Goal: Information Seeking & Learning: Learn about a topic

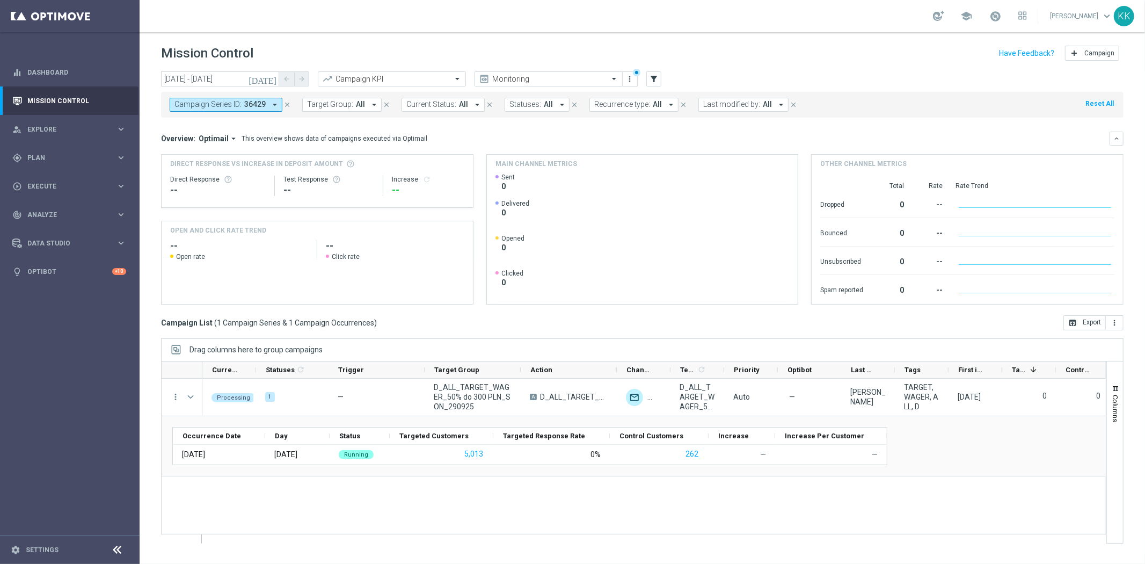
click at [285, 101] on icon "close" at bounding box center [288, 105] width 8 height 8
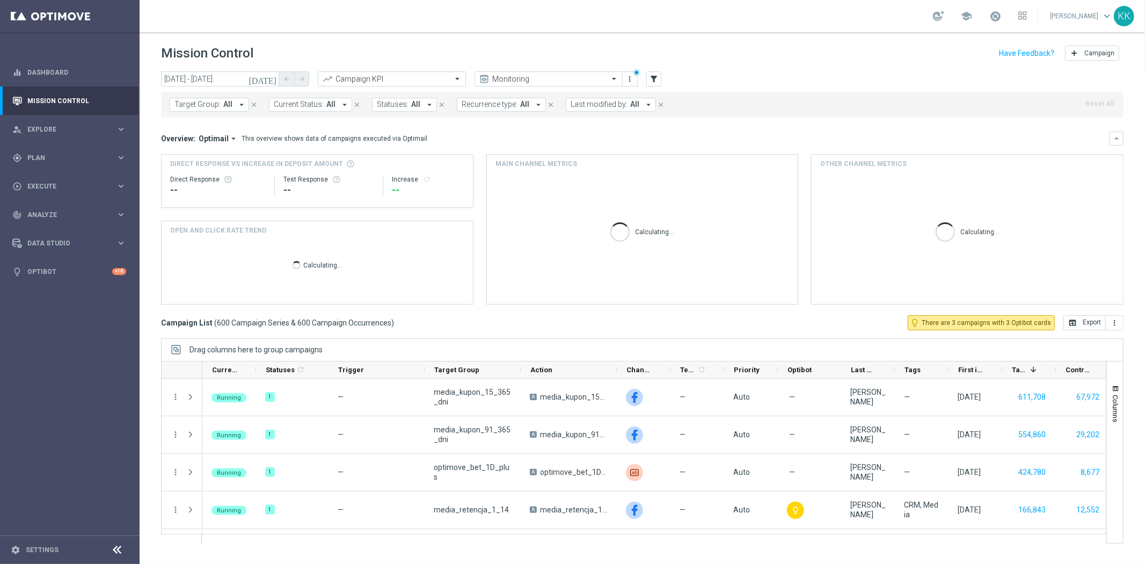
click at [208, 140] on span "Optimail" at bounding box center [214, 139] width 30 height 10
click at [206, 154] on div "Analysis" at bounding box center [209, 155] width 64 height 15
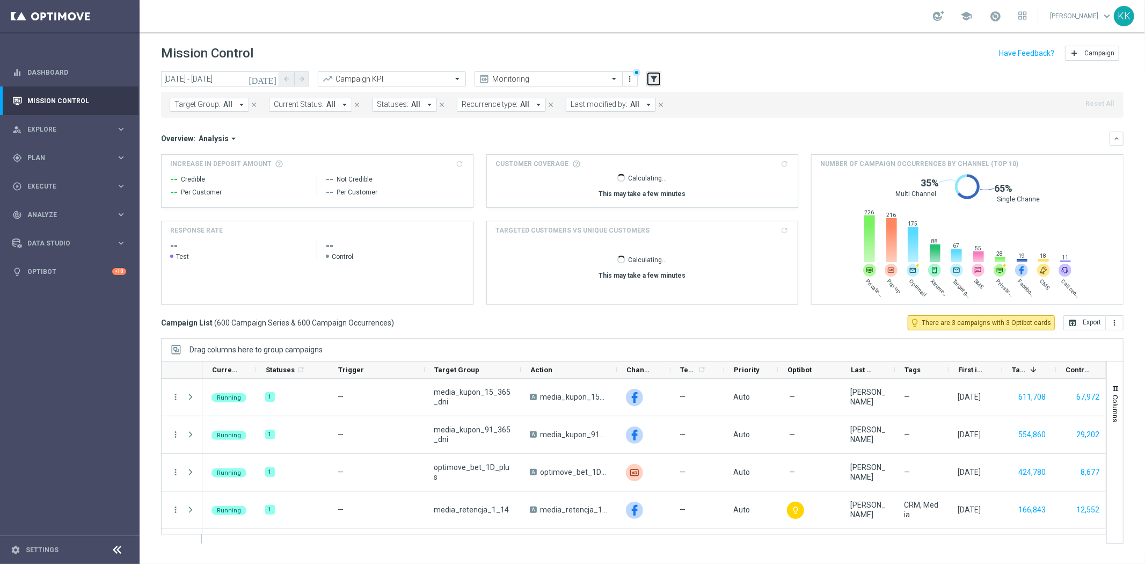
click at [656, 78] on icon "filter_alt" at bounding box center [654, 79] width 10 height 10
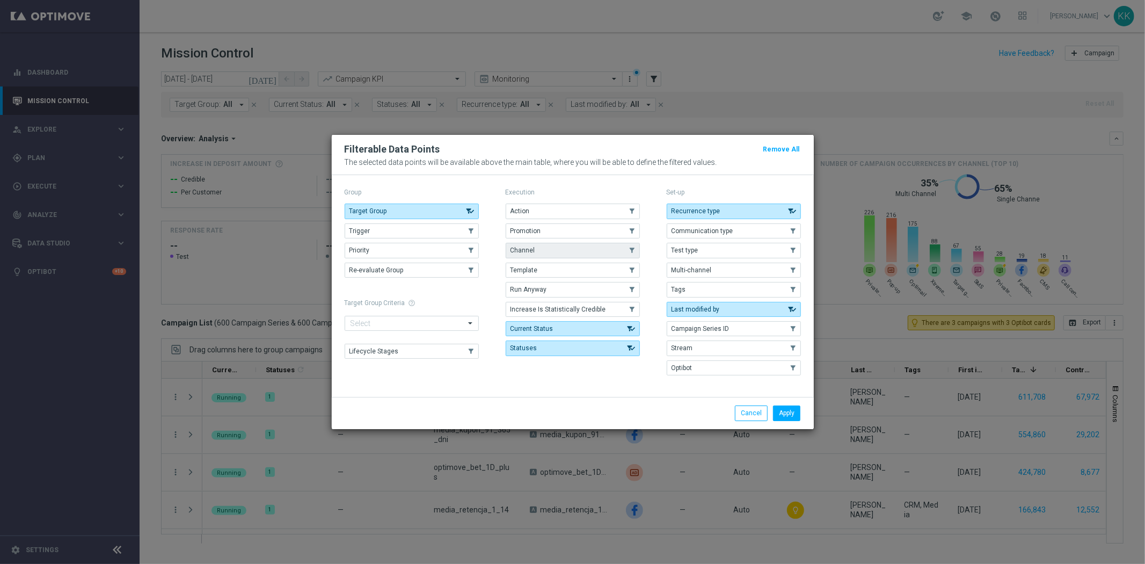
click at [554, 251] on button "Channel" at bounding box center [573, 250] width 134 height 15
click at [710, 289] on button "Tags" at bounding box center [734, 289] width 134 height 15
click at [794, 414] on button "Apply" at bounding box center [786, 412] width 27 height 15
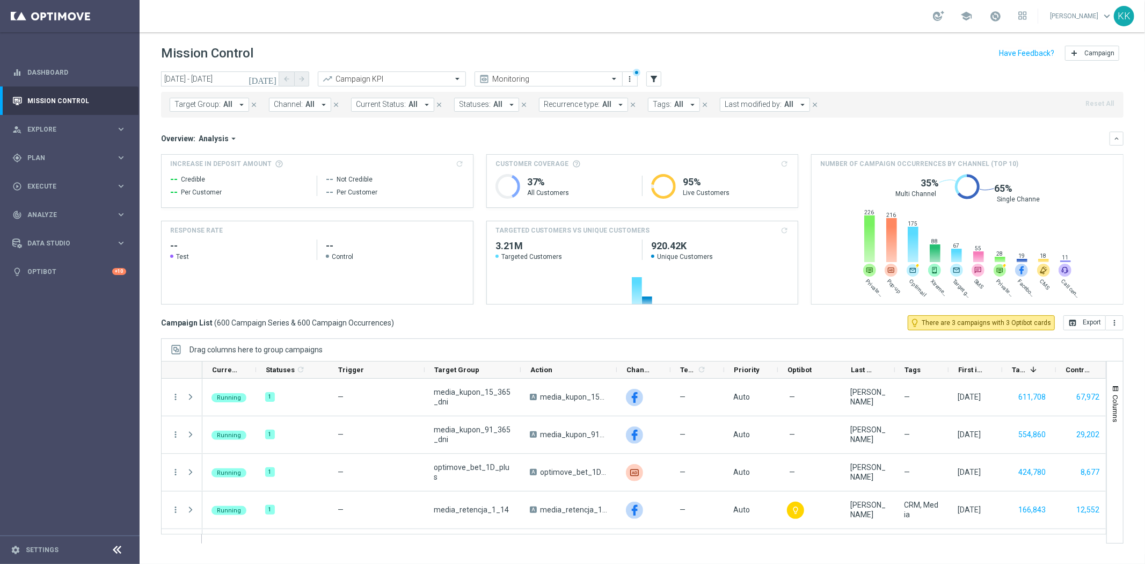
click at [321, 108] on icon "arrow_drop_down" at bounding box center [324, 105] width 10 height 10
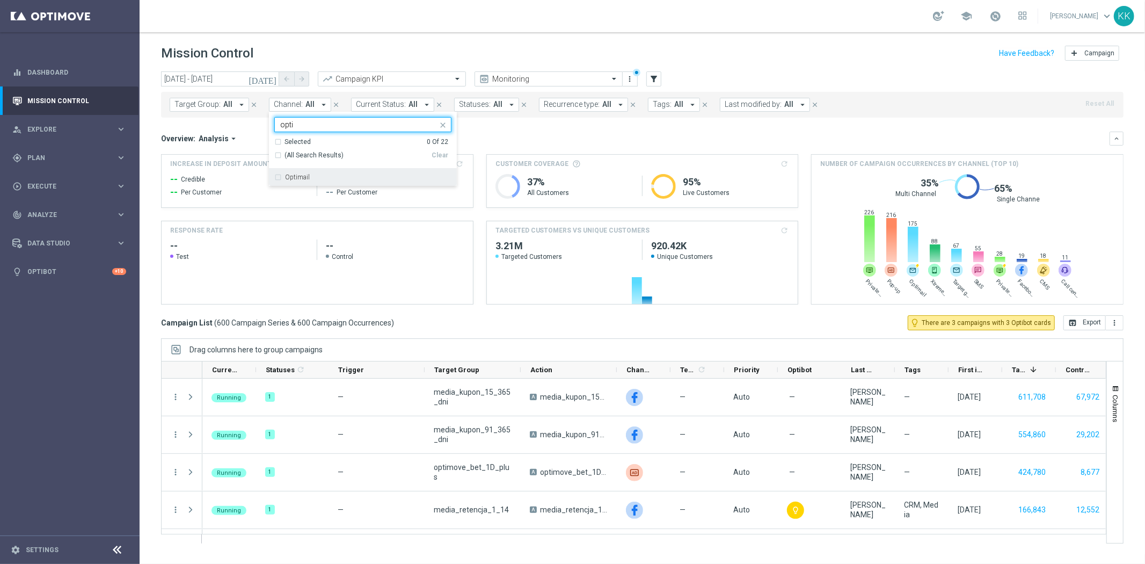
click at [347, 170] on div "Optimail" at bounding box center [362, 177] width 177 height 17
type input "opti"
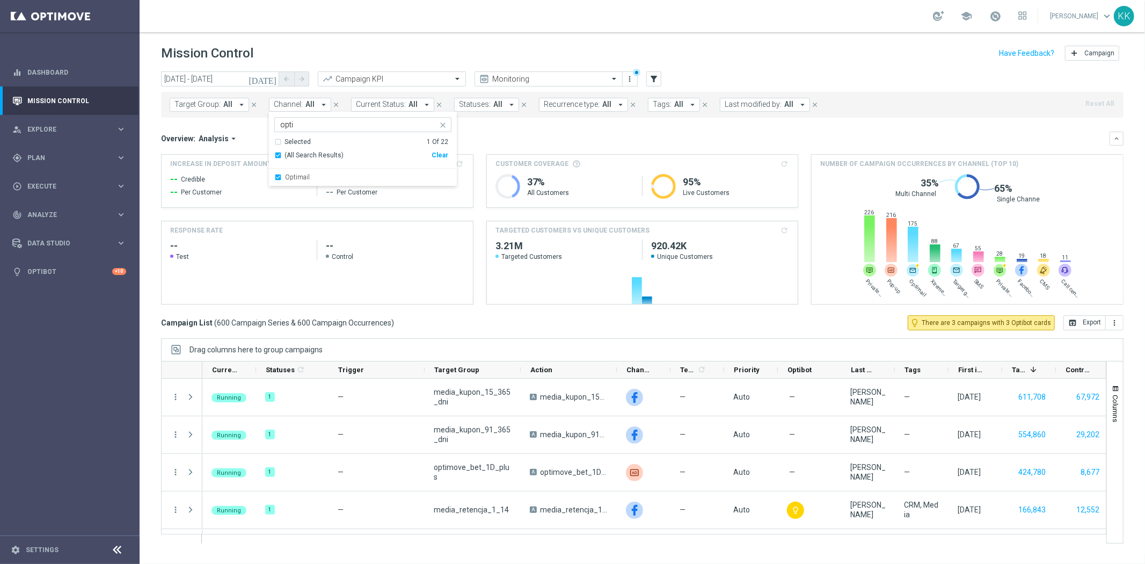
click at [406, 11] on div "school [PERSON_NAME] keyboard_arrow_down KK" at bounding box center [643, 16] width 1006 height 32
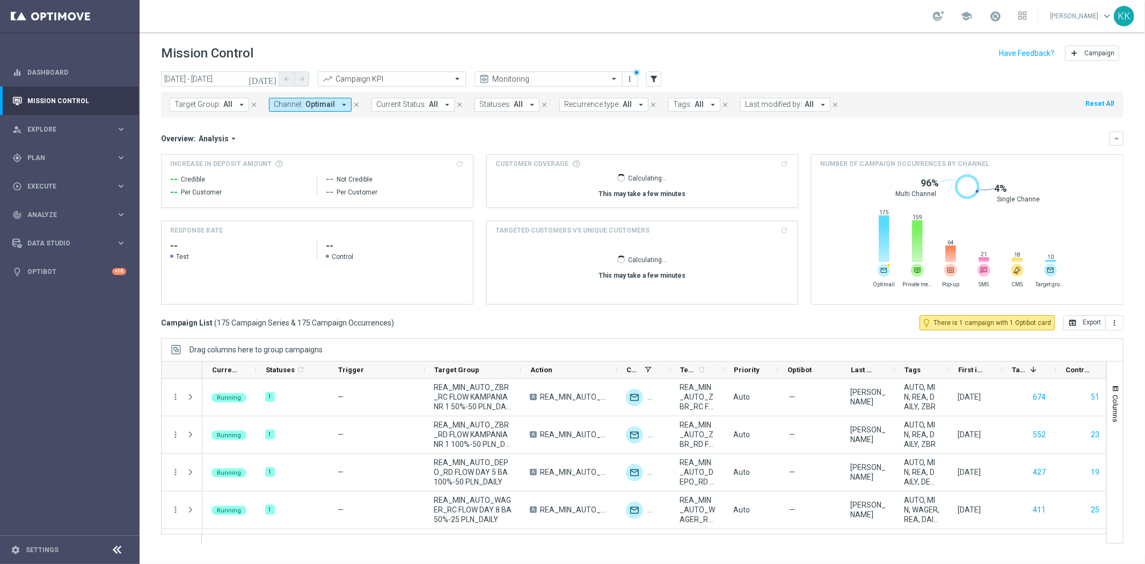
click at [623, 103] on span "All" at bounding box center [627, 104] width 9 height 9
click at [600, 172] on div "Non-Recurring" at bounding box center [603, 168] width 77 height 17
click at [726, 51] on div "Mission Control add Campaign" at bounding box center [642, 53] width 963 height 21
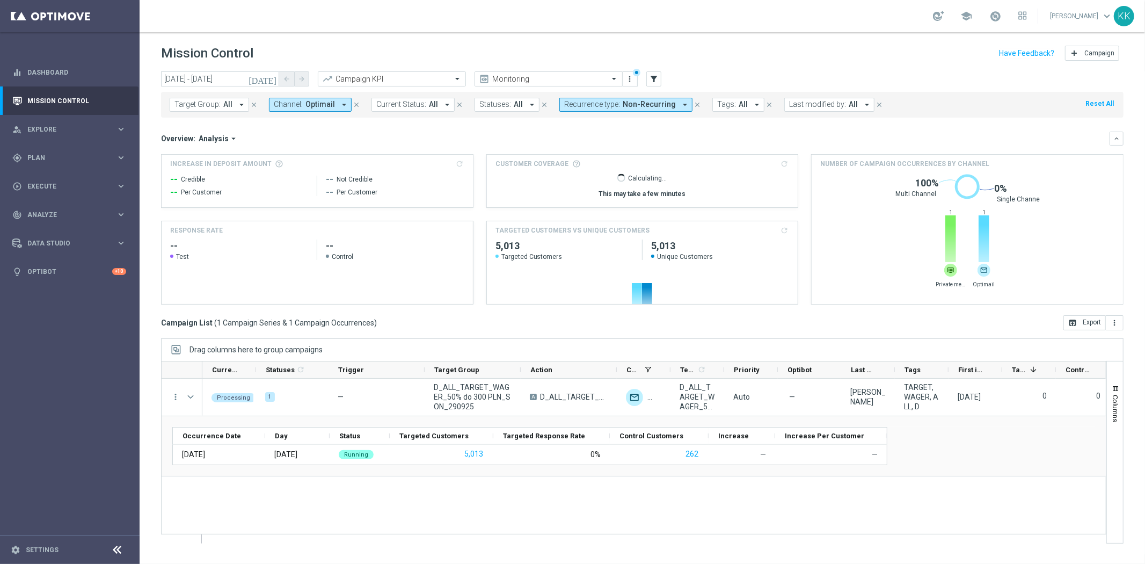
click at [717, 105] on span "Tags:" at bounding box center [726, 104] width 19 height 9
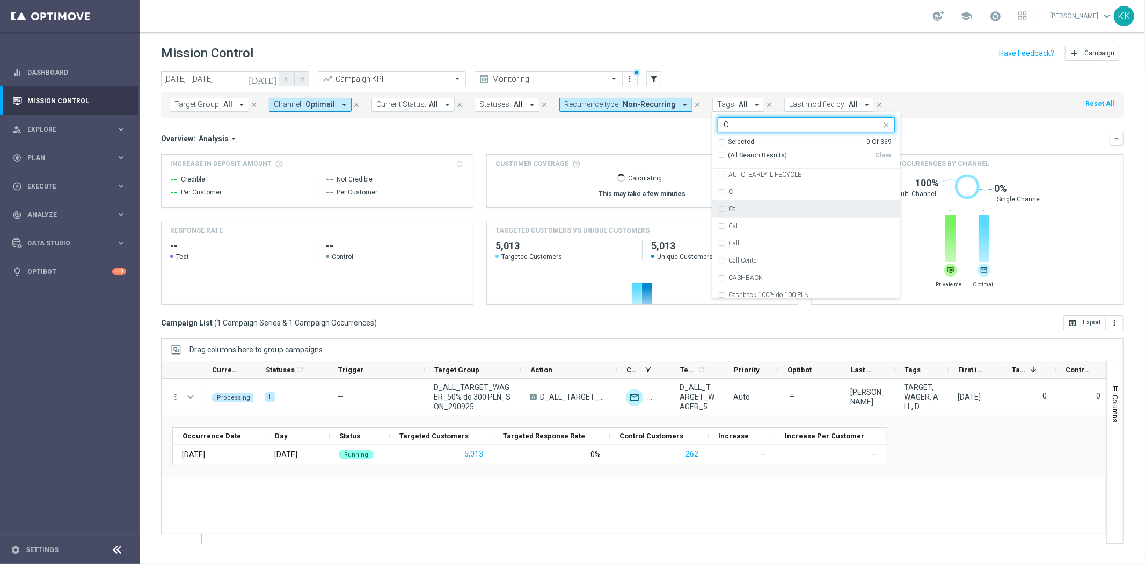
scroll to position [835, 0]
click at [738, 207] on div "AUTO_EARLY_LIFECYCLE" at bounding box center [806, 201] width 177 height 17
type input "C"
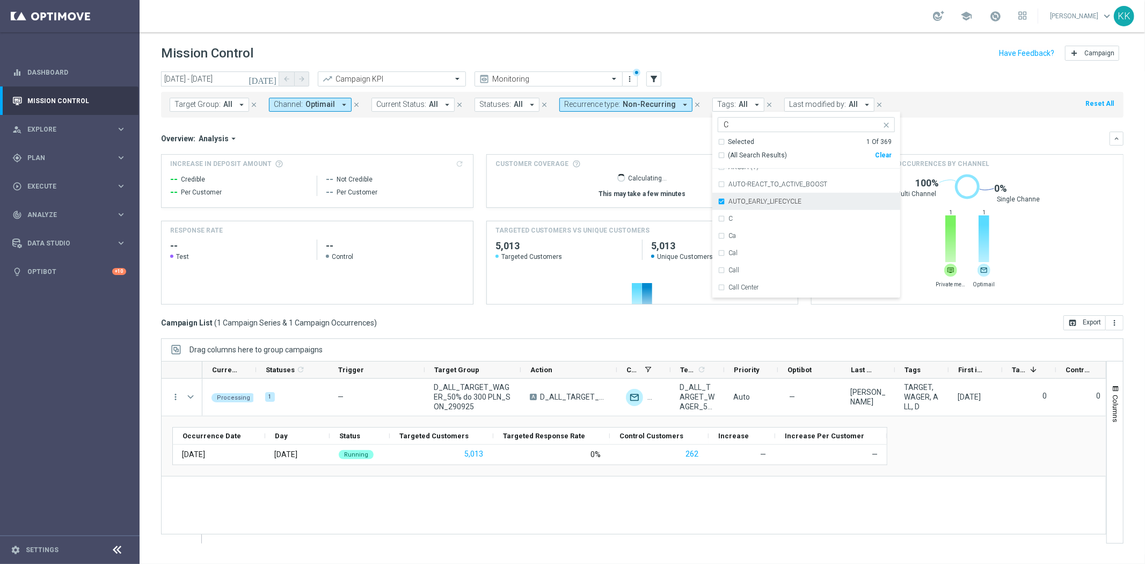
click at [738, 207] on div "AUTO_EARLY_LIFECYCLE" at bounding box center [806, 201] width 177 height 17
click at [739, 214] on div "C" at bounding box center [806, 218] width 177 height 17
click at [763, 62] on div "Mission Control add Campaign" at bounding box center [642, 53] width 963 height 21
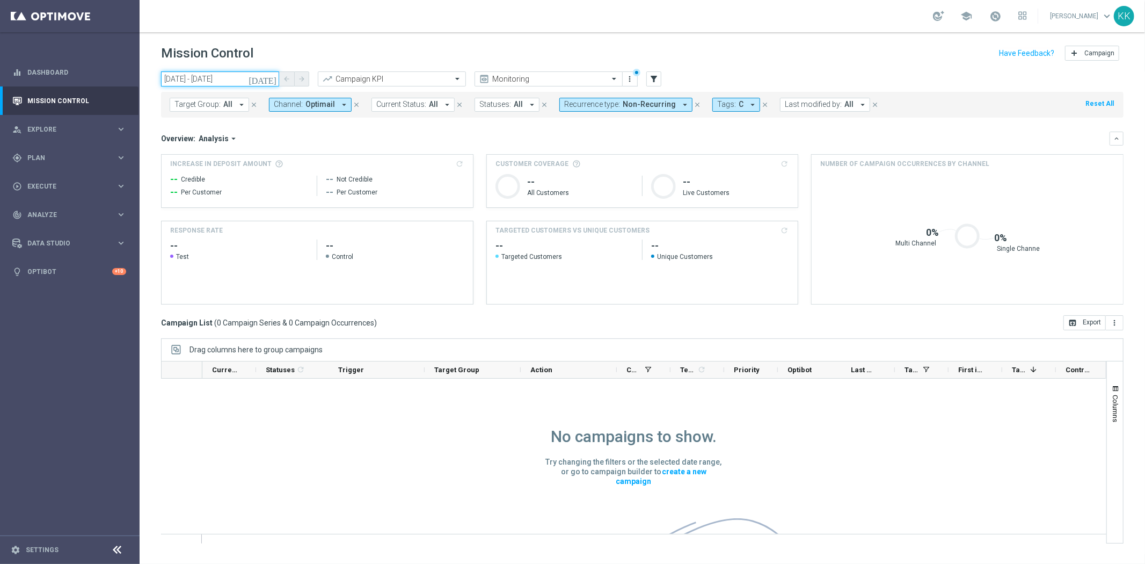
click at [224, 84] on input "[DATE] - [DATE]" at bounding box center [220, 78] width 118 height 15
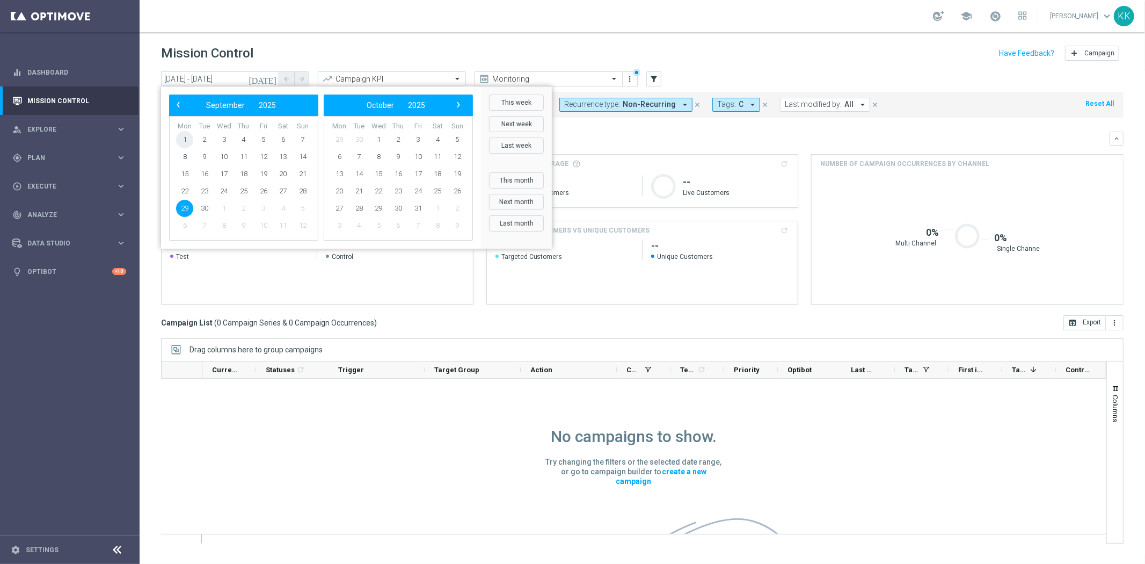
click at [180, 140] on span "1" at bounding box center [184, 139] width 17 height 17
click at [307, 194] on span "28" at bounding box center [302, 191] width 17 height 17
type input "[DATE] - [DATE]"
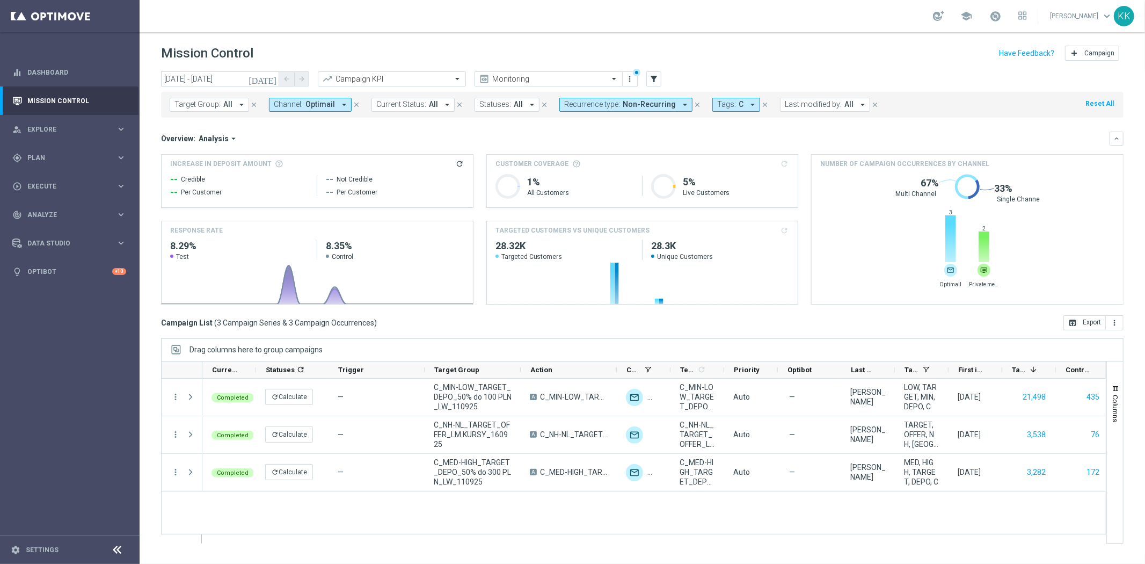
click at [302, 100] on button "Channel: Optimail arrow_drop_down" at bounding box center [310, 105] width 83 height 14
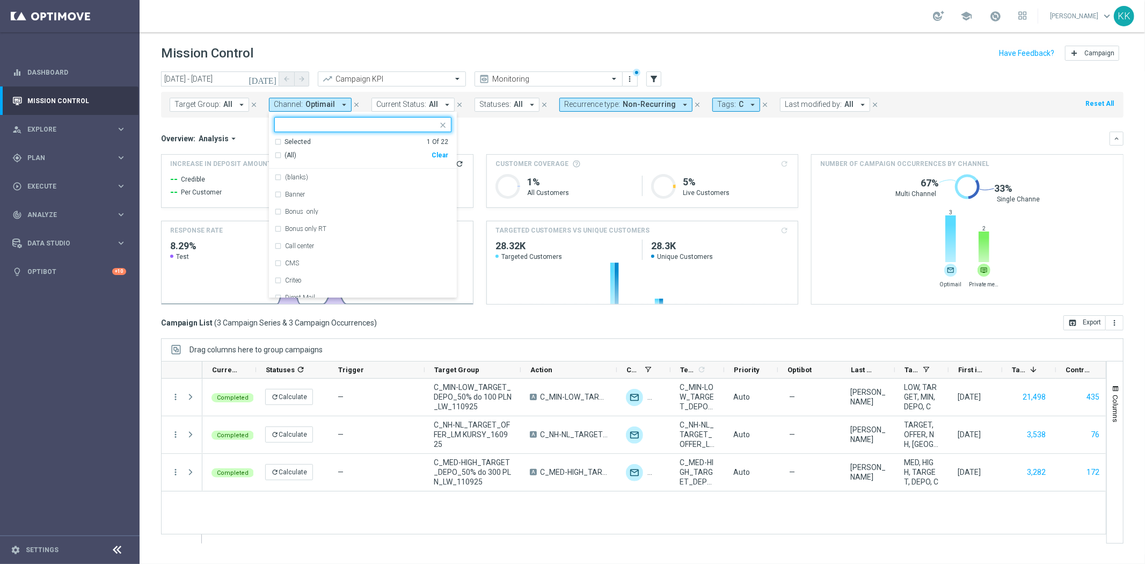
click at [0, 0] on div "Clear" at bounding box center [0, 0] width 0 height 0
click at [351, 126] on input "text" at bounding box center [358, 124] width 157 height 9
click at [346, 173] on div "Private message" at bounding box center [362, 177] width 177 height 17
type input "PRIVATE"
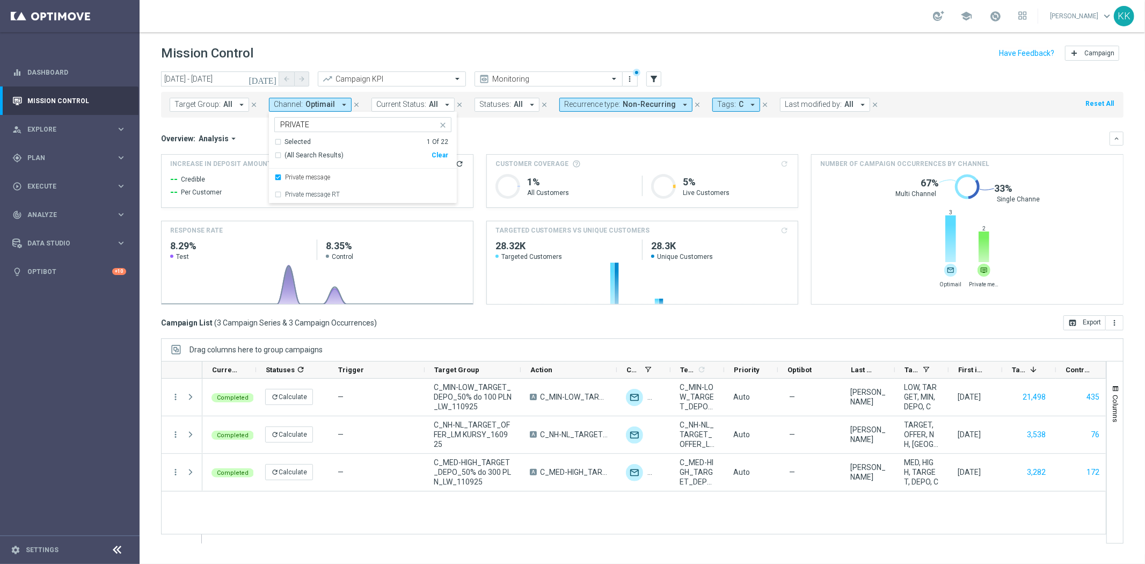
click at [474, 20] on div "school [PERSON_NAME] keyboard_arrow_down KK" at bounding box center [643, 16] width 1006 height 32
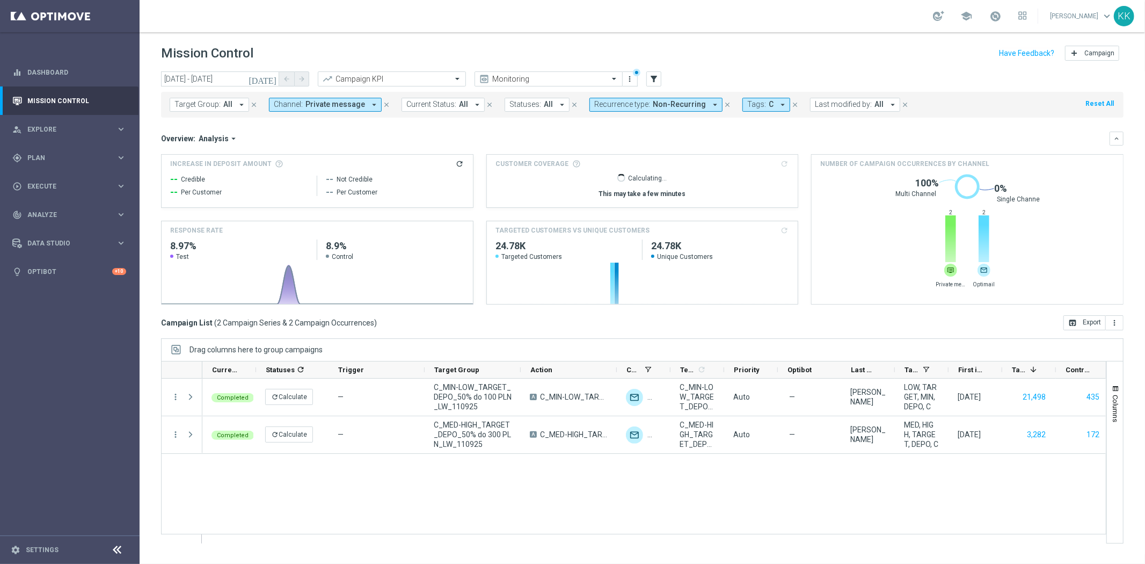
click at [349, 101] on span "Private message" at bounding box center [336, 104] width 60 height 9
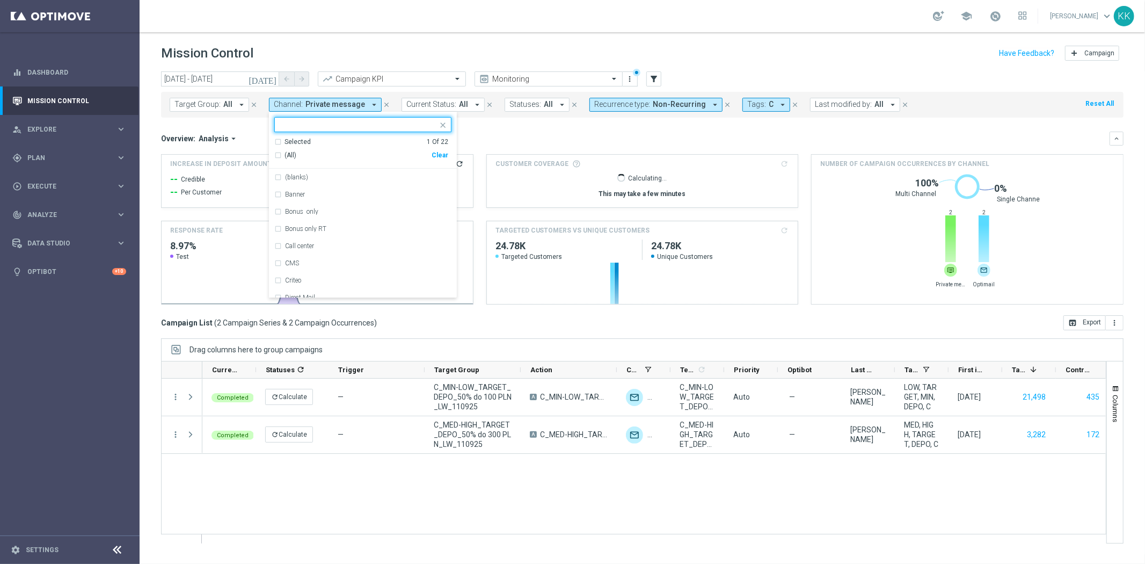
click at [0, 0] on div "Clear" at bounding box center [0, 0] width 0 height 0
click at [343, 127] on input "text" at bounding box center [358, 124] width 157 height 9
click at [322, 208] on div "XtremePush" at bounding box center [368, 211] width 166 height 6
type input "PUSH"
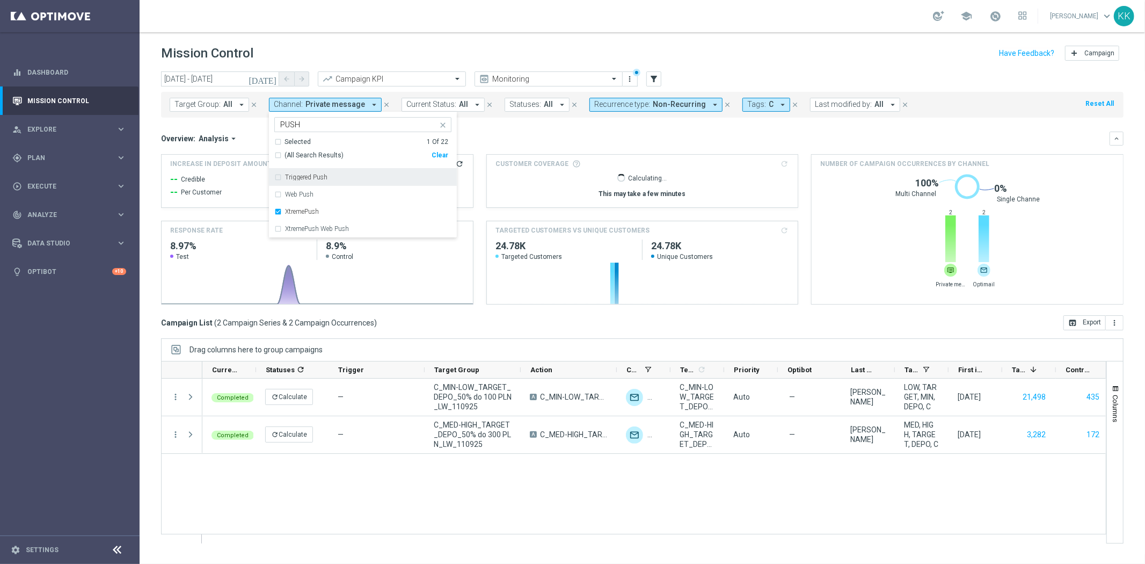
click at [417, 26] on div "school [PERSON_NAME] keyboard_arrow_down KK" at bounding box center [643, 16] width 1006 height 32
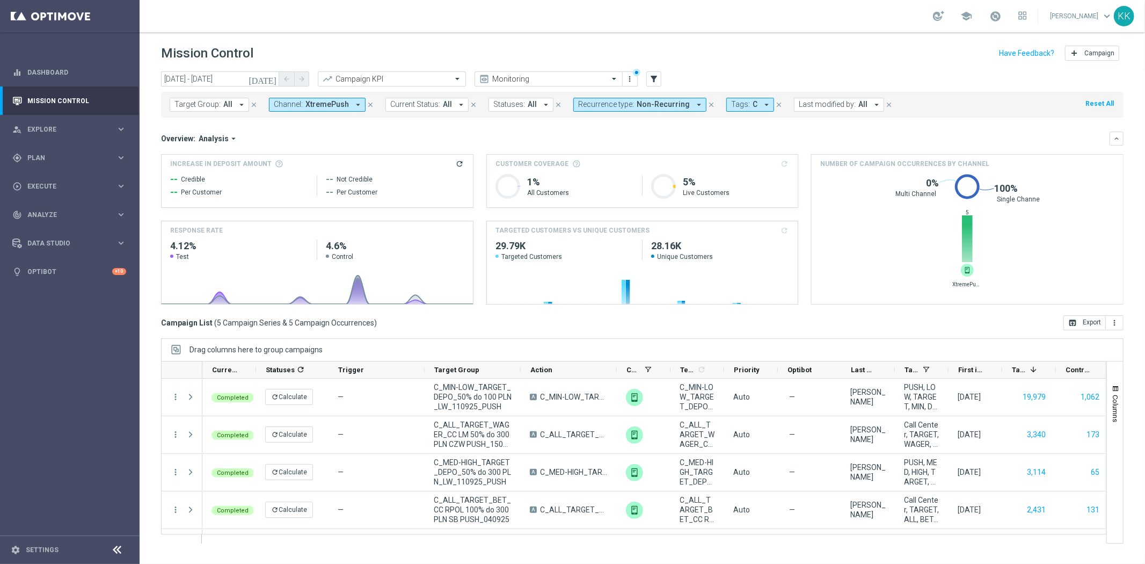
click at [315, 107] on span "XtremePush" at bounding box center [327, 104] width 43 height 9
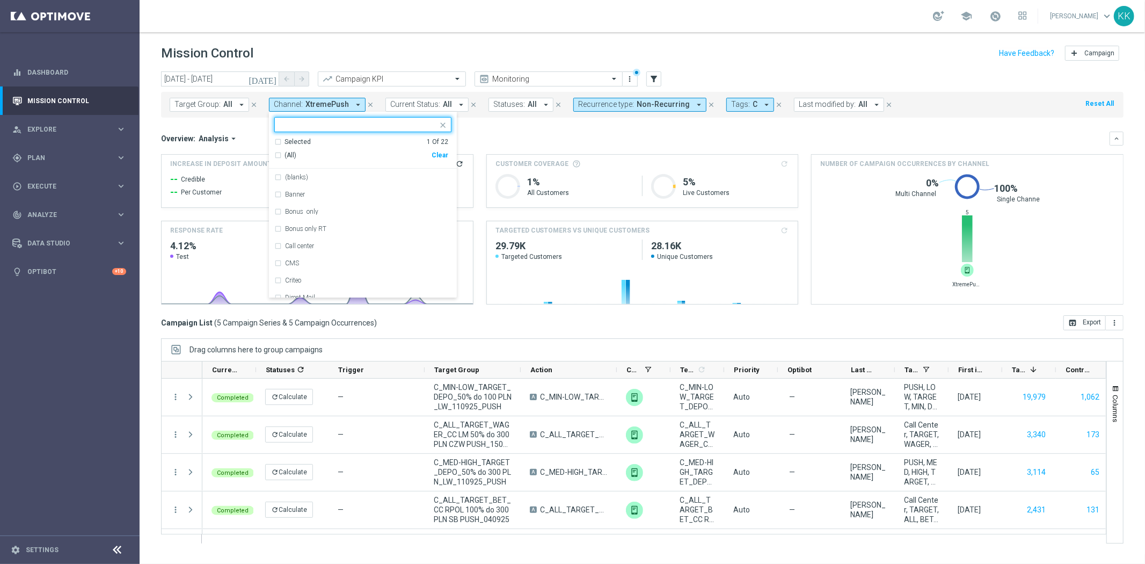
click at [0, 0] on div "Clear" at bounding box center [0, 0] width 0 height 0
click at [318, 124] on input "text" at bounding box center [358, 124] width 157 height 9
click at [321, 174] on div "SMS" at bounding box center [368, 177] width 166 height 6
type input "SMS"
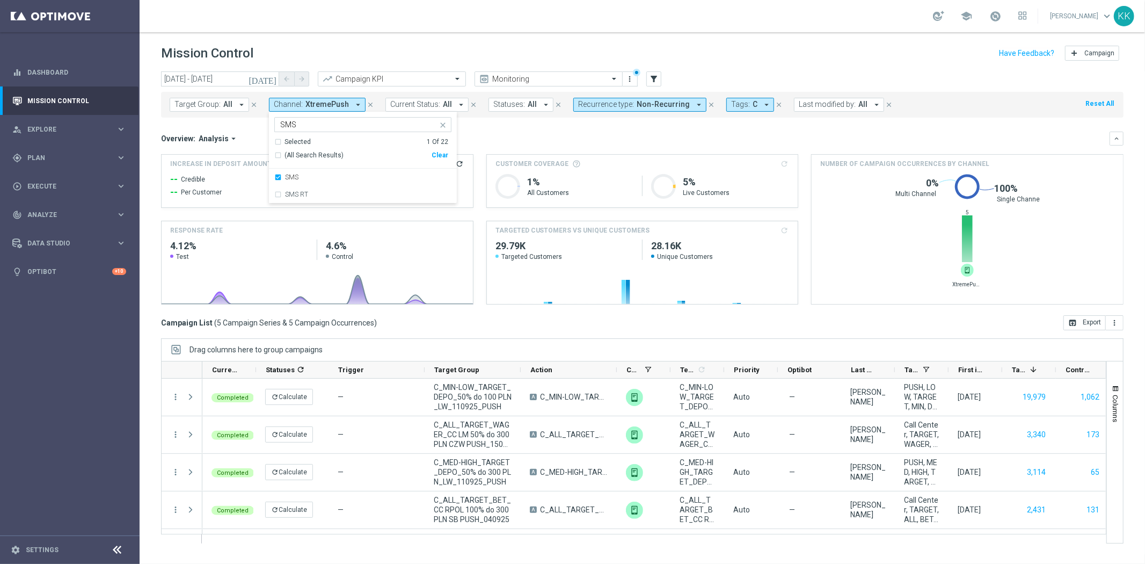
click at [431, 25] on div "school [PERSON_NAME] keyboard_arrow_down KK" at bounding box center [643, 16] width 1006 height 32
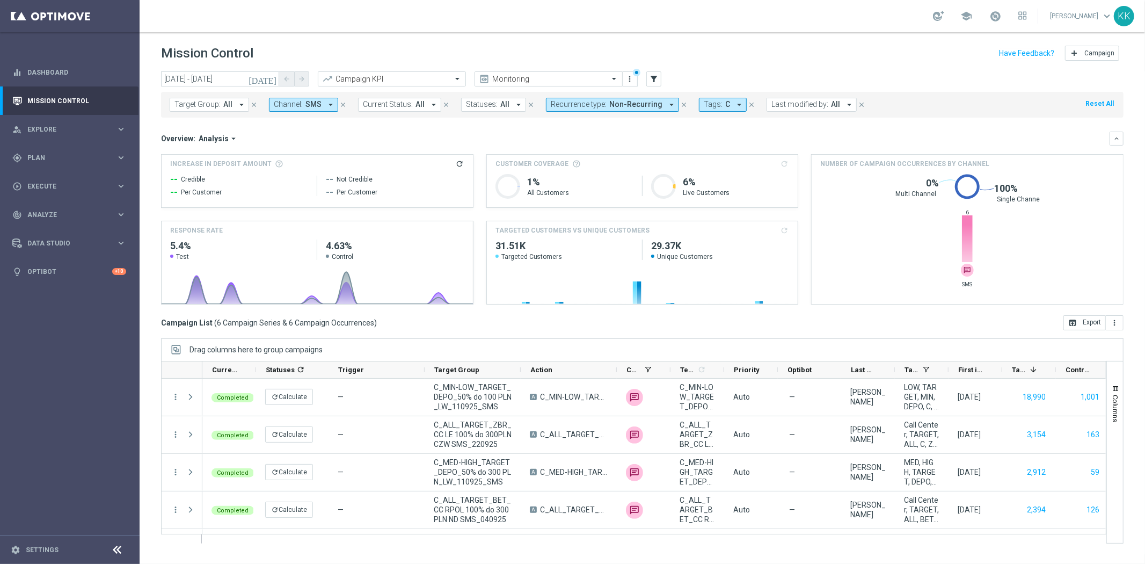
click at [311, 105] on span "SMS" at bounding box center [314, 104] width 16 height 9
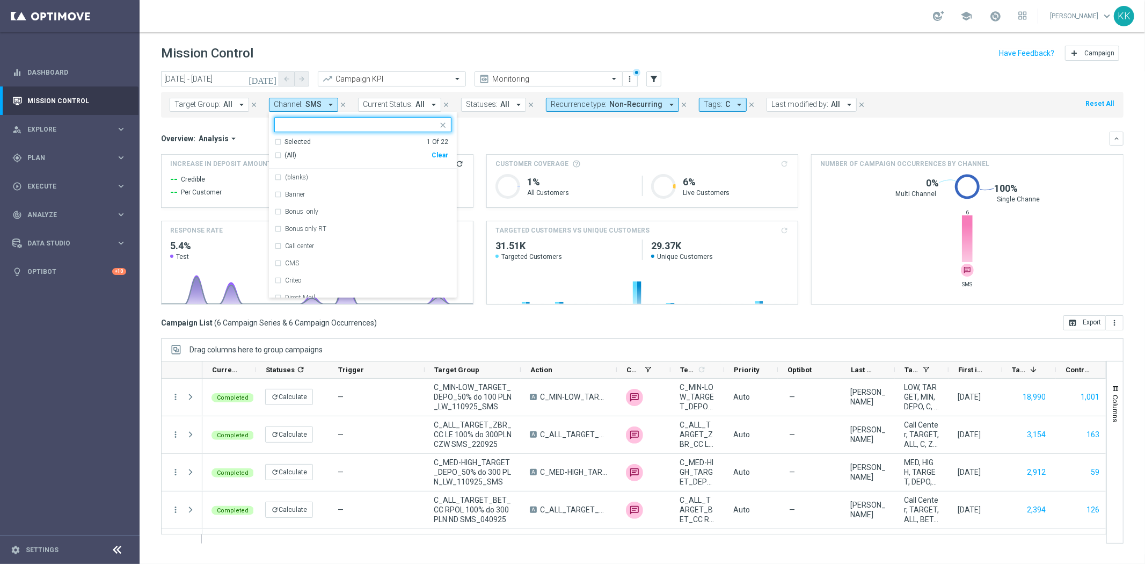
click at [0, 0] on div "Clear" at bounding box center [0, 0] width 0 height 0
click at [348, 130] on div at bounding box center [358, 125] width 159 height 11
type input "c"
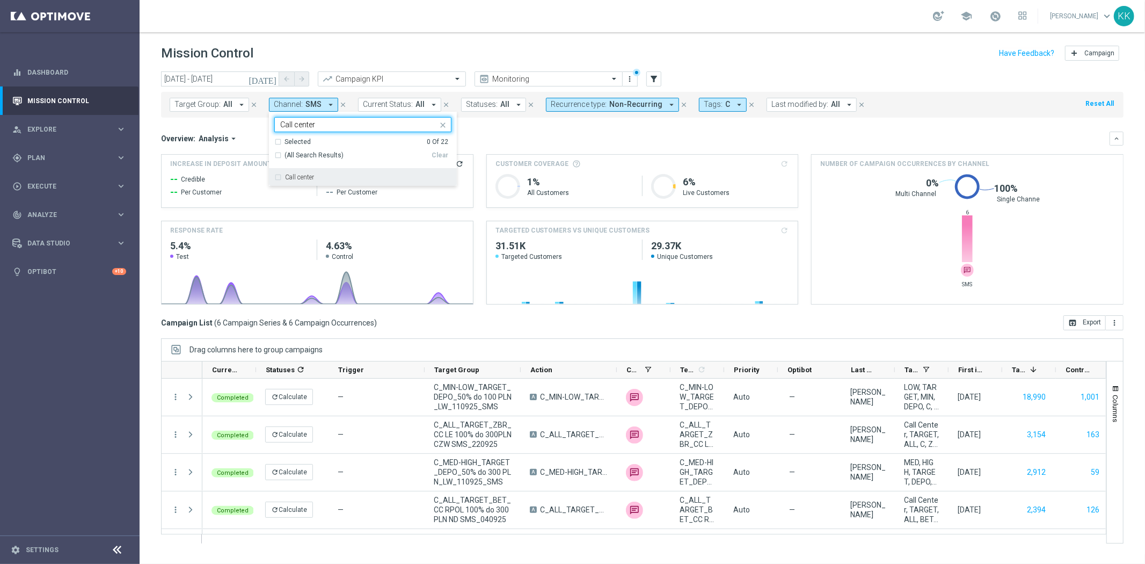
click at [348, 175] on div "Call center" at bounding box center [368, 177] width 166 height 6
type input "Call center"
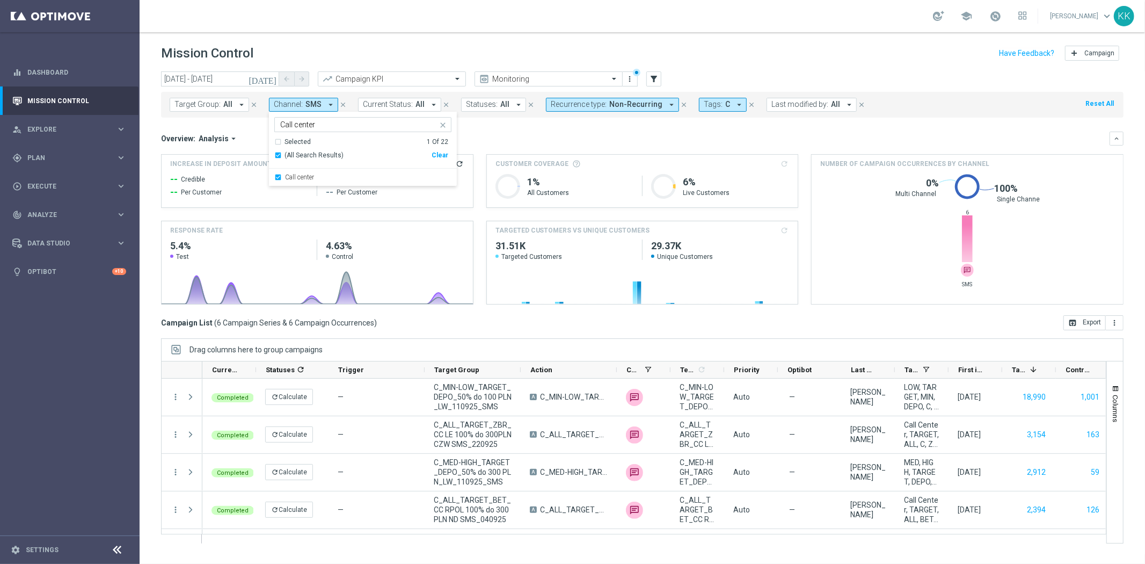
click at [384, 36] on header "Mission Control add Campaign" at bounding box center [643, 51] width 1006 height 39
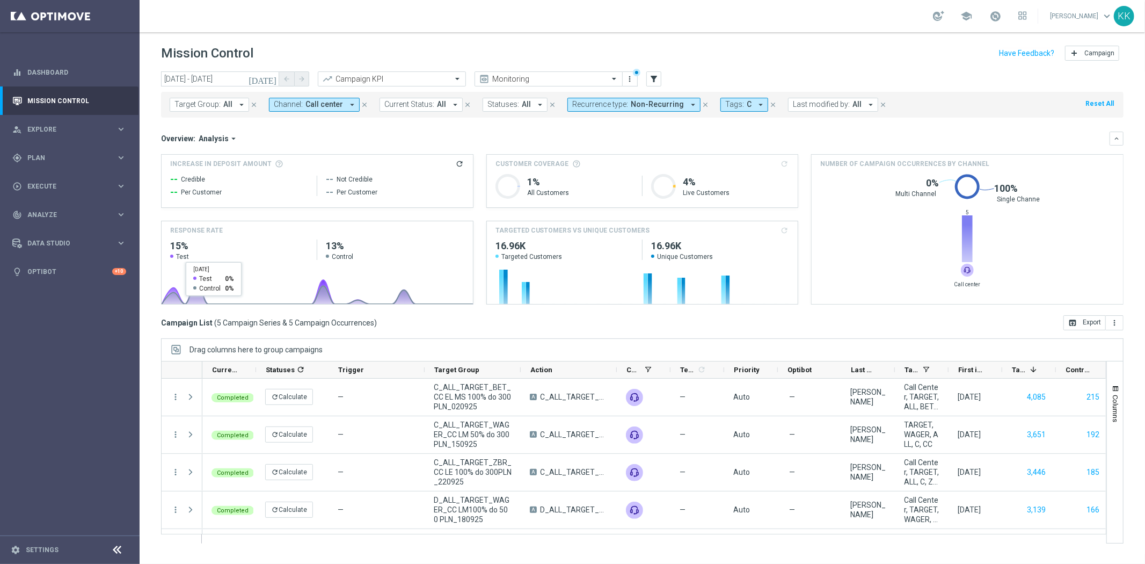
click at [670, 106] on span "Non-Recurring" at bounding box center [657, 104] width 53 height 9
click at [573, 168] on div "Non-Recurring" at bounding box center [611, 168] width 77 height 17
click at [575, 182] on div "Recurring" at bounding box center [611, 185] width 77 height 17
click at [475, 126] on mini-dashboard "Overview: Analysis arrow_drop_down keyboard_arrow_down Increase In Deposit Amou…" at bounding box center [642, 217] width 963 height 198
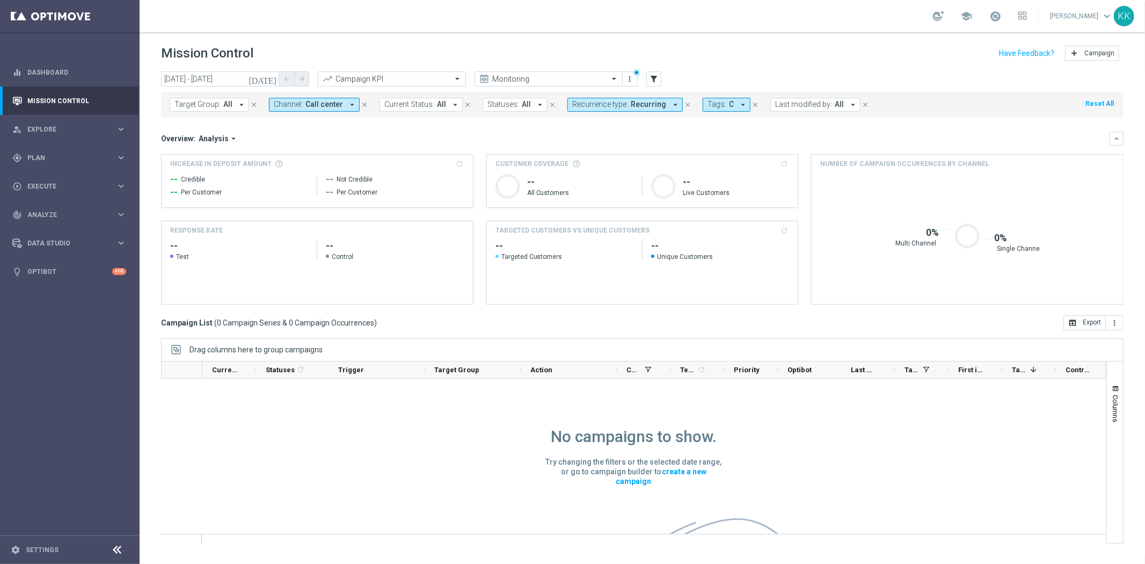
click at [347, 101] on icon "arrow_drop_down" at bounding box center [352, 105] width 10 height 10
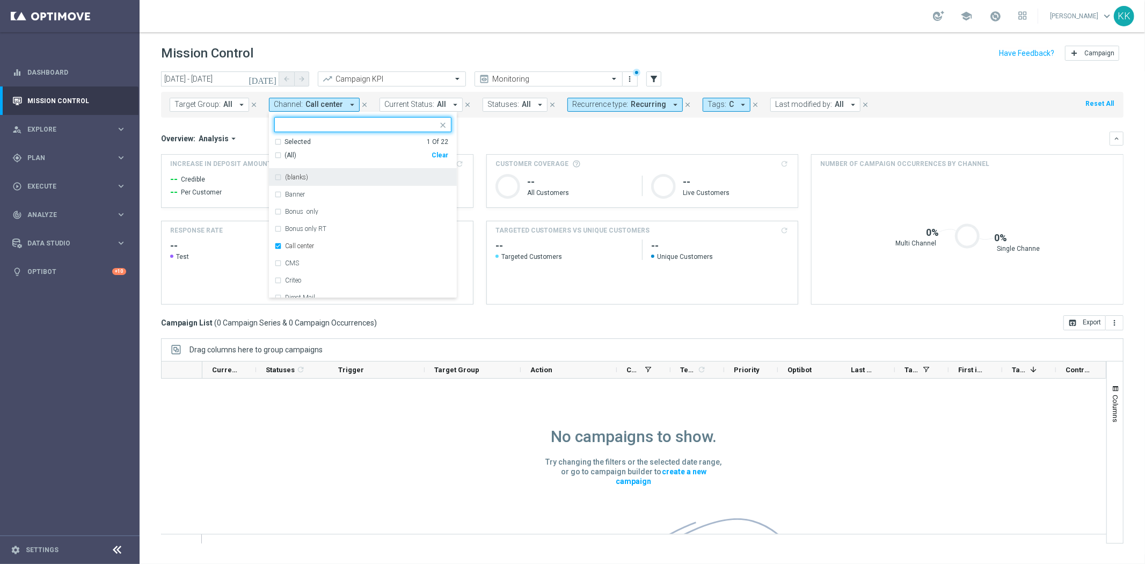
click at [0, 0] on div "Clear" at bounding box center [0, 0] width 0 height 0
click at [385, 124] on input "text" at bounding box center [358, 124] width 157 height 9
click at [364, 180] on div "Optimail" at bounding box center [362, 177] width 177 height 17
type input "opti"
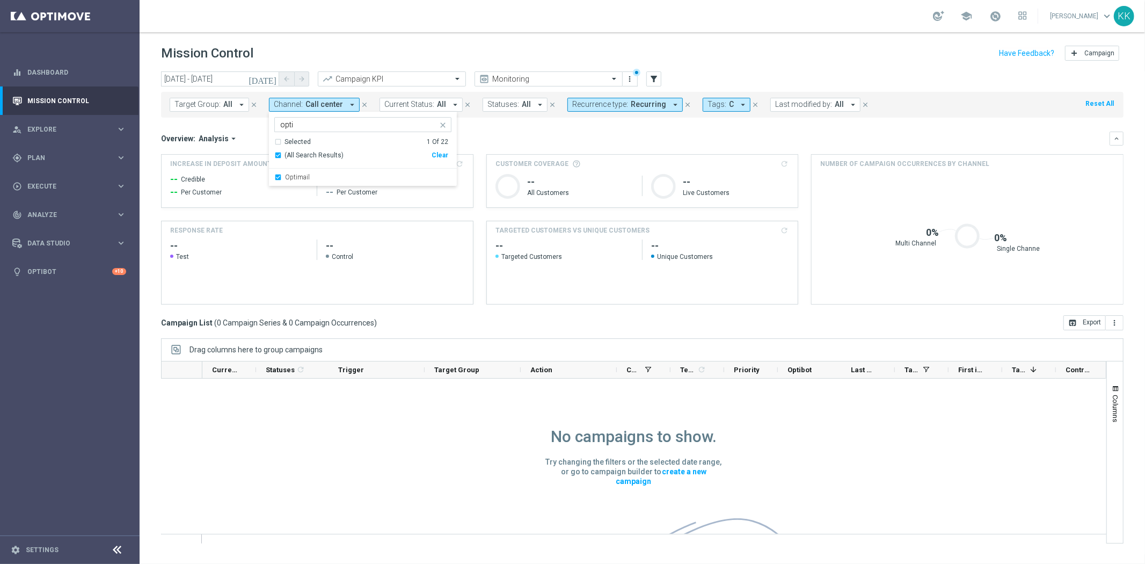
click at [532, 32] on header "Mission Control add Campaign" at bounding box center [643, 51] width 1006 height 39
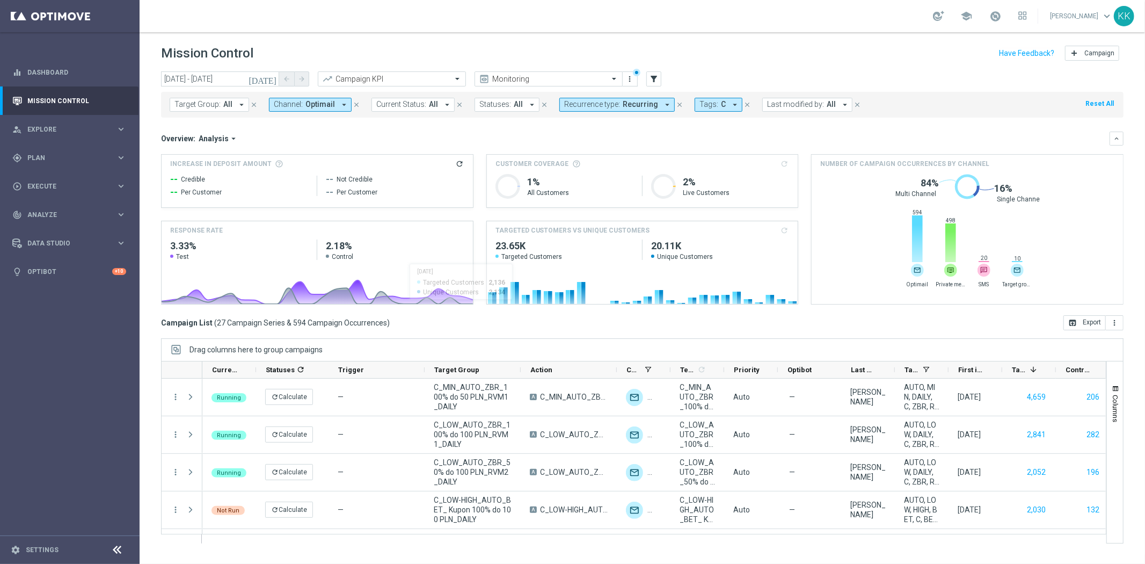
click at [291, 107] on span "Channel:" at bounding box center [288, 104] width 29 height 9
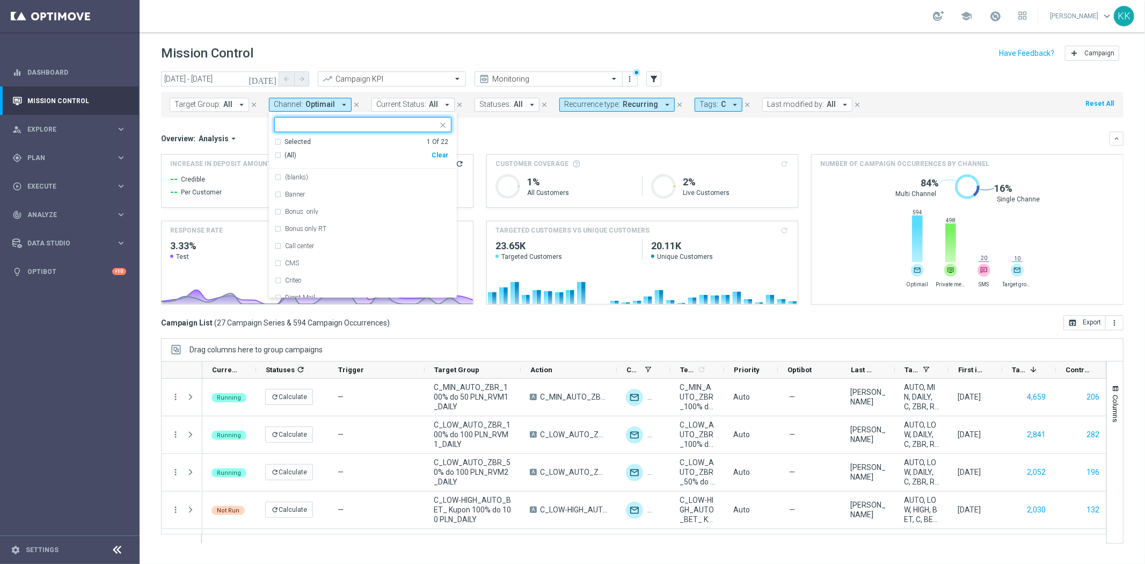
click at [0, 0] on div "Clear" at bounding box center [0, 0] width 0 height 0
click at [307, 132] on div at bounding box center [362, 124] width 177 height 15
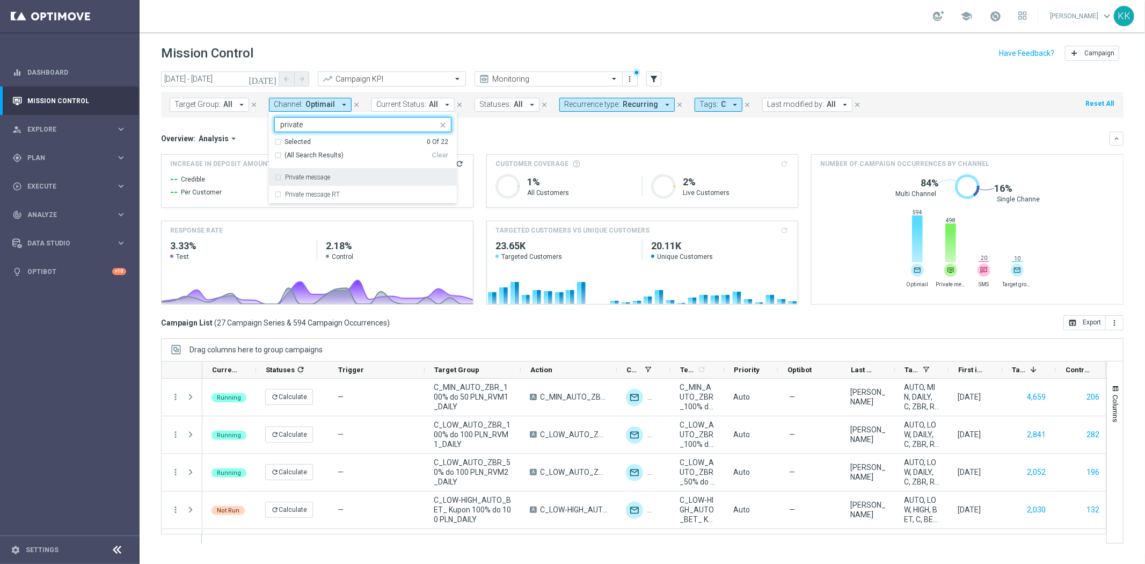
click at [321, 172] on div "Private message" at bounding box center [362, 177] width 177 height 17
type input "private"
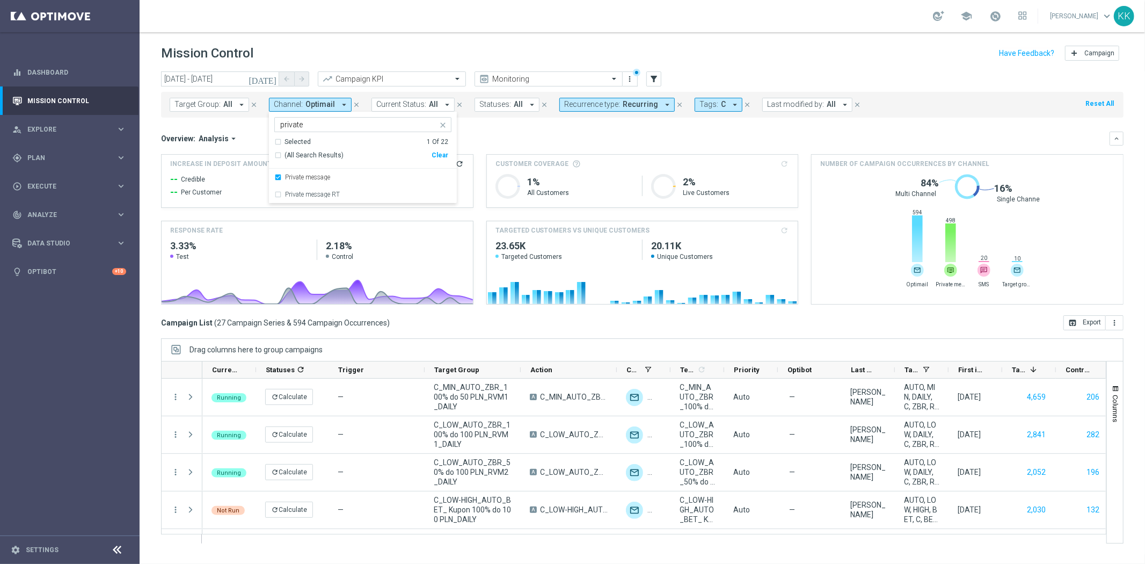
click at [399, 42] on header "Mission Control add Campaign" at bounding box center [643, 51] width 1006 height 39
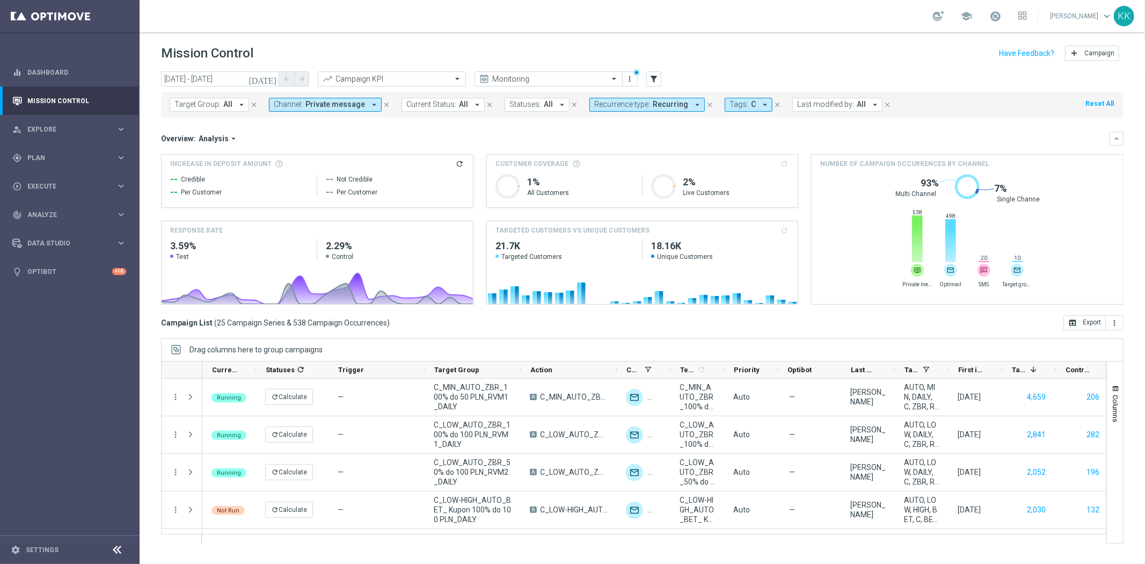
click at [306, 107] on span "Private message" at bounding box center [336, 104] width 60 height 9
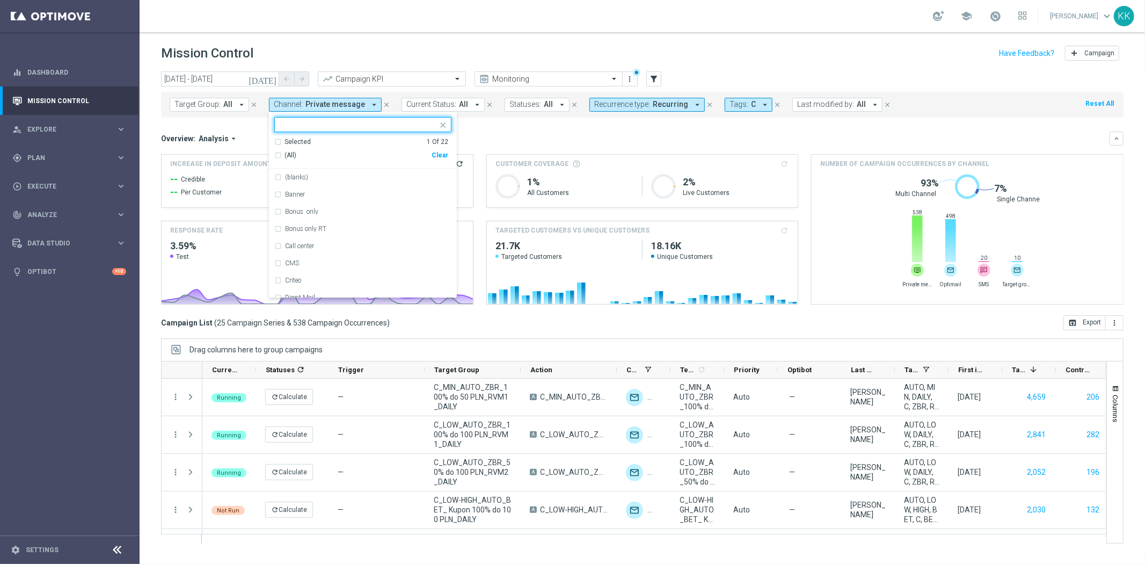
click at [446, 151] on div "(All) Clear" at bounding box center [361, 156] width 174 height 18
click at [0, 0] on div "Clear" at bounding box center [0, 0] width 0 height 0
click at [353, 127] on input "text" at bounding box center [358, 124] width 157 height 9
click at [362, 215] on div "XtremePush" at bounding box center [368, 211] width 166 height 6
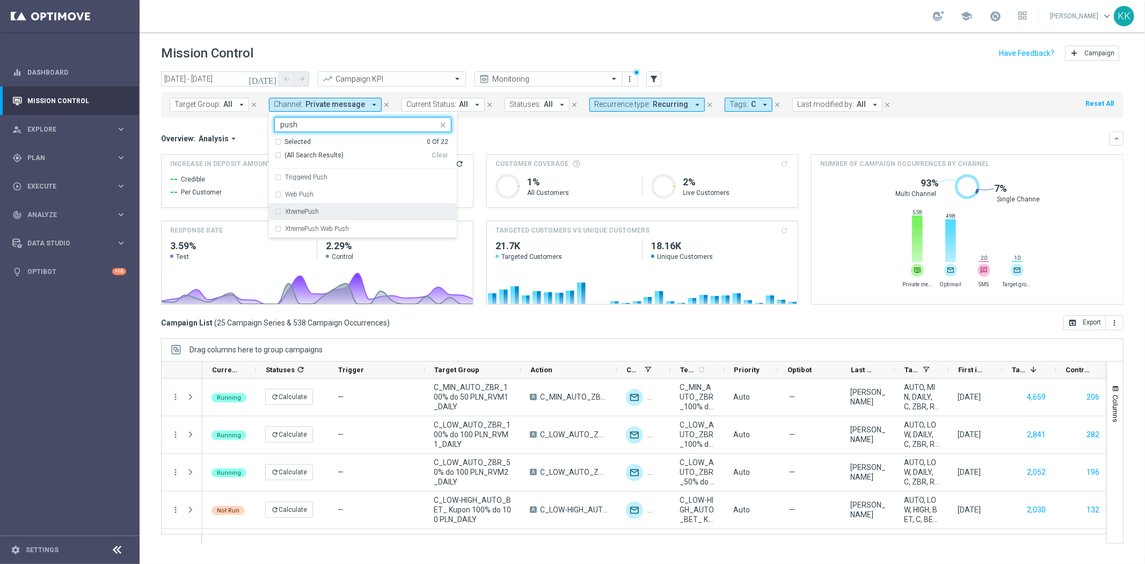
type input "push"
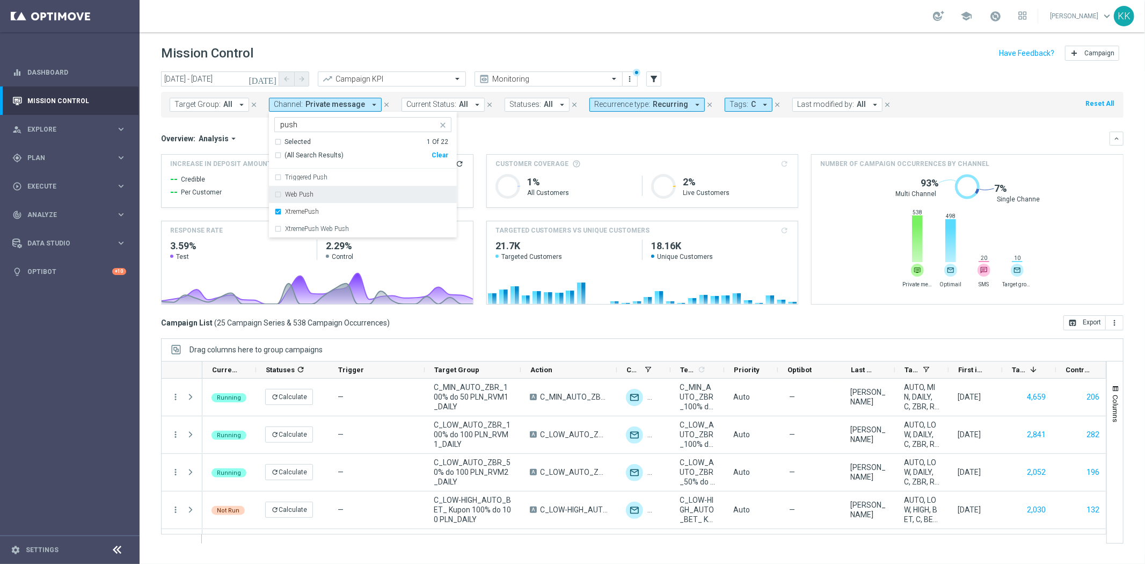
click at [450, 47] on div "Mission Control add Campaign" at bounding box center [642, 53] width 963 height 21
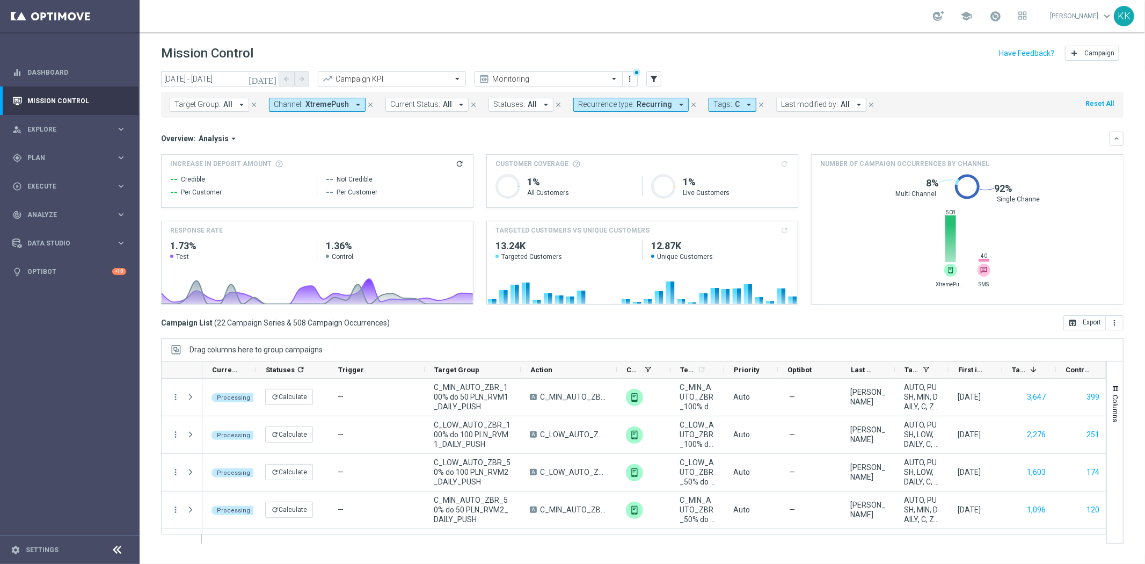
click at [340, 108] on span "XtremePush" at bounding box center [327, 104] width 43 height 9
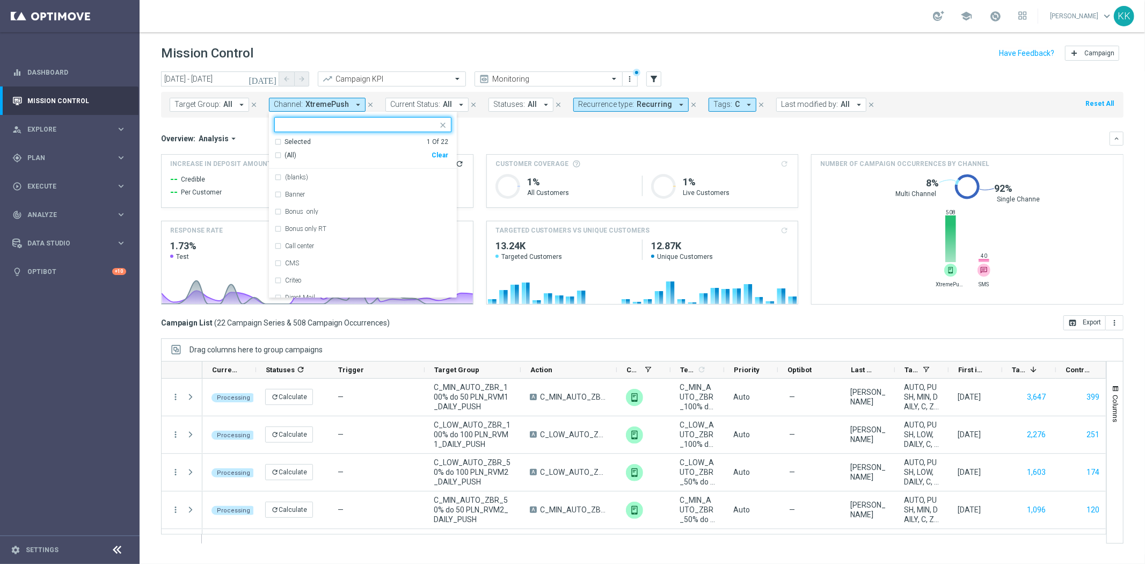
click at [0, 0] on div "Clear" at bounding box center [0, 0] width 0 height 0
click at [337, 134] on ng-select "Selected 0 Of 22 (All) Clear (blanks) Banner Bonus only Bonus only RT Call cent…" at bounding box center [363, 207] width 188 height 181
click at [335, 127] on input "text" at bounding box center [358, 124] width 157 height 9
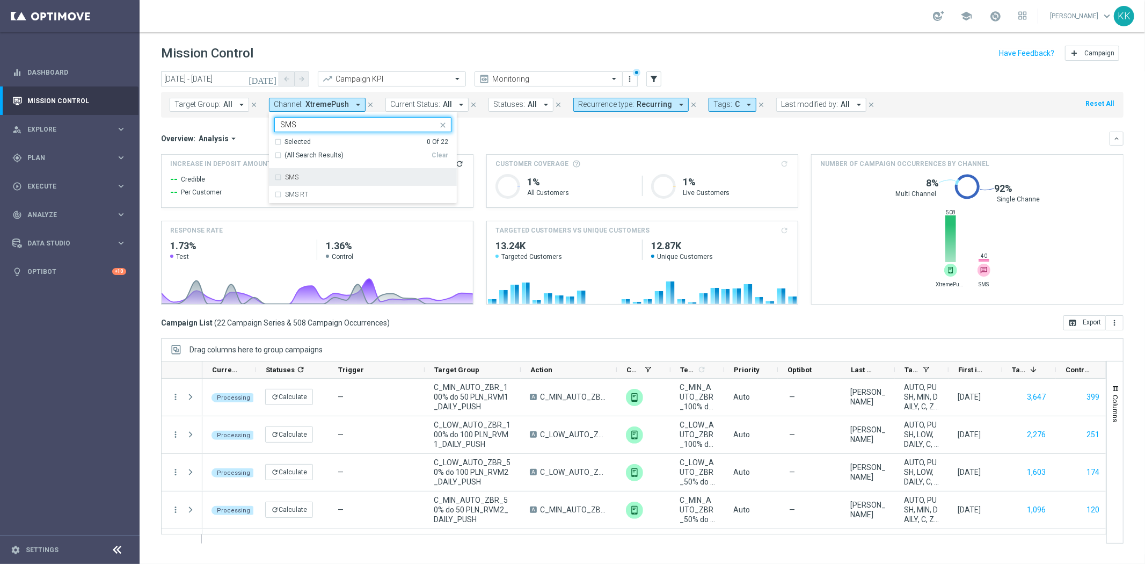
click at [340, 177] on div "SMS" at bounding box center [368, 177] width 166 height 6
type input "SMS"
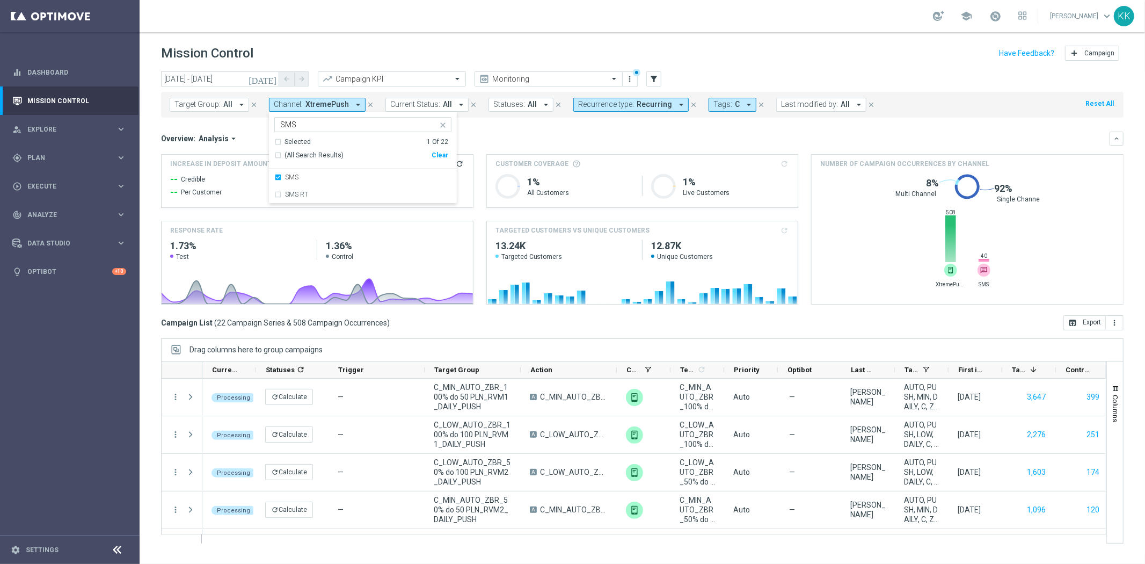
click at [833, 19] on div "school [PERSON_NAME] keyboard_arrow_down KK" at bounding box center [643, 16] width 1006 height 32
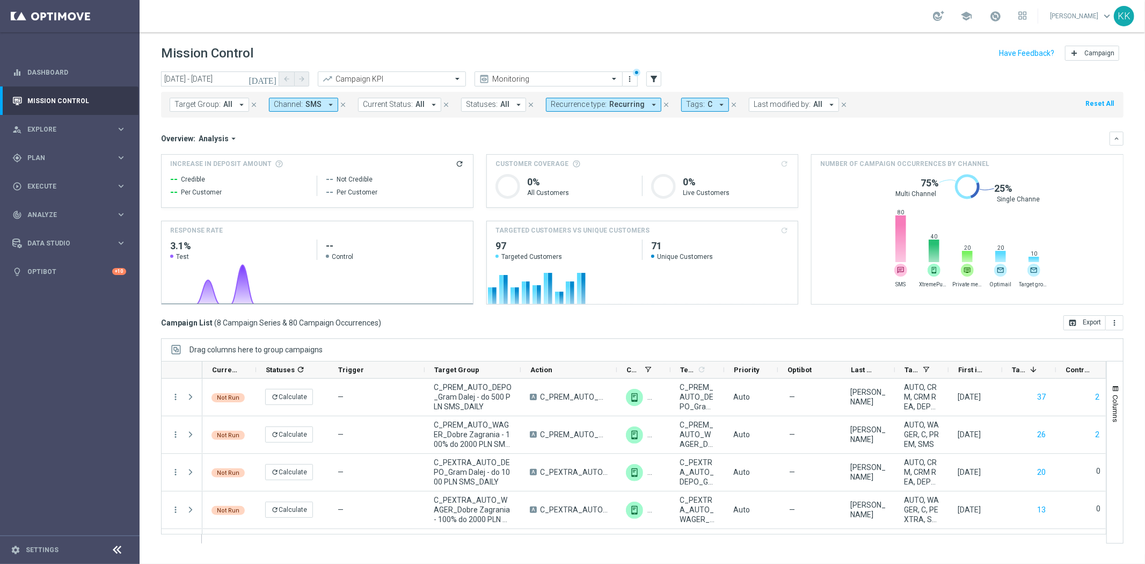
click at [610, 105] on span "Recurring" at bounding box center [627, 104] width 35 height 9
click at [552, 169] on div "Non-Recurring" at bounding box center [590, 168] width 77 height 17
click at [554, 185] on div "Recurring" at bounding box center [590, 185] width 77 height 17
click at [704, 39] on header "Mission Control add Campaign" at bounding box center [643, 51] width 1006 height 39
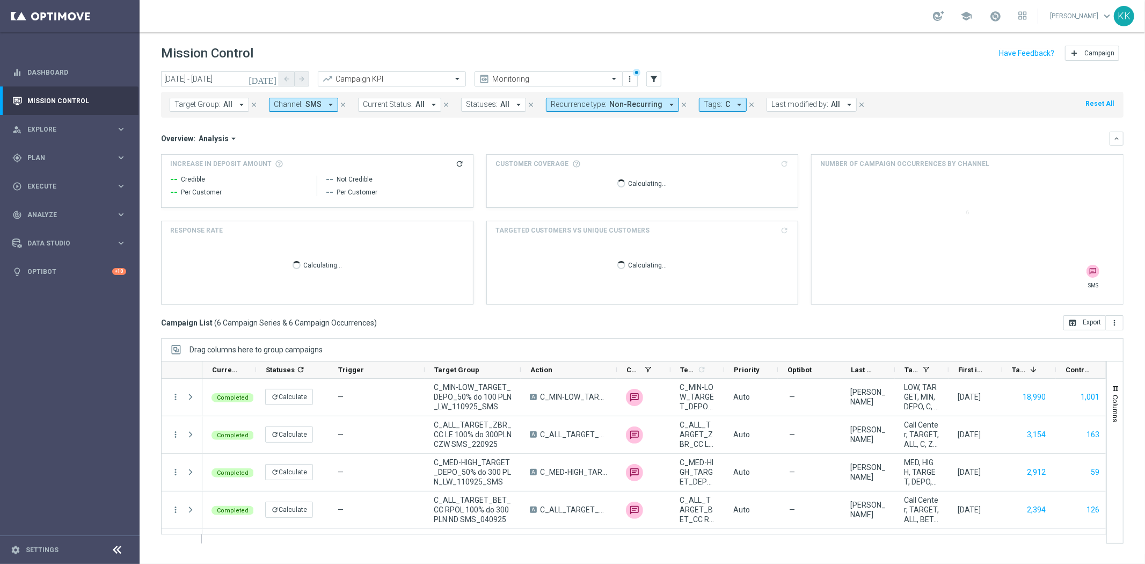
click at [735, 100] on icon "arrow_drop_down" at bounding box center [740, 105] width 10 height 10
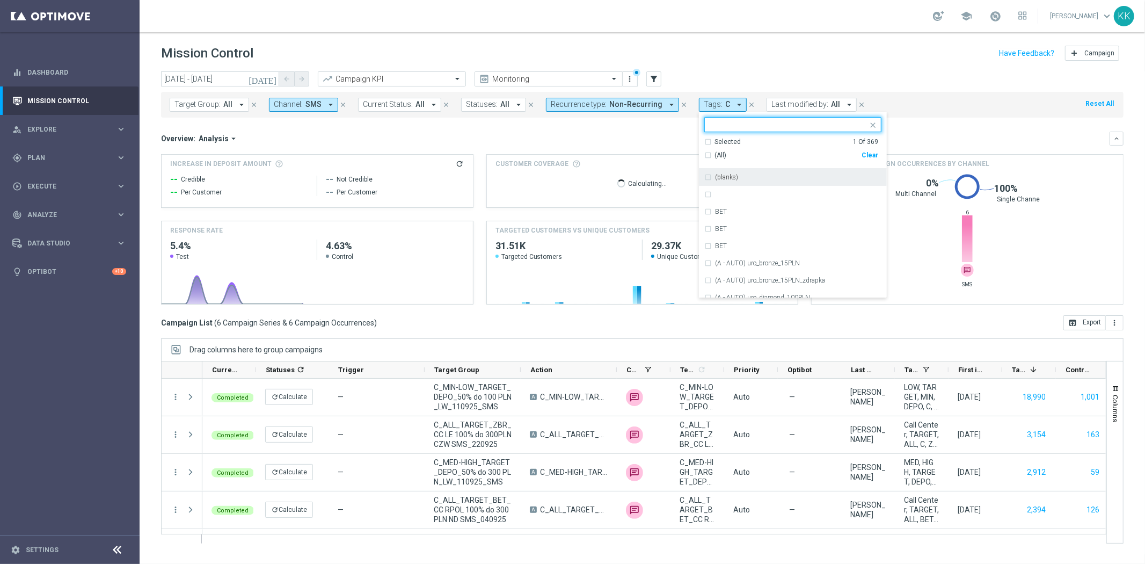
click at [0, 0] on div "Clear" at bounding box center [0, 0] width 0 height 0
click at [770, 127] on input "text" at bounding box center [788, 124] width 157 height 9
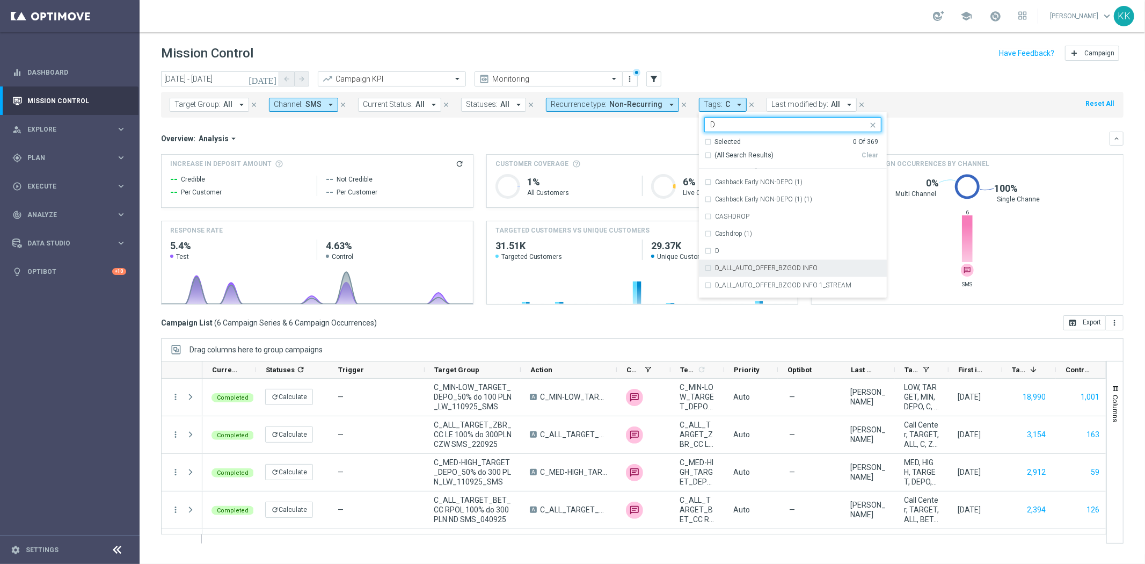
scroll to position [1790, 0]
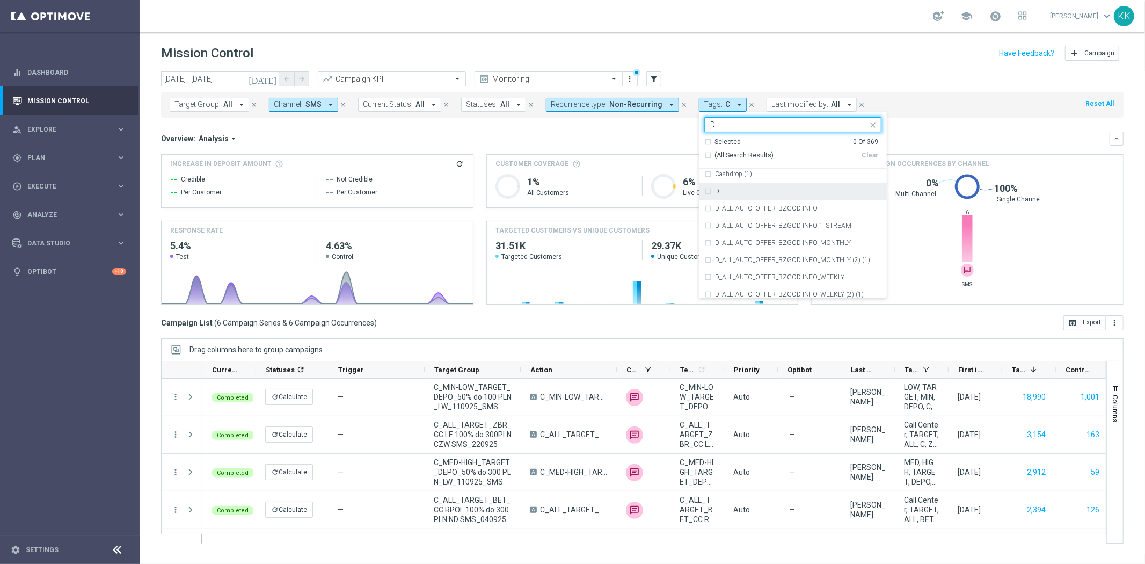
click at [739, 188] on div "D" at bounding box center [798, 191] width 166 height 6
type input "D"
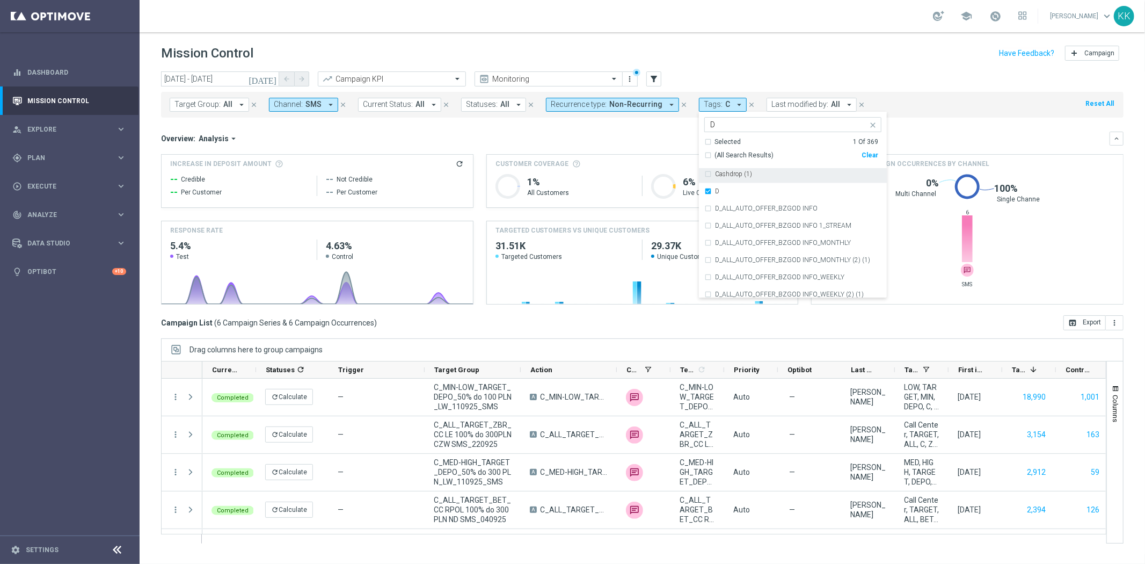
click at [910, 92] on div "Target Group: All arrow_drop_down close Channel: SMS arrow_drop_down close Curr…" at bounding box center [642, 105] width 963 height 26
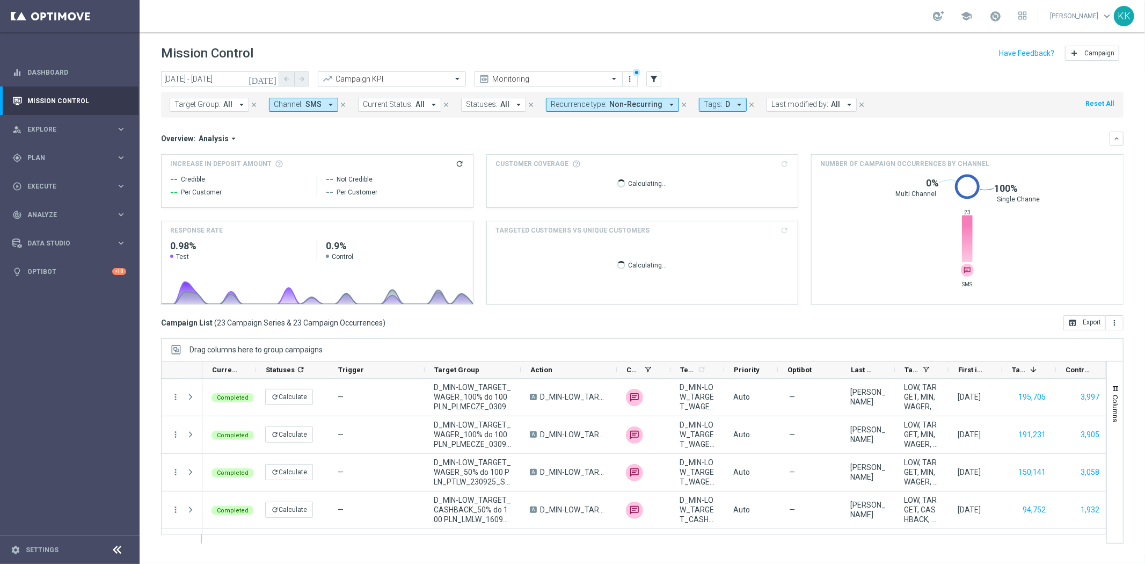
click at [296, 105] on span "Channel:" at bounding box center [288, 104] width 29 height 9
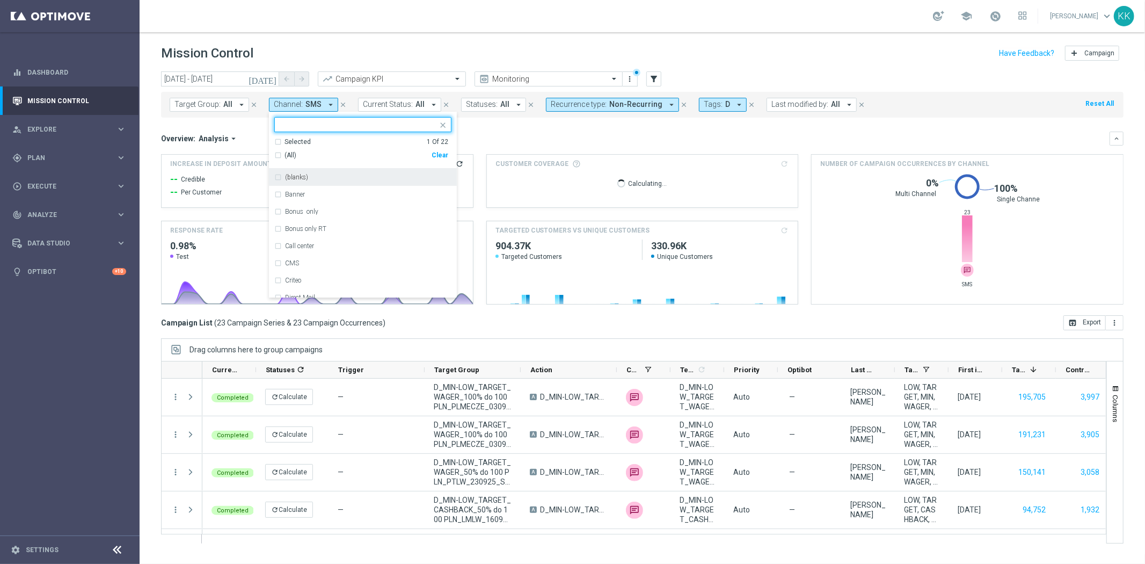
click at [443, 149] on div "(All) Clear" at bounding box center [361, 156] width 174 height 18
click at [0, 0] on div "Clear" at bounding box center [0, 0] width 0 height 0
click at [362, 130] on div at bounding box center [358, 125] width 159 height 11
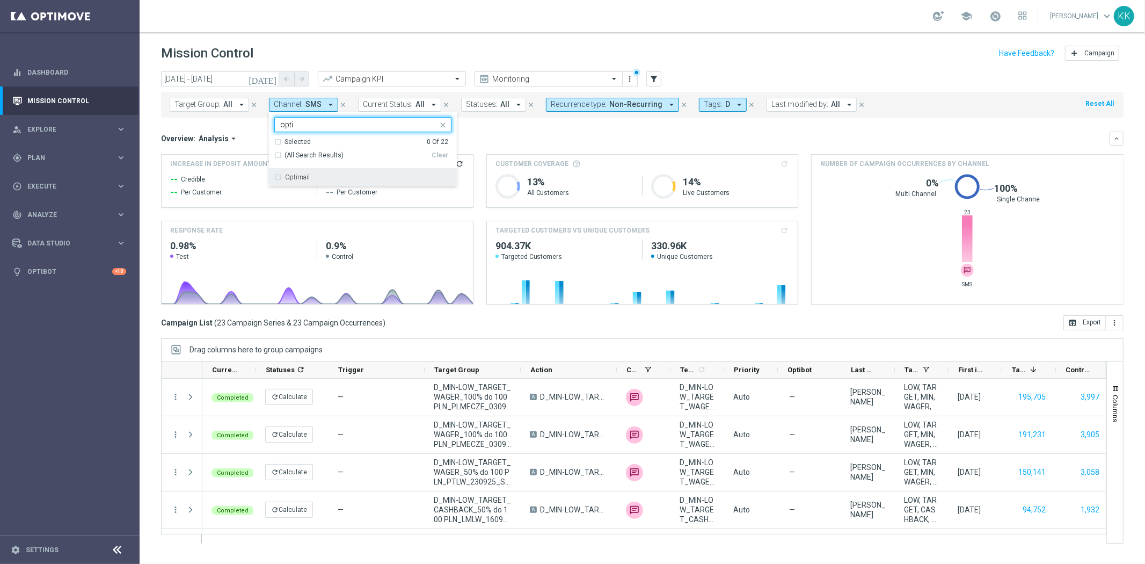
click at [362, 173] on div "Optimail" at bounding box center [362, 177] width 177 height 17
type input "opti"
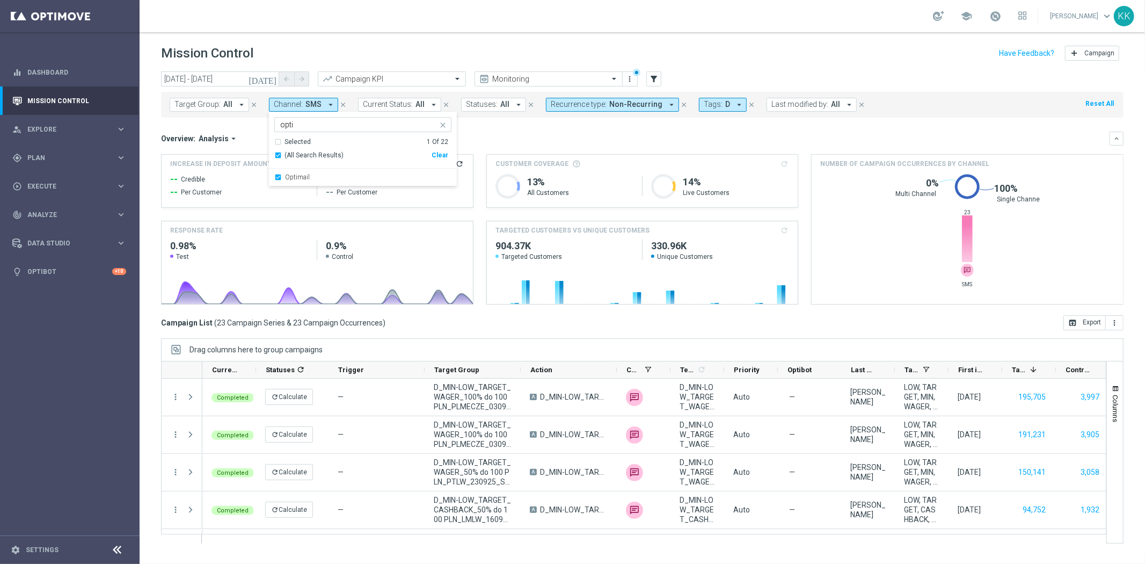
click at [489, 8] on div "school [PERSON_NAME] keyboard_arrow_down KK" at bounding box center [643, 16] width 1006 height 32
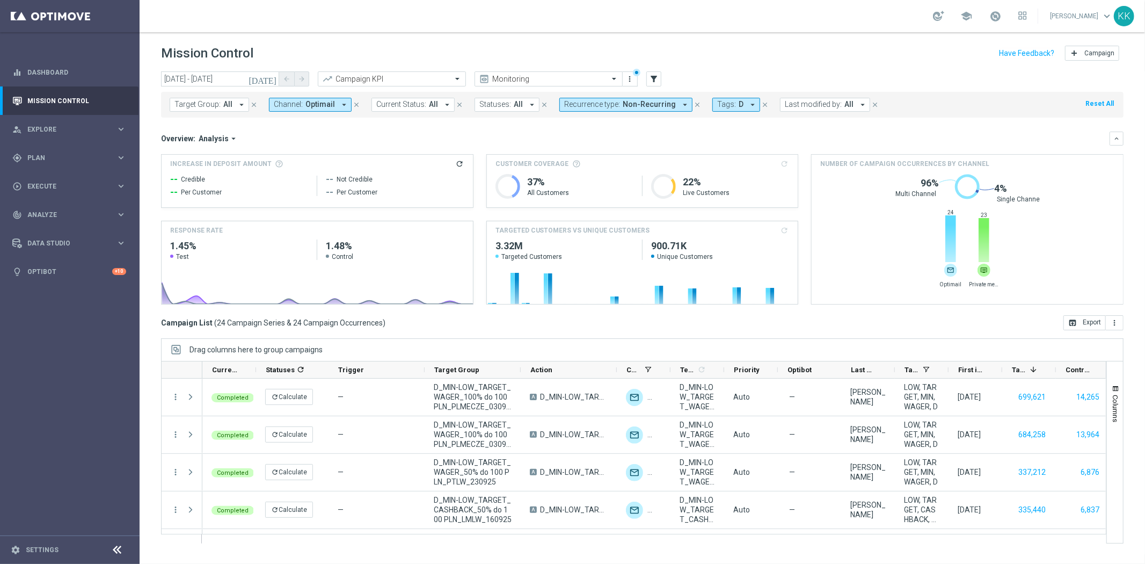
click at [328, 103] on span "Optimail" at bounding box center [321, 104] width 30 height 9
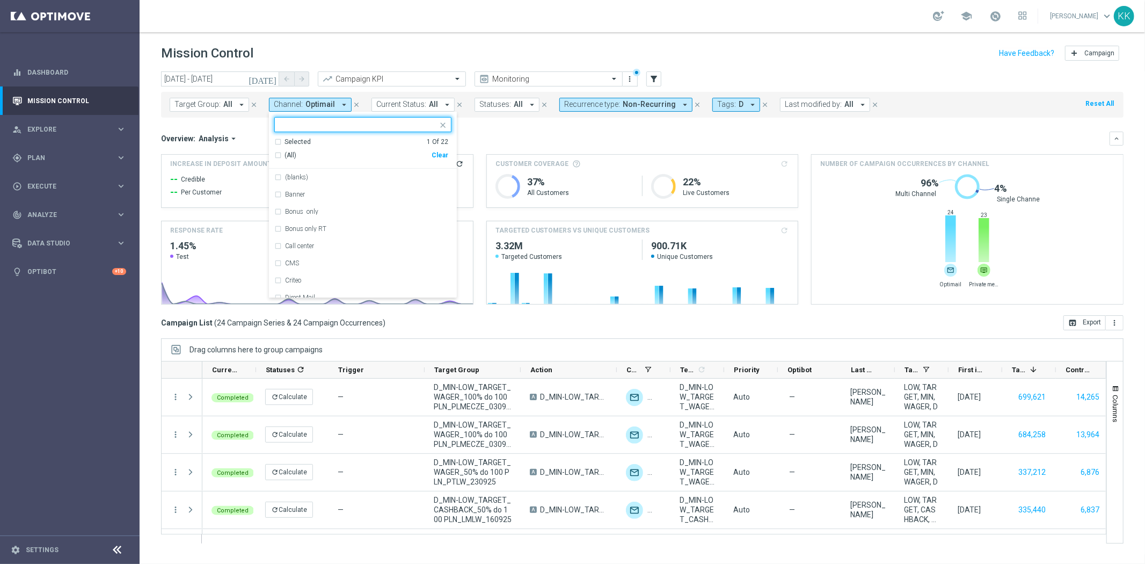
click at [0, 0] on div "Clear" at bounding box center [0, 0] width 0 height 0
click at [319, 125] on input "text" at bounding box center [358, 124] width 157 height 9
click at [326, 173] on div "Private message" at bounding box center [362, 177] width 177 height 17
type input "priv"
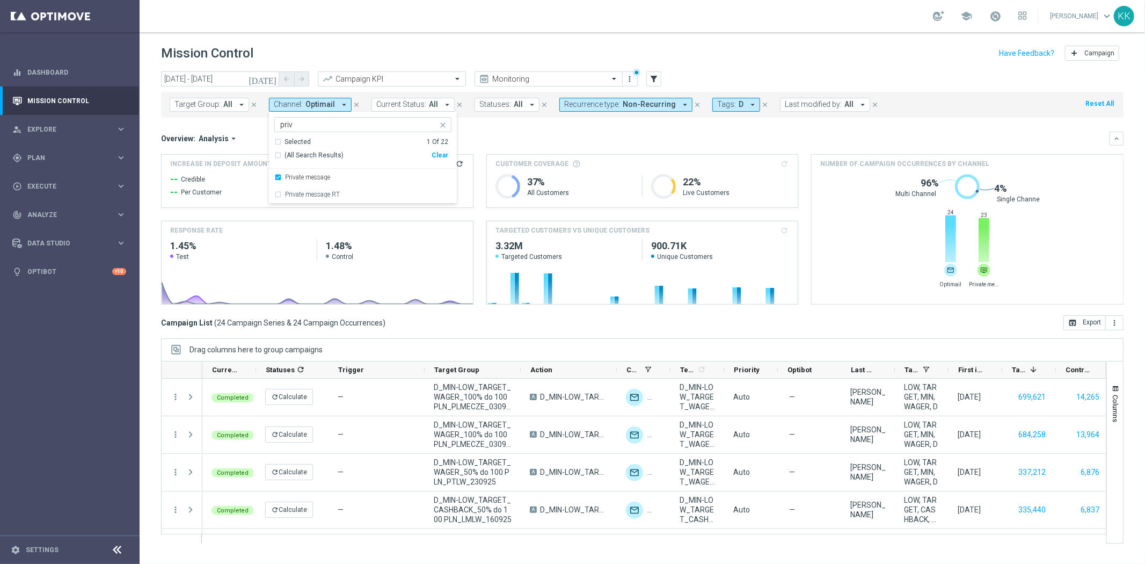
click at [516, 10] on div "school [PERSON_NAME] keyboard_arrow_down KK" at bounding box center [643, 16] width 1006 height 32
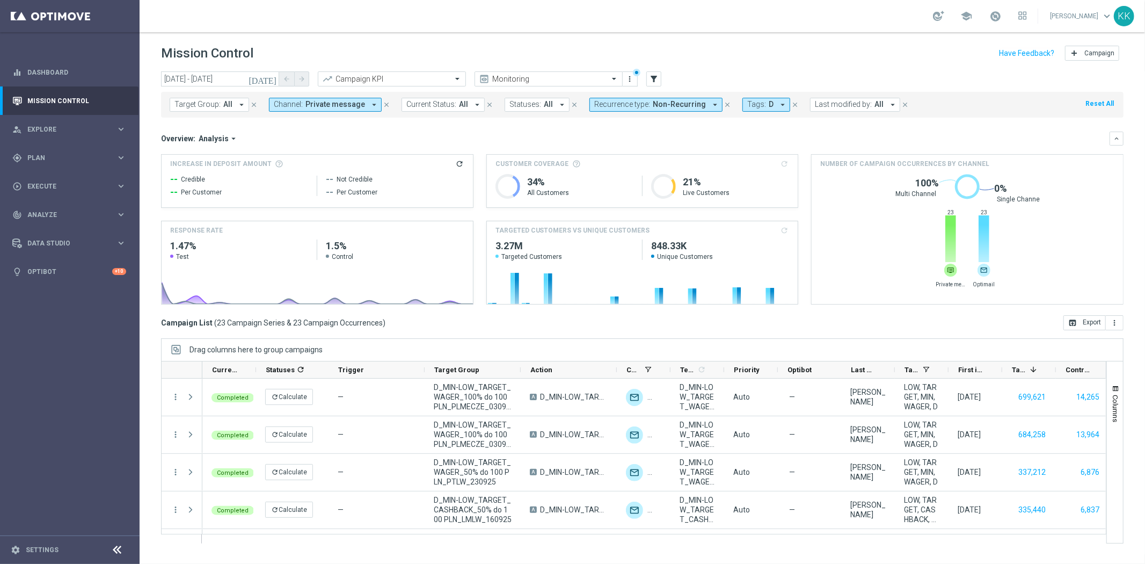
click at [334, 94] on div "Target Group: All arrow_drop_down close Channel: Private message arrow_drop_dow…" at bounding box center [642, 105] width 963 height 26
click at [335, 98] on button "Channel: Private message arrow_drop_down" at bounding box center [325, 105] width 113 height 14
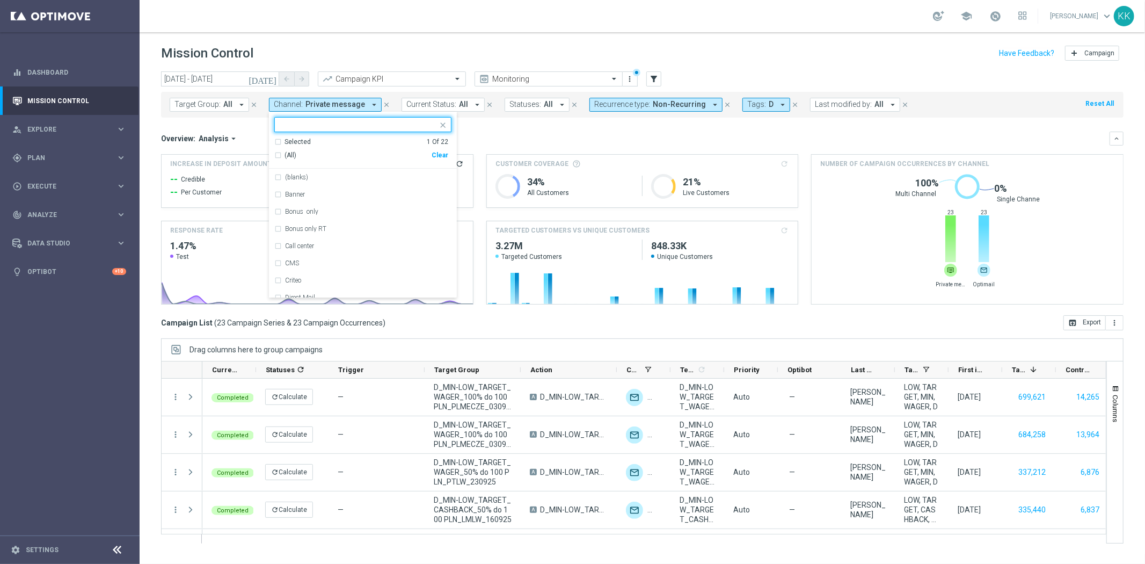
click at [441, 151] on div "(All) Clear" at bounding box center [361, 156] width 174 height 18
click at [0, 0] on div "Clear" at bounding box center [0, 0] width 0 height 0
click at [339, 132] on div at bounding box center [362, 124] width 177 height 15
click at [277, 213] on div "XtremePush" at bounding box center [362, 211] width 177 height 17
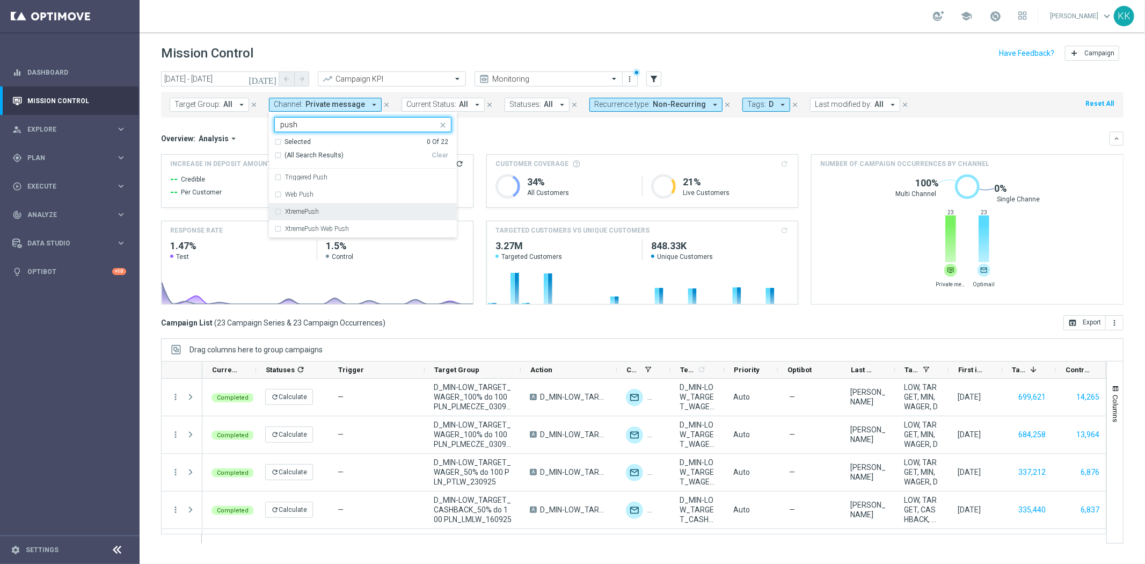
type input "push"
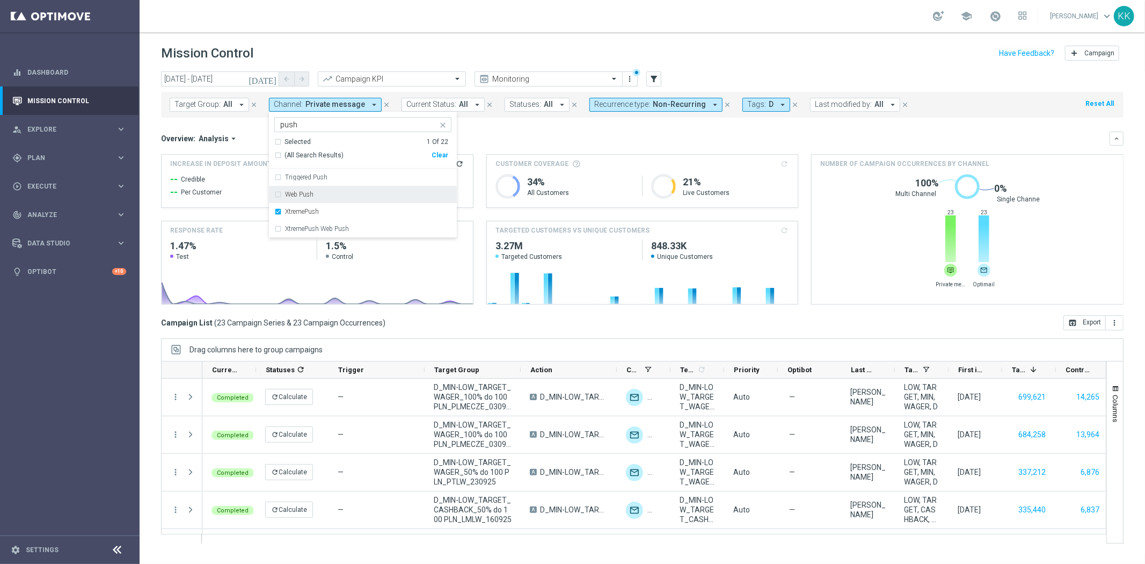
click at [435, 24] on div "school [PERSON_NAME] keyboard_arrow_down KK" at bounding box center [643, 16] width 1006 height 32
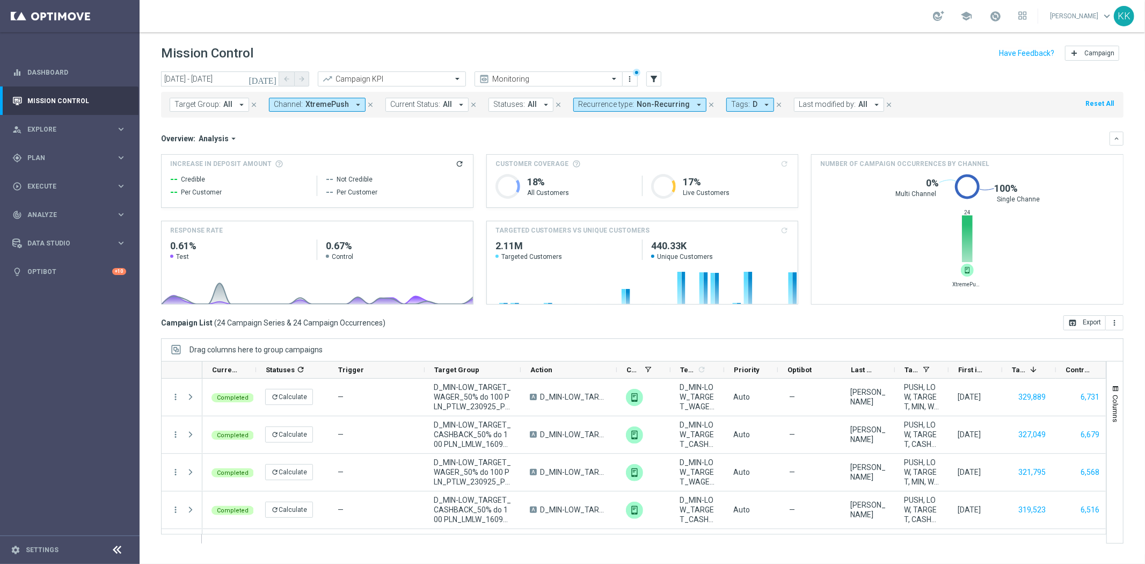
click at [353, 103] on icon "arrow_drop_down" at bounding box center [358, 105] width 10 height 10
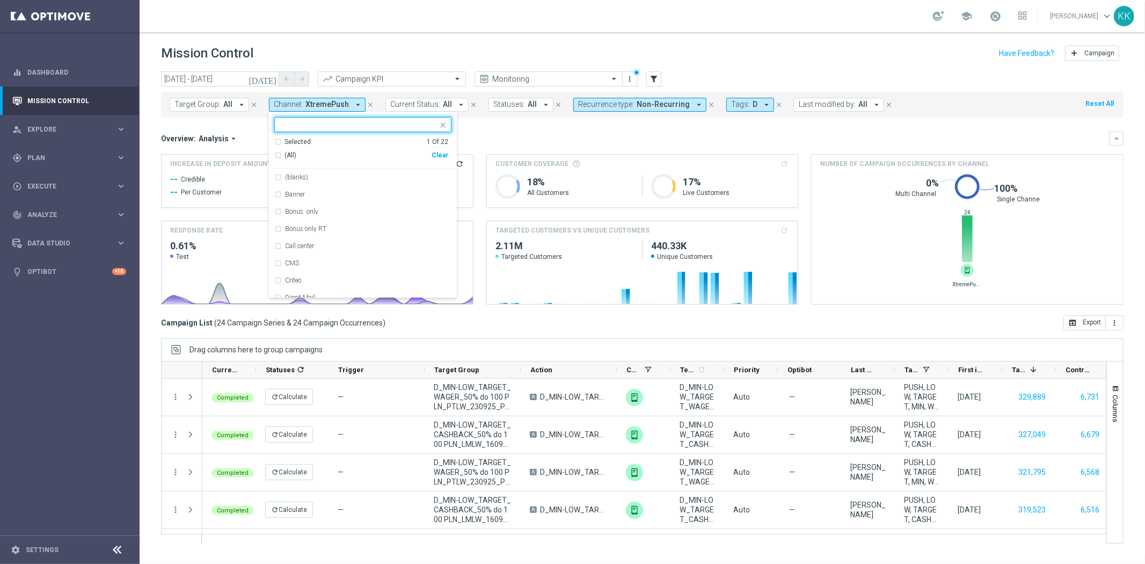
click at [0, 0] on div "Clear" at bounding box center [0, 0] width 0 height 0
click at [317, 121] on input "text" at bounding box center [358, 124] width 157 height 9
click at [308, 175] on div "SMS" at bounding box center [368, 177] width 166 height 6
type input "SMS"
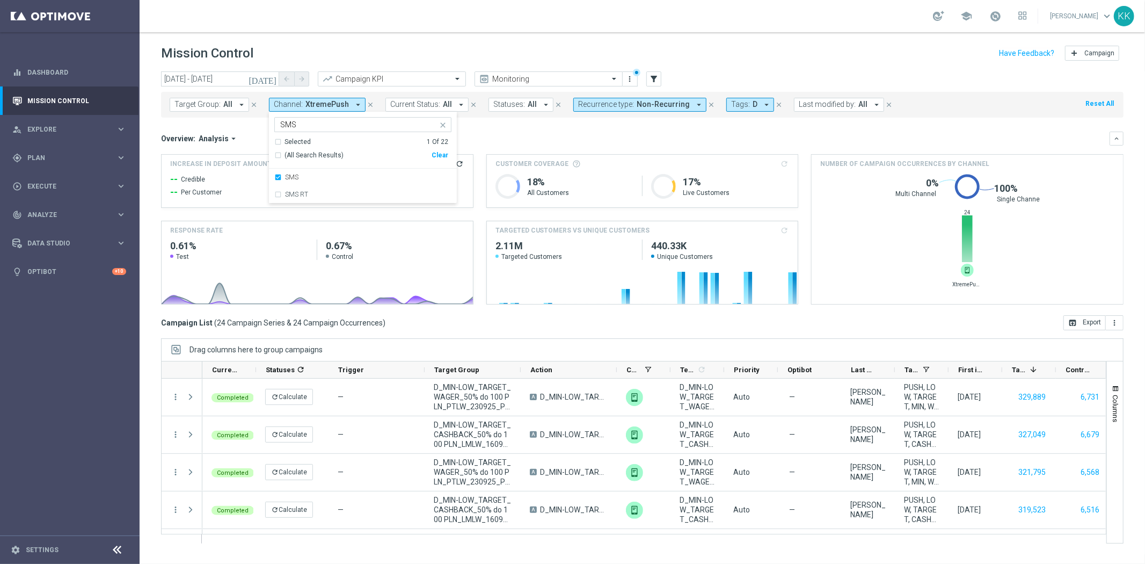
click at [398, 49] on div "Mission Control add Campaign" at bounding box center [642, 53] width 963 height 21
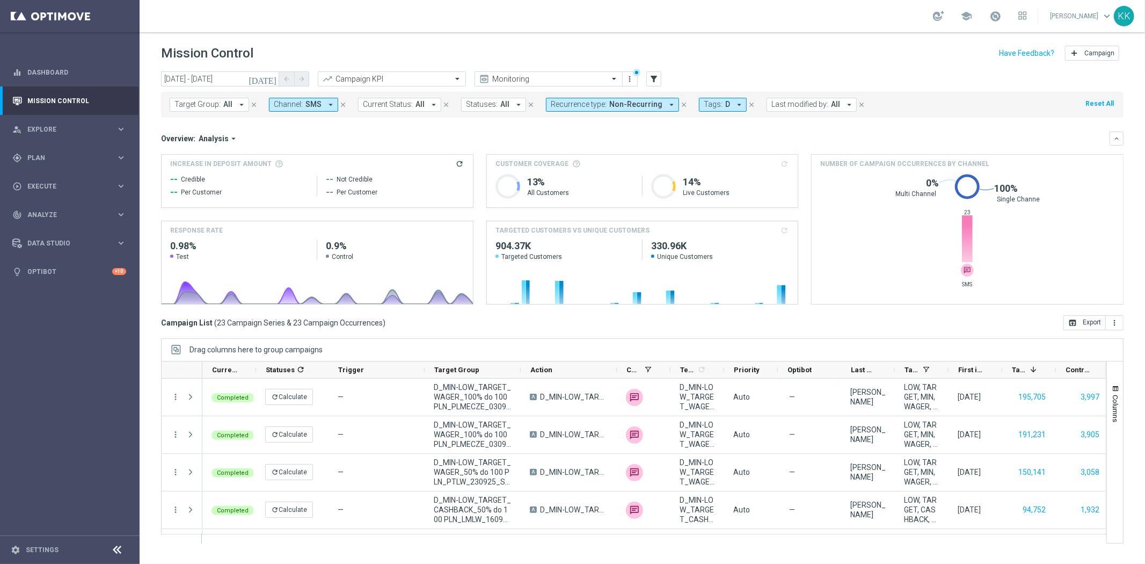
drag, startPoint x: 292, startPoint y: 108, endPoint x: 299, endPoint y: 108, distance: 7.0
click at [292, 108] on span "Channel:" at bounding box center [288, 104] width 29 height 9
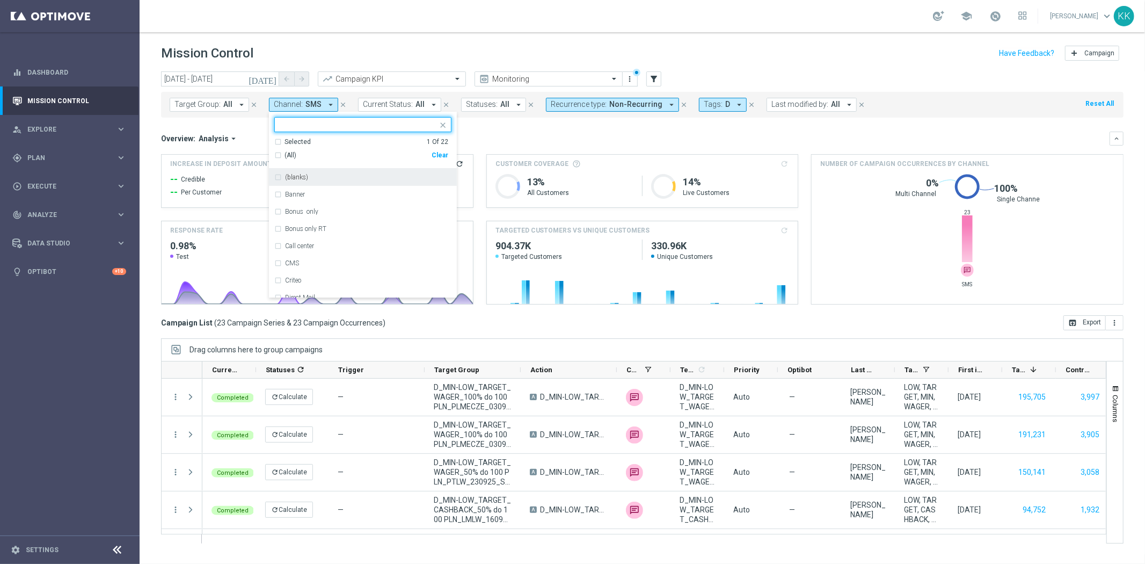
click at [0, 0] on div "Clear" at bounding box center [0, 0] width 0 height 0
click at [322, 127] on input "text" at bounding box center [358, 124] width 157 height 9
click at [315, 182] on div "Call center" at bounding box center [362, 177] width 177 height 17
type input "Call"
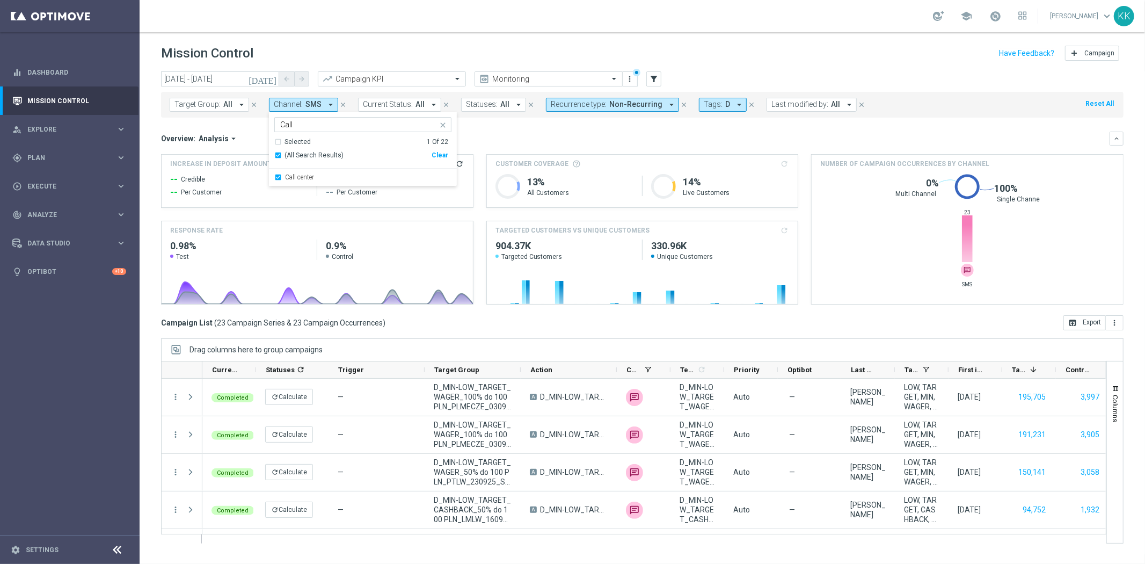
click at [362, 41] on header "Mission Control add Campaign" at bounding box center [643, 51] width 1006 height 39
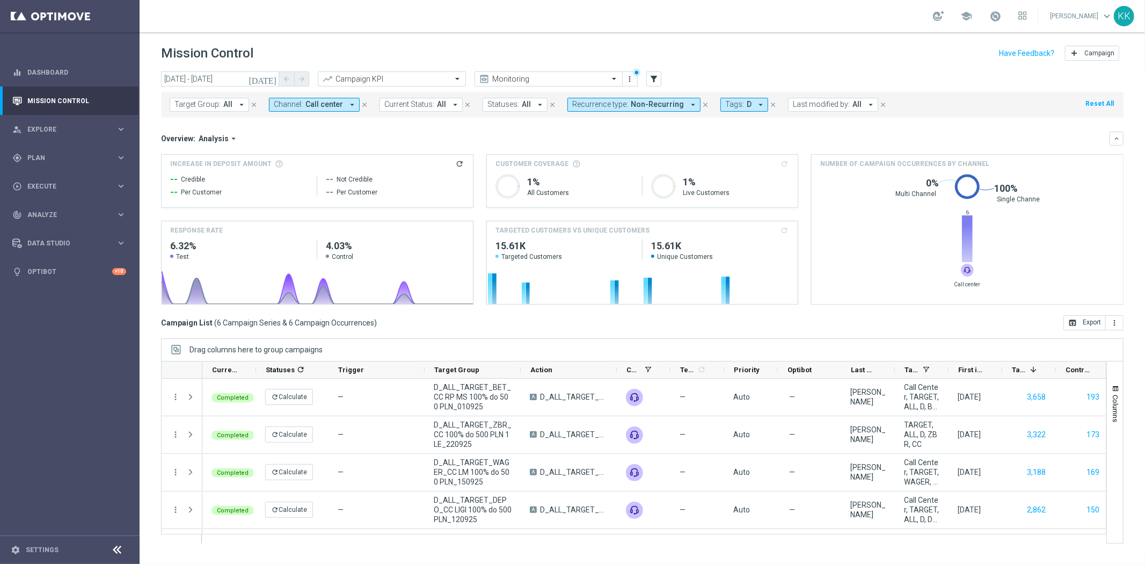
click at [602, 106] on span "Recurrence type:" at bounding box center [600, 104] width 56 height 9
click at [573, 177] on div "Recurring" at bounding box center [611, 185] width 77 height 17
click at [573, 182] on div "Recurring" at bounding box center [611, 185] width 77 height 17
click at [573, 185] on div "Recurring" at bounding box center [611, 185] width 77 height 17
click at [573, 168] on div "Non-Recurring" at bounding box center [611, 168] width 77 height 17
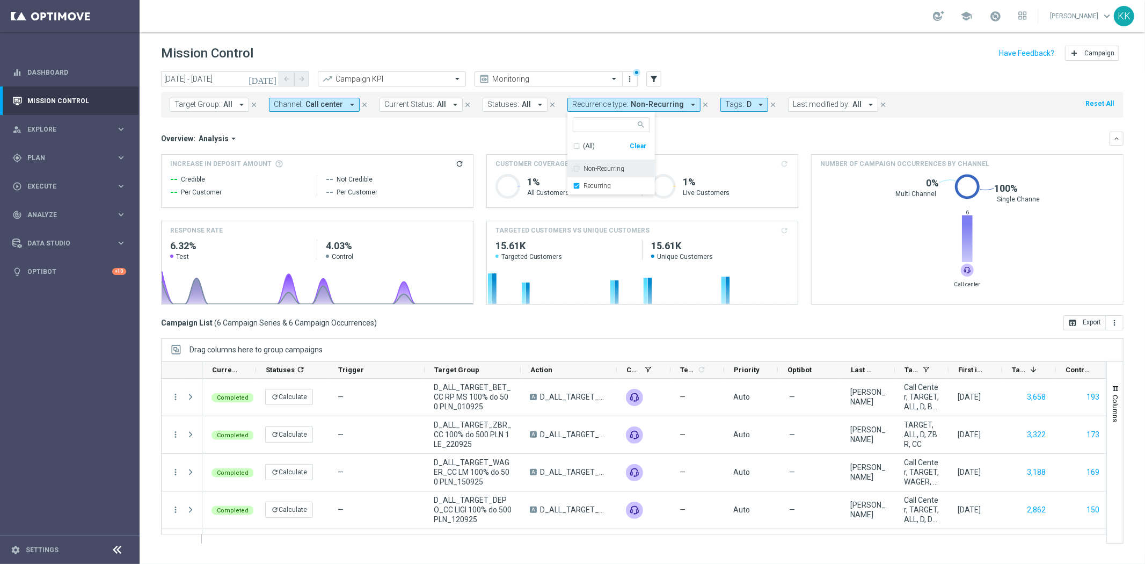
click at [1012, 113] on div "Target Group: All arrow_drop_down close Channel: Call center arrow_drop_down cl…" at bounding box center [642, 105] width 963 height 26
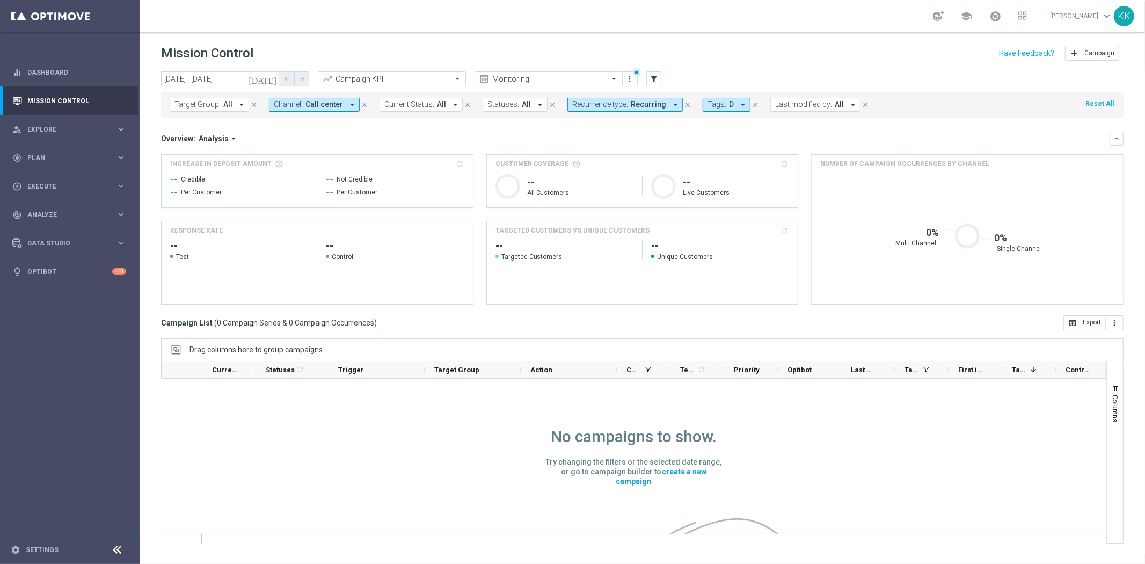
click at [315, 107] on span "Call center" at bounding box center [325, 104] width 38 height 9
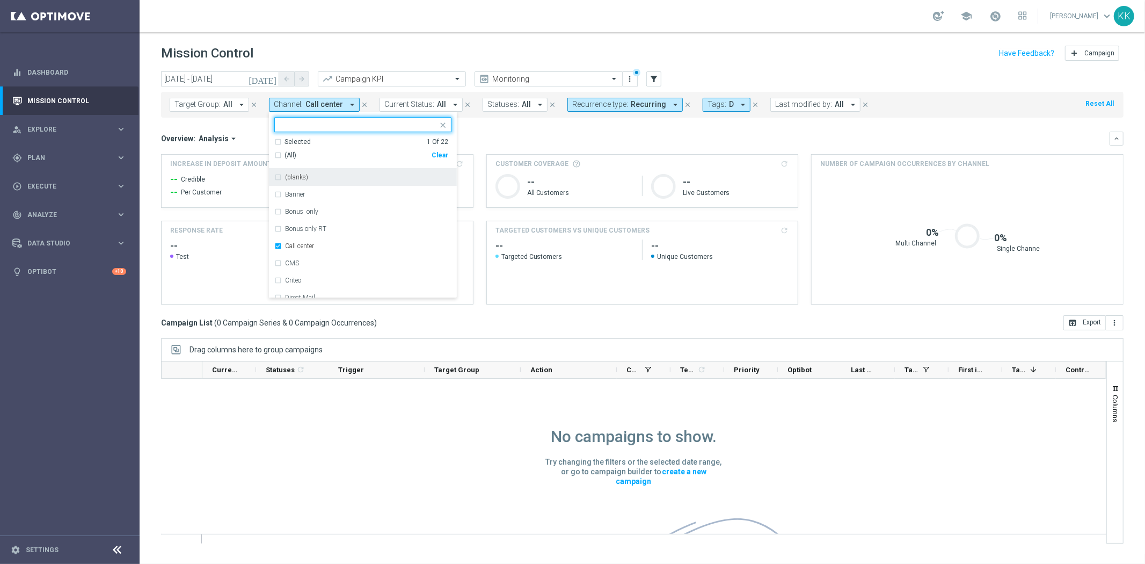
click at [0, 0] on div "Clear" at bounding box center [0, 0] width 0 height 0
click at [337, 129] on input "text" at bounding box center [358, 124] width 157 height 9
click at [343, 178] on div "Optimail" at bounding box center [368, 177] width 166 height 6
type input "opti"
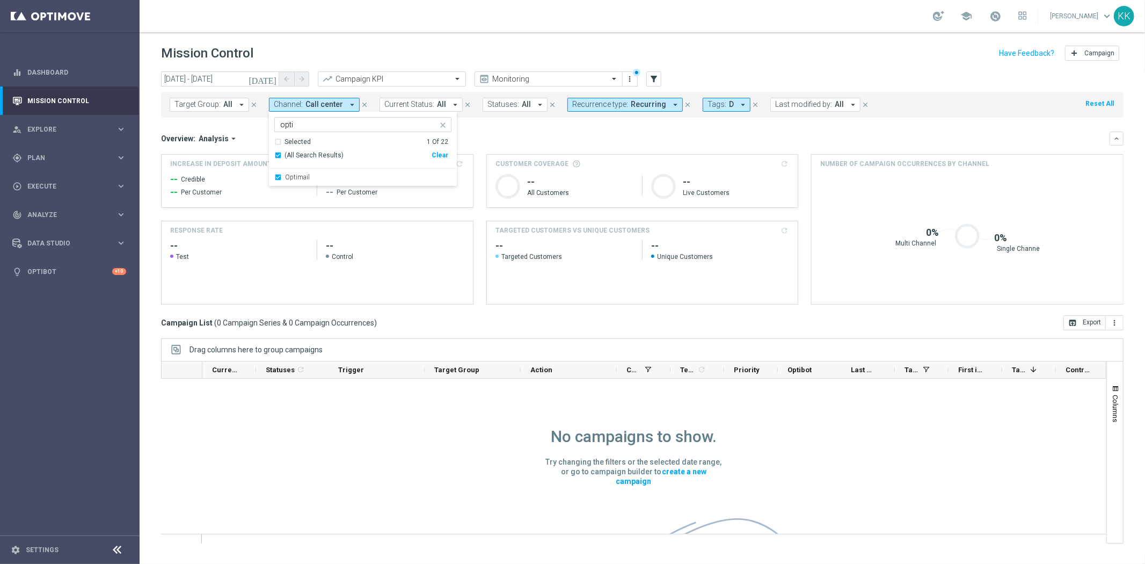
click at [510, 42] on header "Mission Control add Campaign" at bounding box center [643, 51] width 1006 height 39
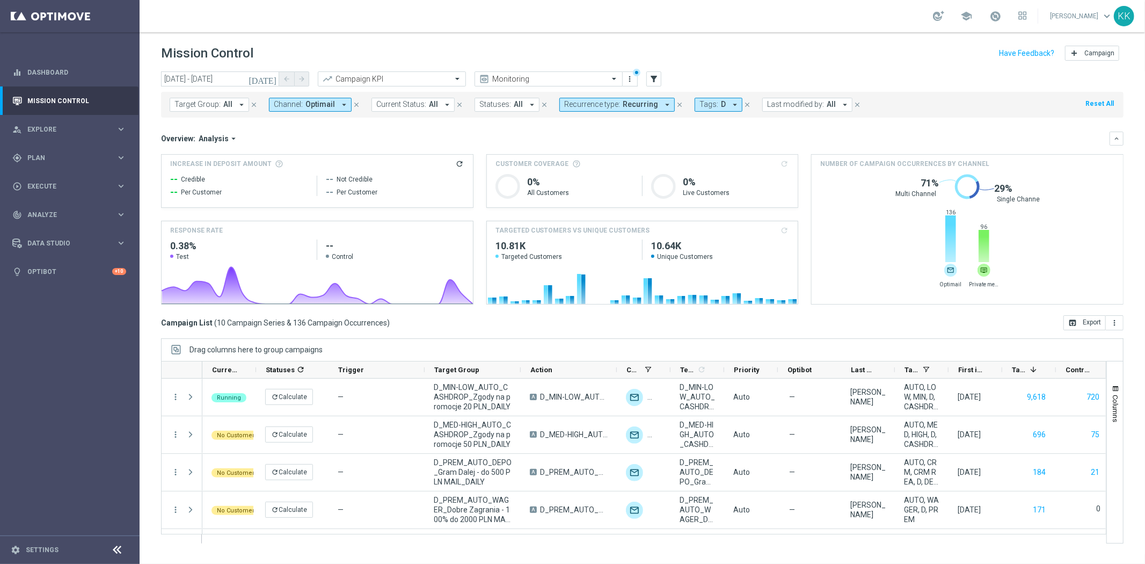
click at [317, 107] on span "Optimail" at bounding box center [321, 104] width 30 height 9
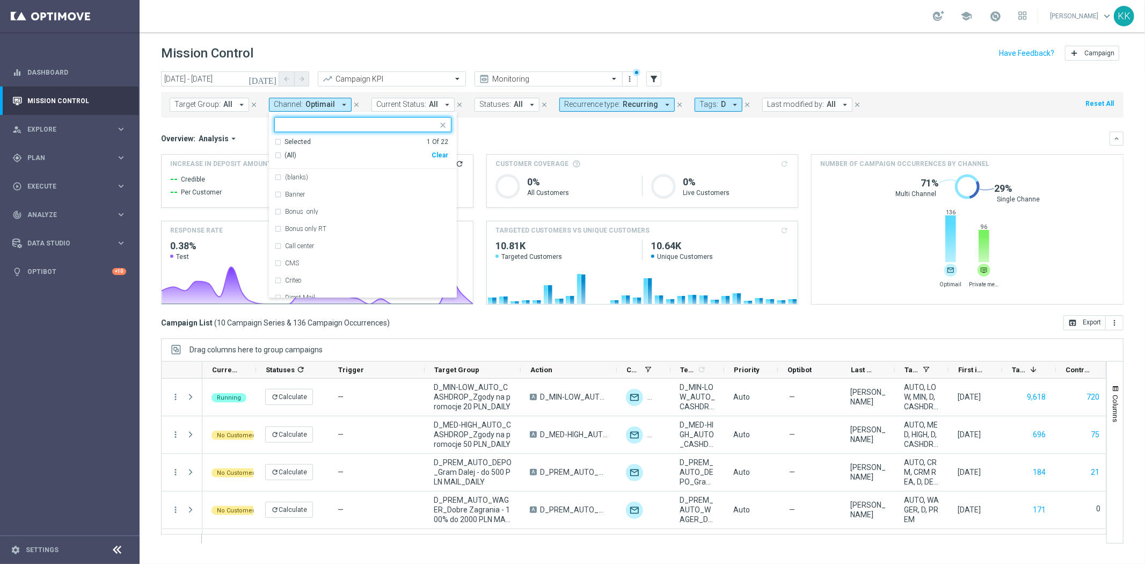
click at [0, 0] on div "Clear" at bounding box center [0, 0] width 0 height 0
click at [329, 129] on input "text" at bounding box center [358, 124] width 157 height 9
click at [352, 171] on div "Private message" at bounding box center [362, 177] width 177 height 17
type input "privat"
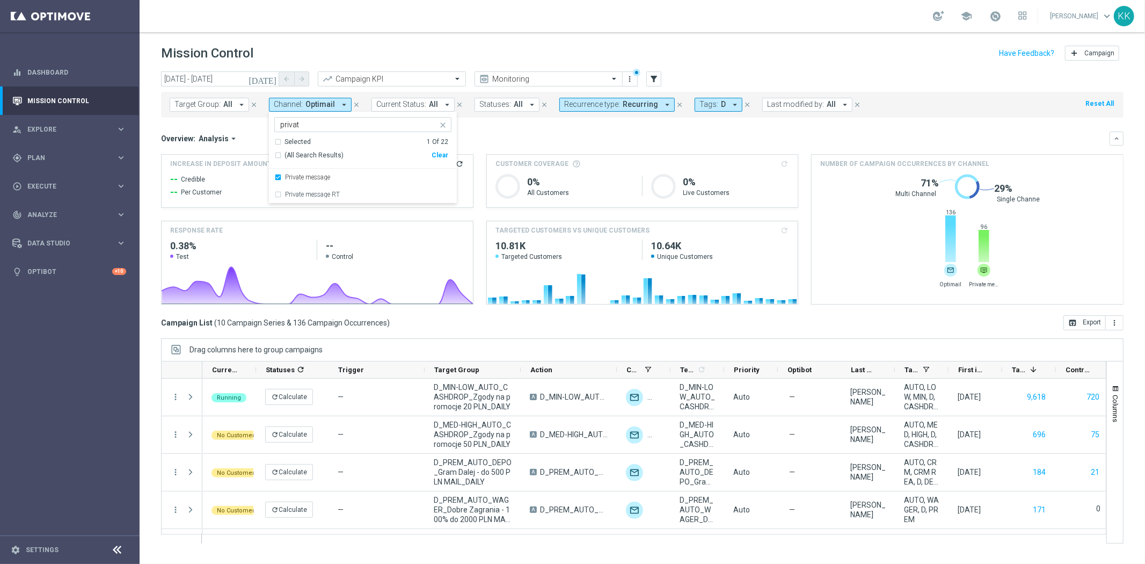
click at [619, 37] on header "Mission Control add Campaign" at bounding box center [643, 51] width 1006 height 39
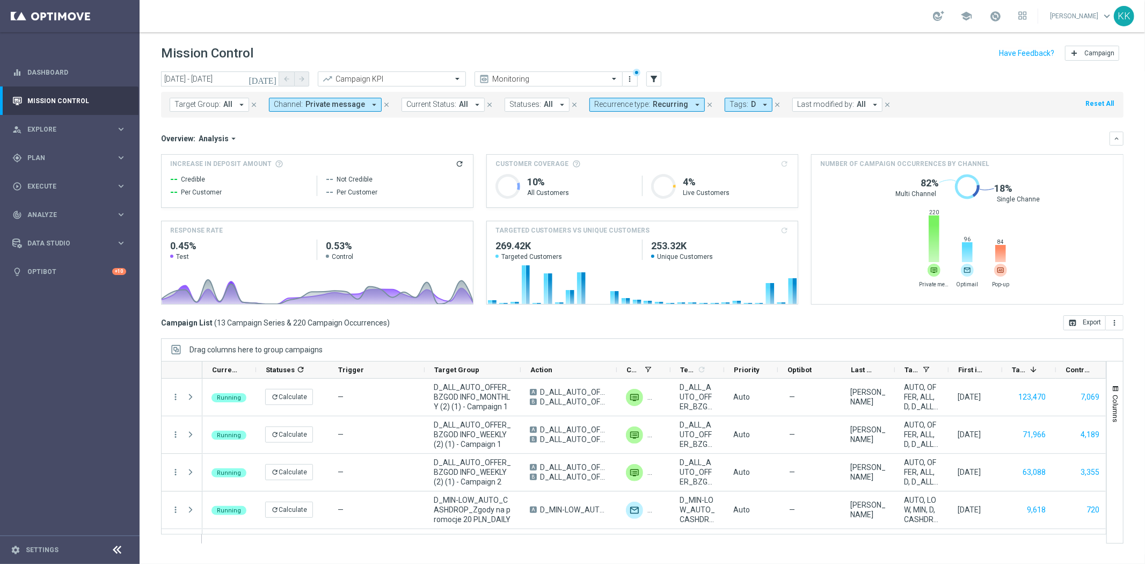
click at [335, 105] on span "Private message" at bounding box center [336, 104] width 60 height 9
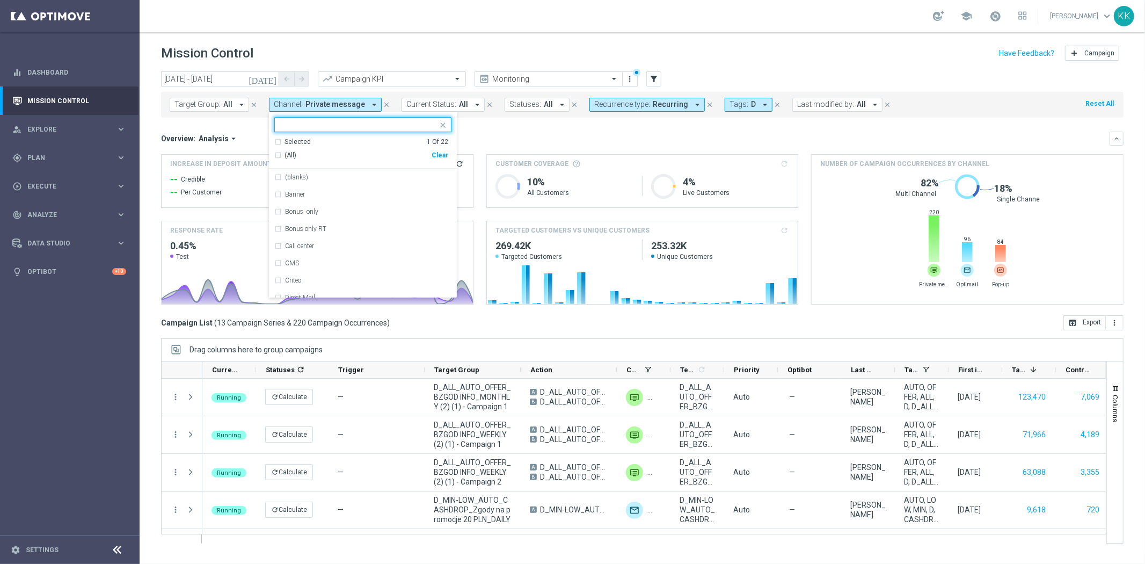
click at [0, 0] on div "Clear" at bounding box center [0, 0] width 0 height 0
click at [325, 127] on input "text" at bounding box center [358, 124] width 157 height 9
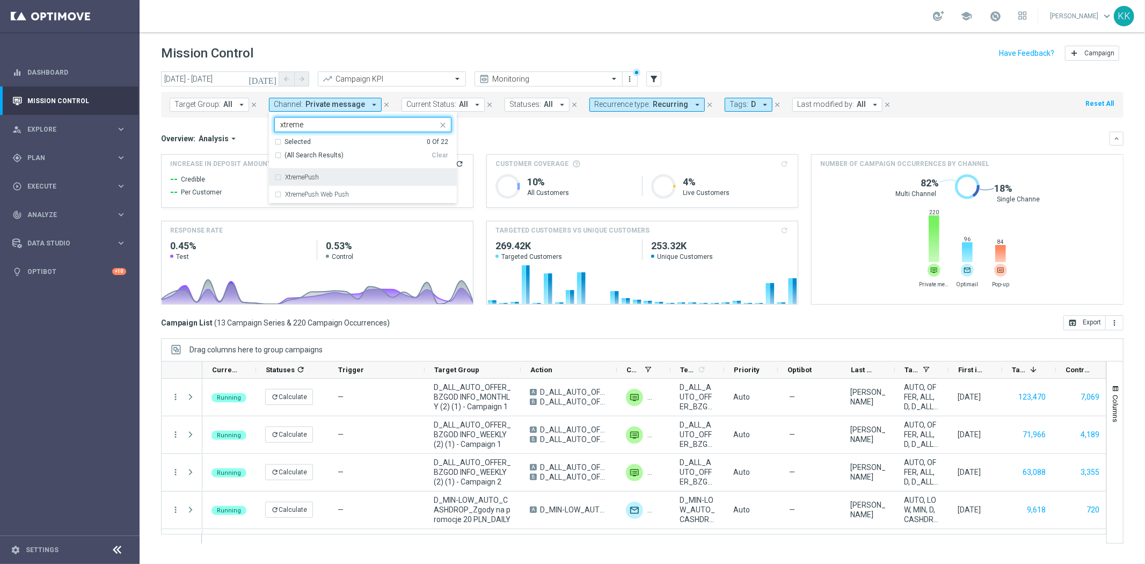
click at [350, 178] on div "XtremePush" at bounding box center [368, 177] width 166 height 6
type input "xtreme"
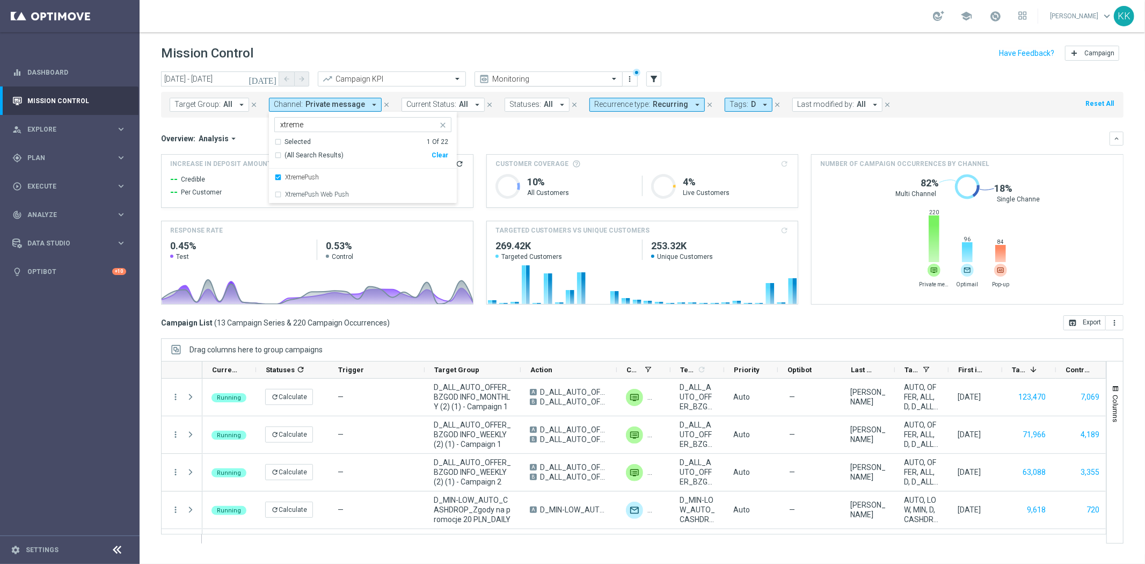
drag, startPoint x: 601, startPoint y: 45, endPoint x: 545, endPoint y: 84, distance: 68.7
click at [600, 45] on div "Mission Control add Campaign" at bounding box center [642, 53] width 963 height 21
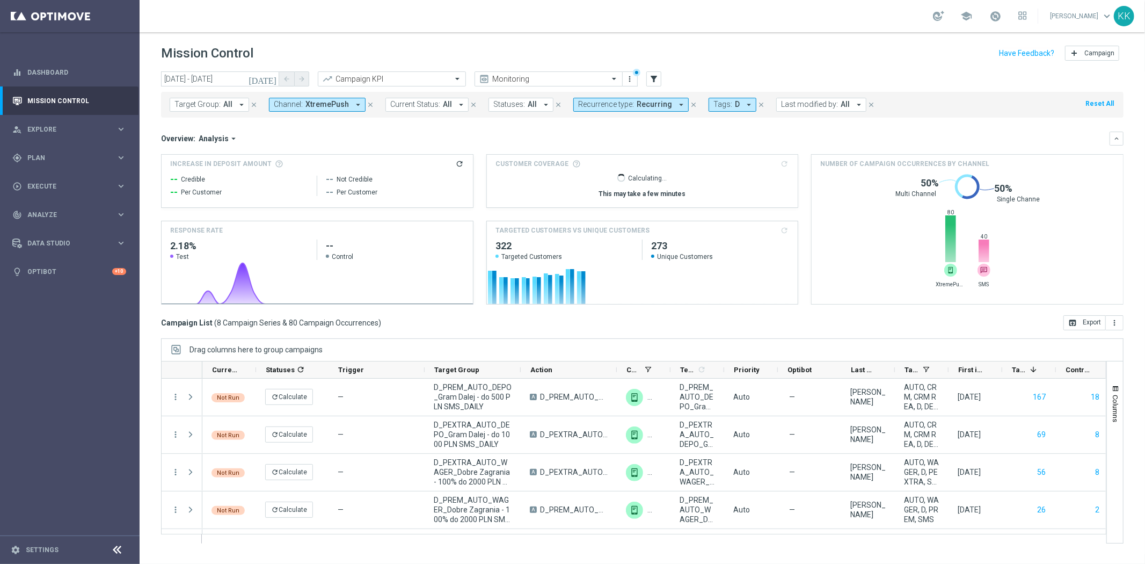
click at [328, 101] on span "XtremePush" at bounding box center [327, 104] width 43 height 9
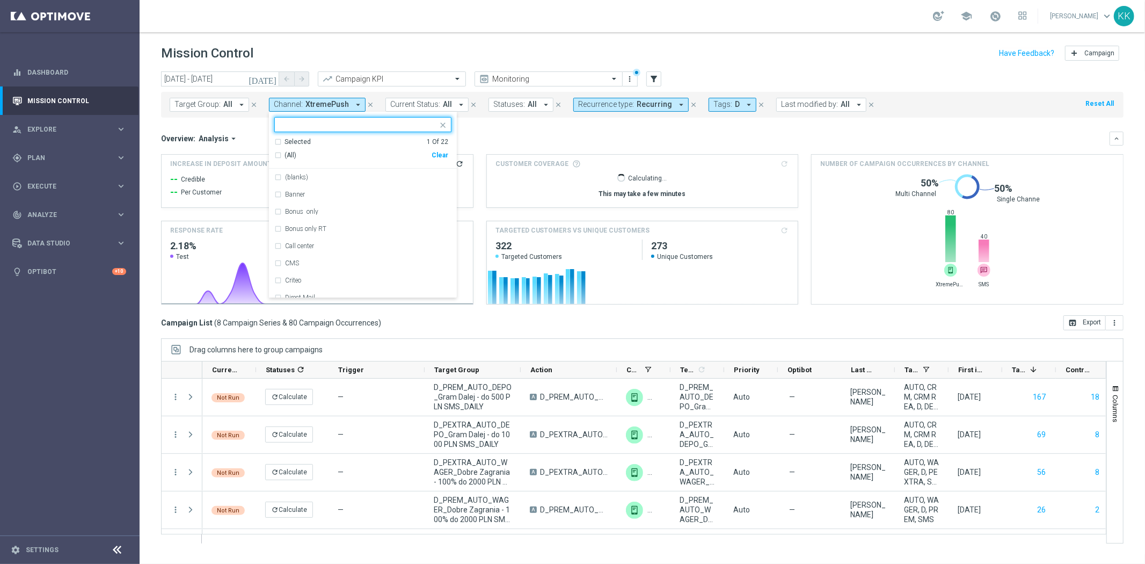
click at [0, 0] on div "Clear" at bounding box center [0, 0] width 0 height 0
click at [350, 127] on input "text" at bounding box center [358, 124] width 157 height 9
click at [365, 175] on div "SMS" at bounding box center [368, 177] width 166 height 6
type input "SMS"
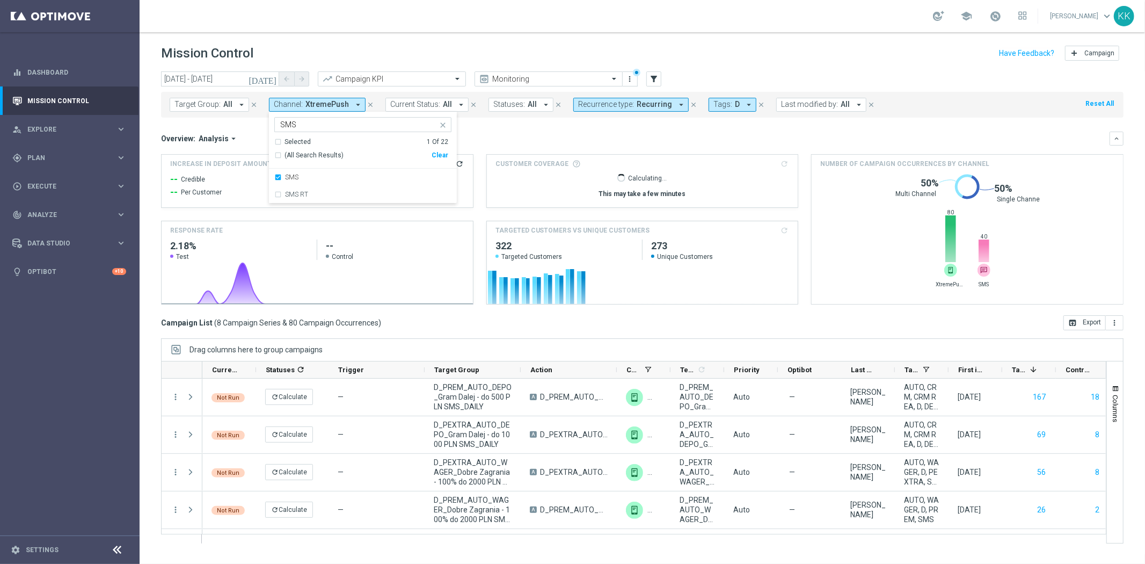
click at [390, 59] on div "Mission Control add Campaign" at bounding box center [642, 53] width 963 height 21
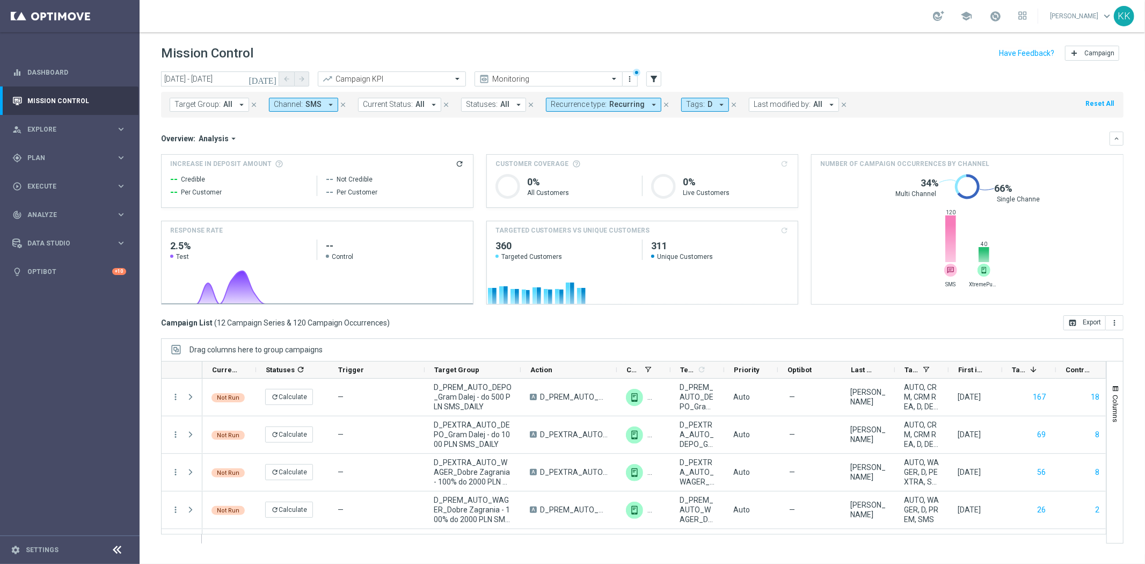
click at [625, 110] on button "Recurrence type: Recurring arrow_drop_down" at bounding box center [603, 105] width 115 height 14
click at [555, 170] on div "Non-Recurring" at bounding box center [590, 168] width 77 height 17
click at [552, 180] on div "Recurring" at bounding box center [590, 185] width 77 height 17
click at [783, 57] on div "Mission Control add Campaign" at bounding box center [642, 53] width 963 height 21
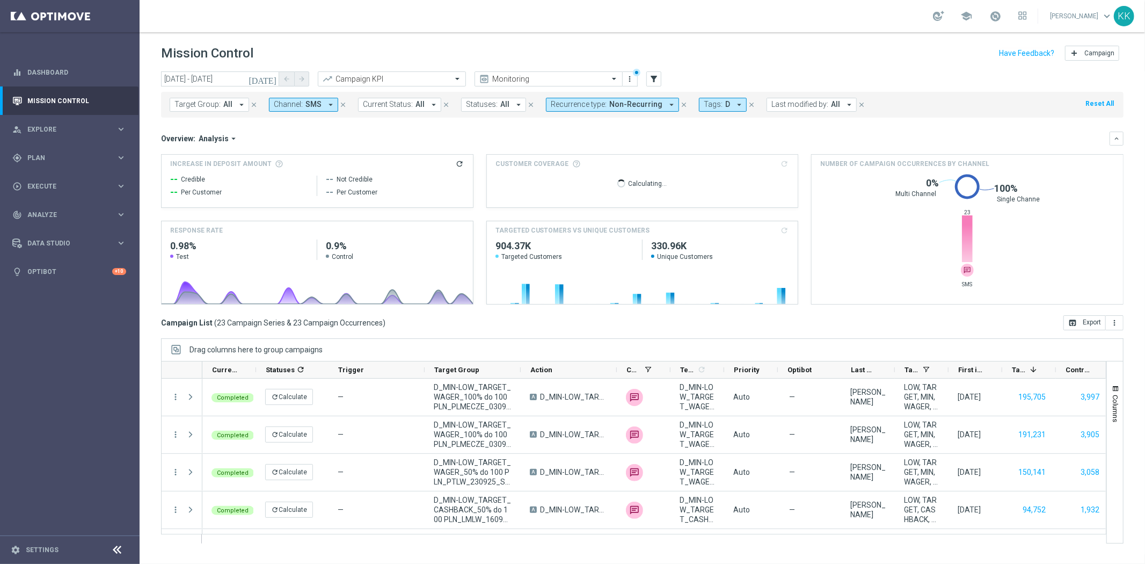
click at [306, 104] on span "SMS" at bounding box center [314, 104] width 16 height 9
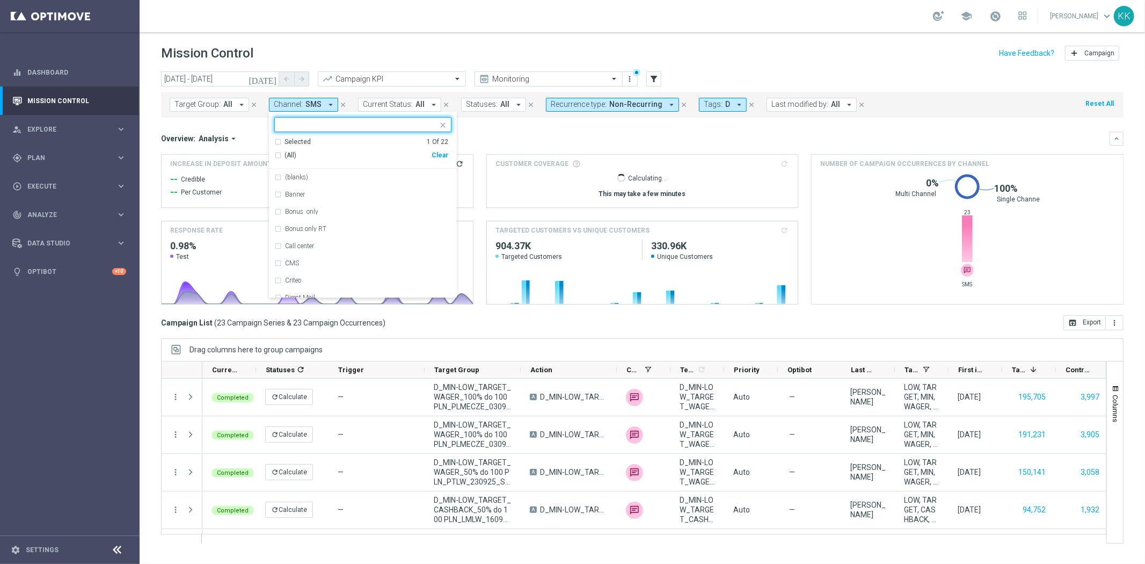
click at [0, 0] on div "Clear" at bounding box center [0, 0] width 0 height 0
click at [369, 122] on input "text" at bounding box center [358, 124] width 157 height 9
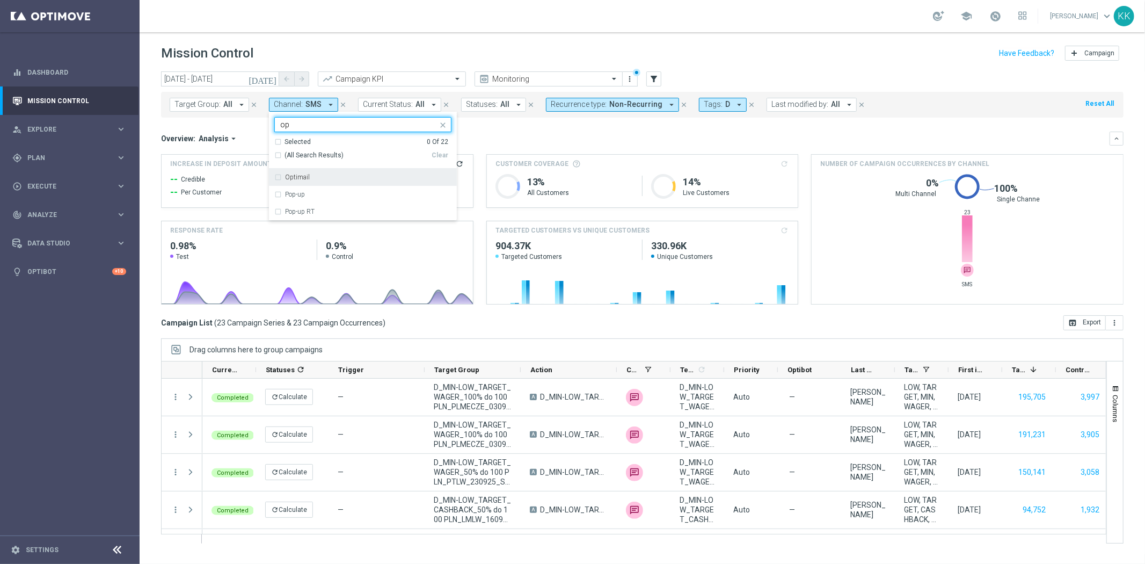
click at [383, 175] on div "Optimail" at bounding box center [368, 177] width 166 height 6
type input "op"
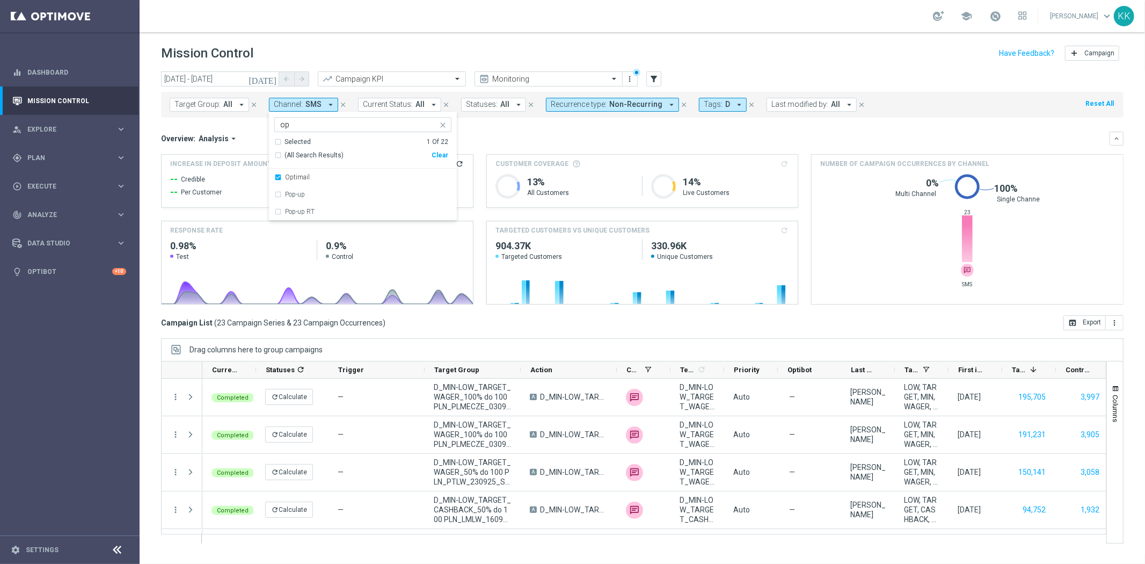
click at [394, 31] on div "school [PERSON_NAME] keyboard_arrow_down KK" at bounding box center [643, 16] width 1006 height 32
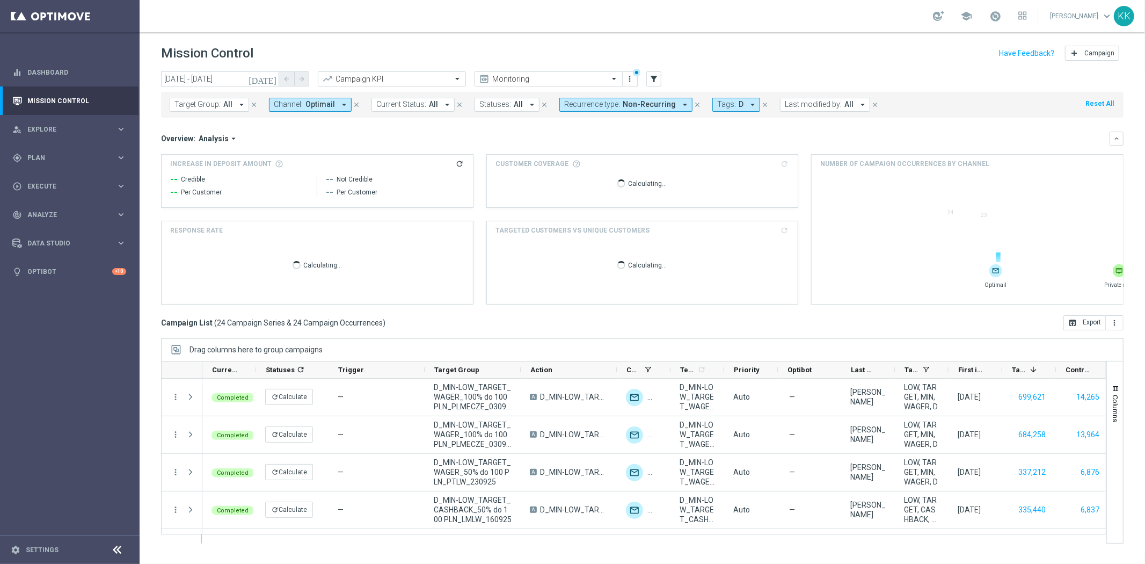
click at [310, 106] on span "Optimail" at bounding box center [321, 104] width 30 height 9
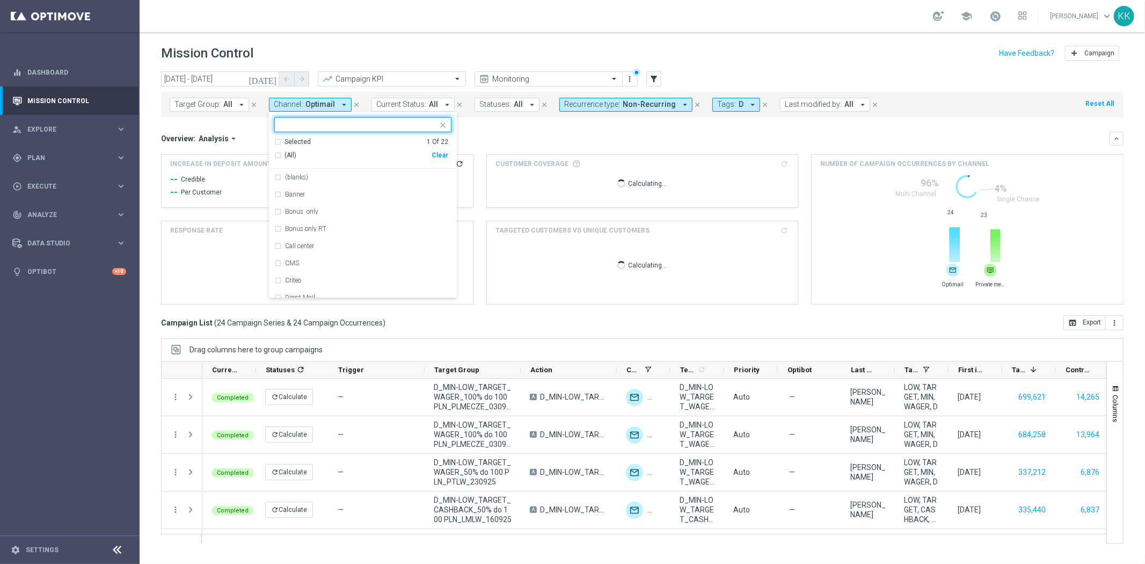
click at [321, 128] on input "text" at bounding box center [358, 124] width 157 height 9
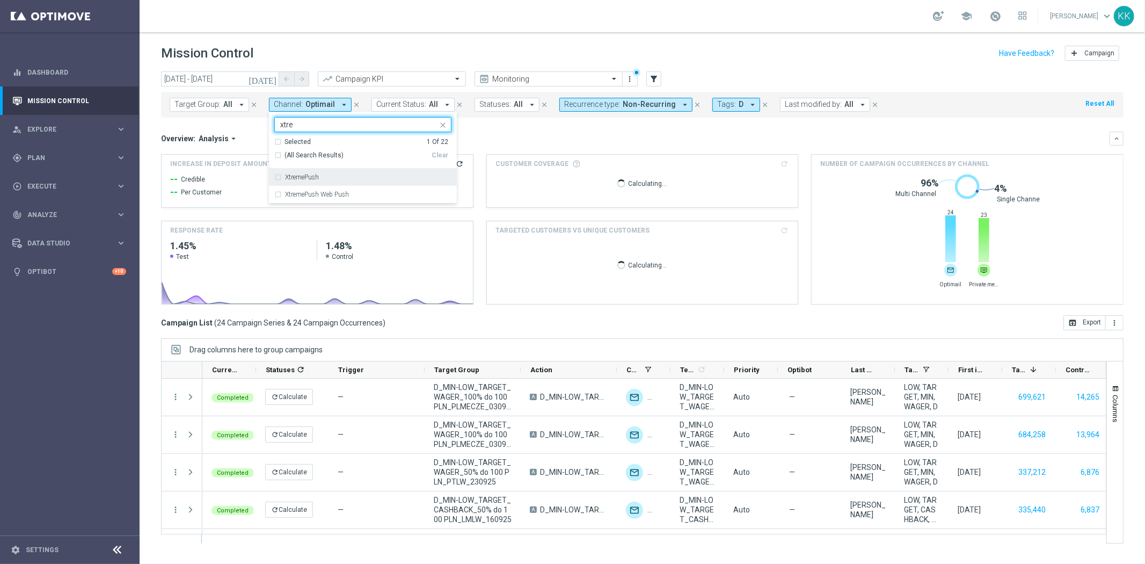
click at [336, 178] on div "XtremePush" at bounding box center [368, 177] width 166 height 6
type input "xtre"
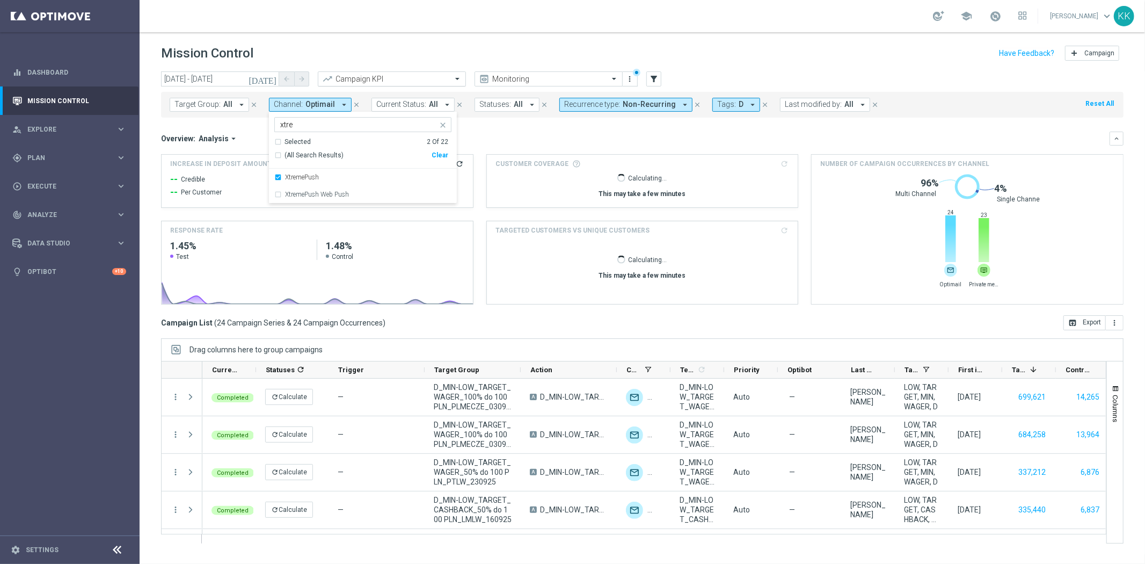
click at [453, 7] on div "school [PERSON_NAME] keyboard_arrow_down KK" at bounding box center [643, 16] width 1006 height 32
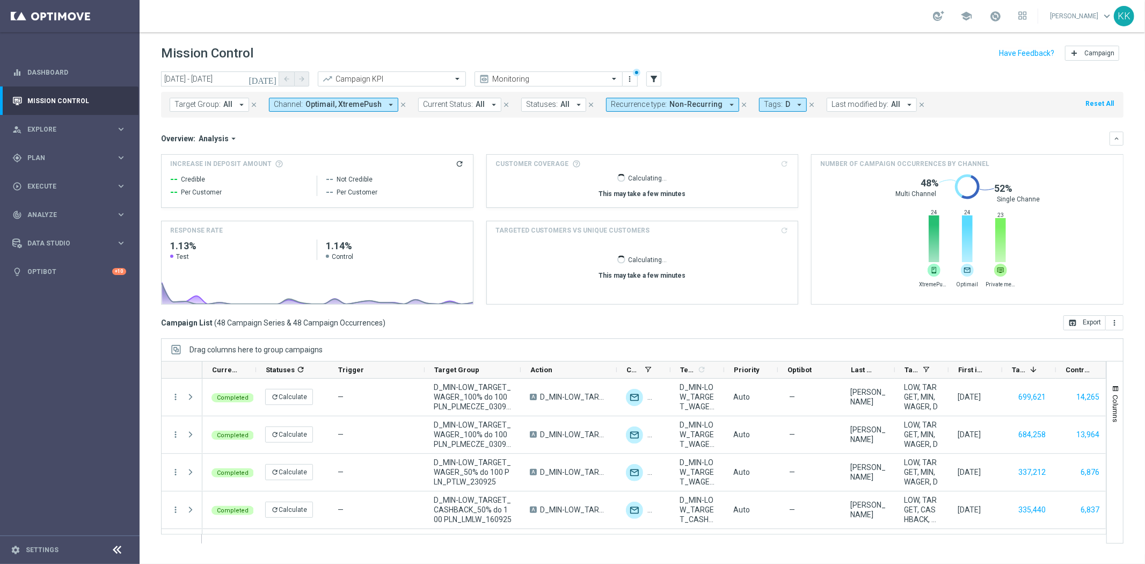
click at [764, 104] on span "Tags:" at bounding box center [773, 104] width 19 height 9
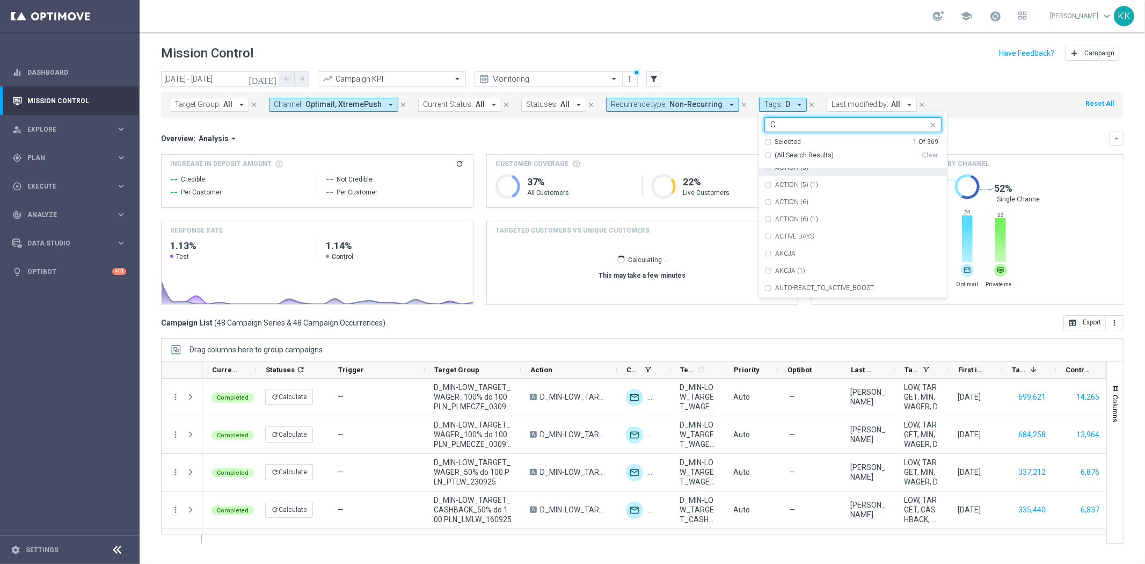
scroll to position [775, 0]
click at [794, 274] on div "C" at bounding box center [853, 278] width 177 height 17
type input "C"
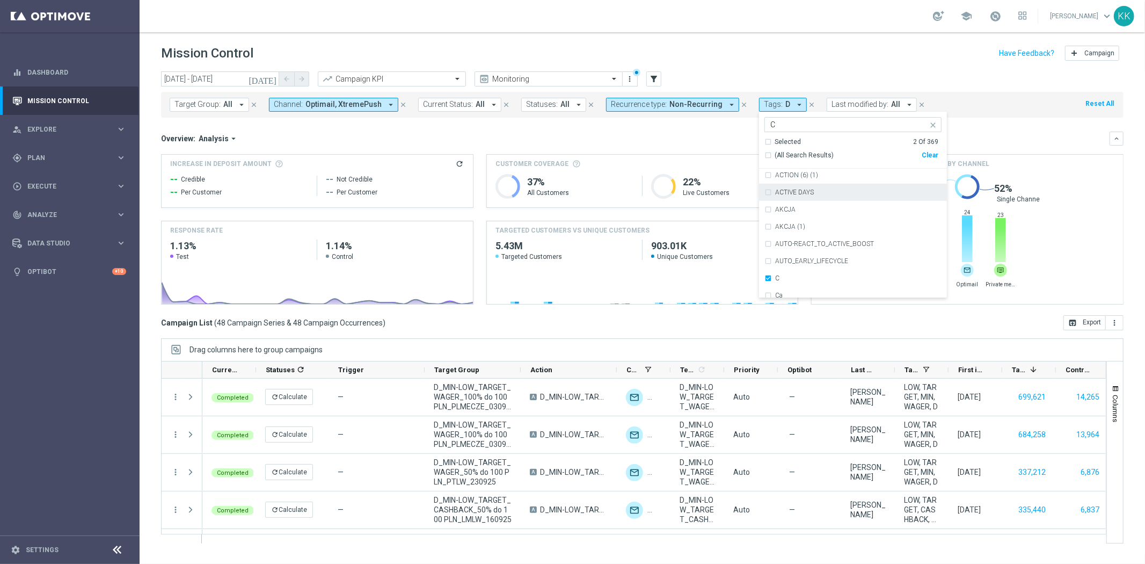
click at [828, 33] on header "Mission Control add Campaign" at bounding box center [643, 51] width 1006 height 39
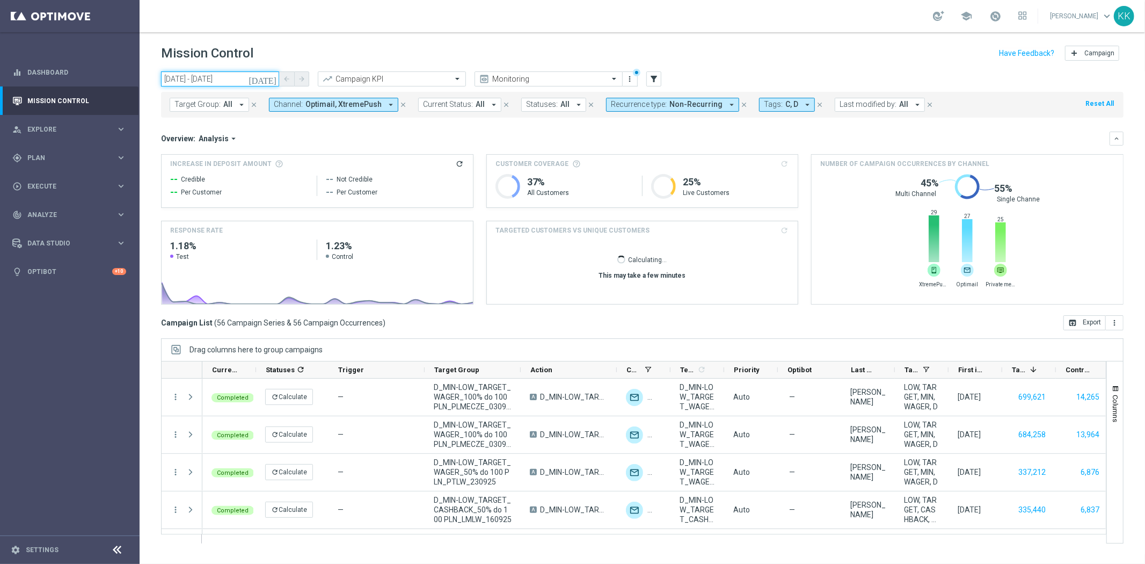
click at [183, 72] on input "[DATE] - [DATE]" at bounding box center [220, 78] width 118 height 15
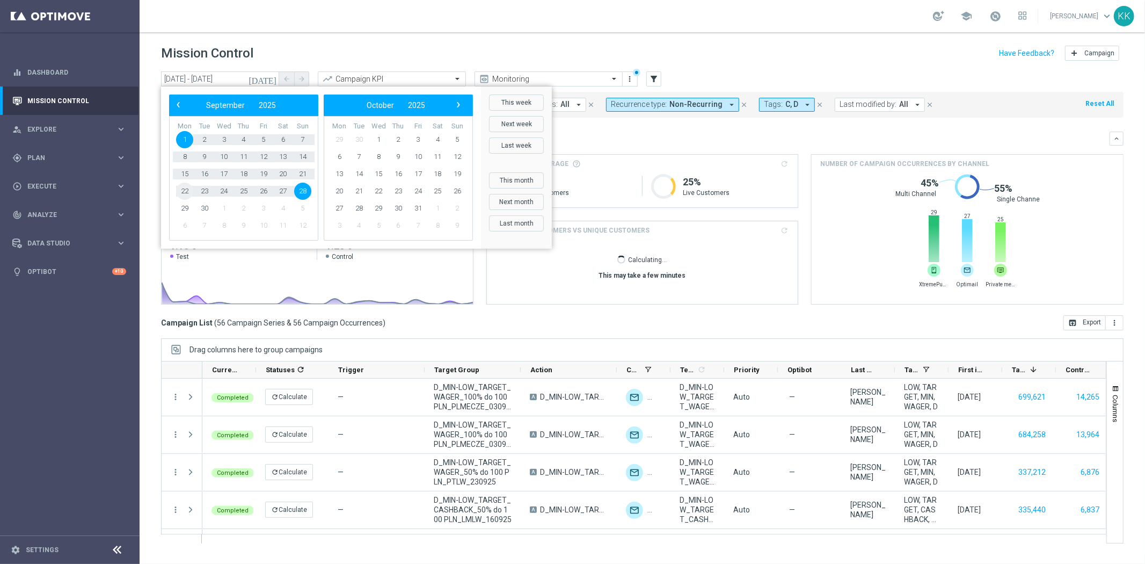
click at [180, 191] on span "22" at bounding box center [184, 191] width 17 height 17
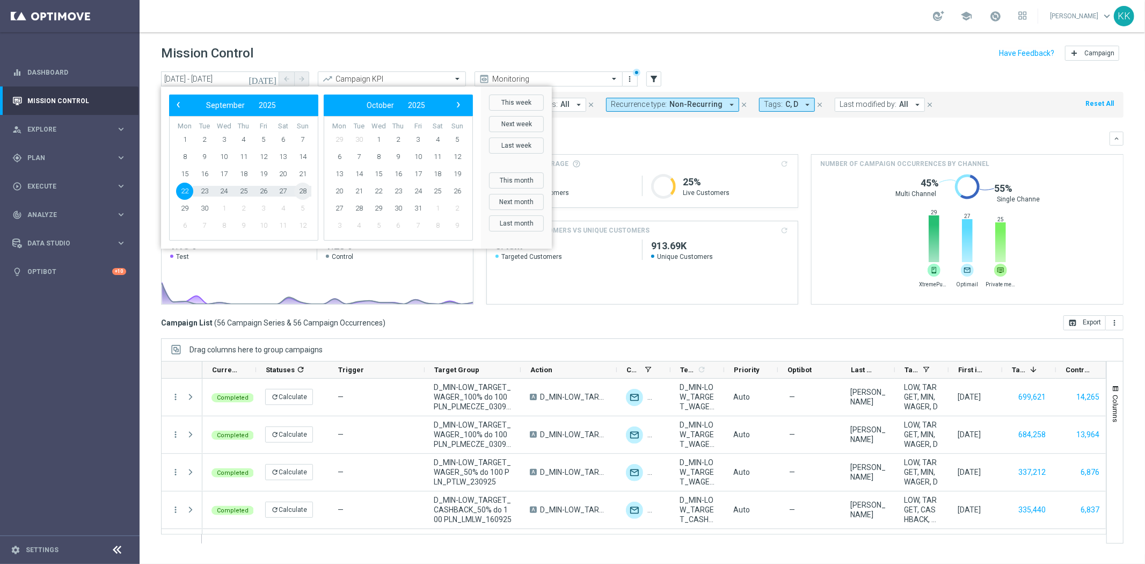
click at [299, 193] on span "28" at bounding box center [302, 191] width 17 height 17
type input "[DATE] - [DATE]"
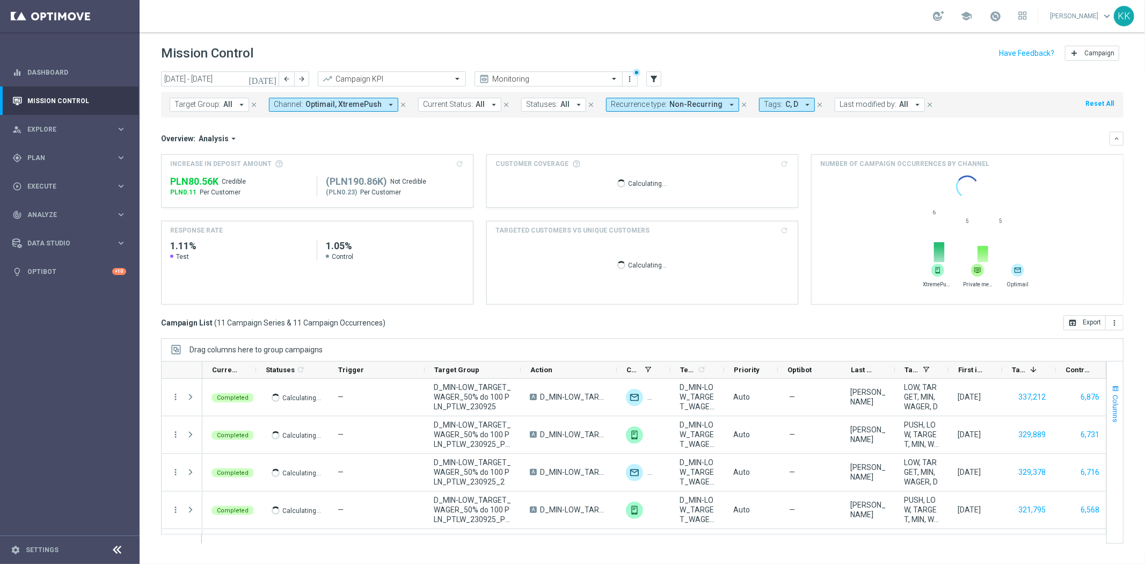
click at [1116, 399] on span "Columns" at bounding box center [1116, 408] width 9 height 27
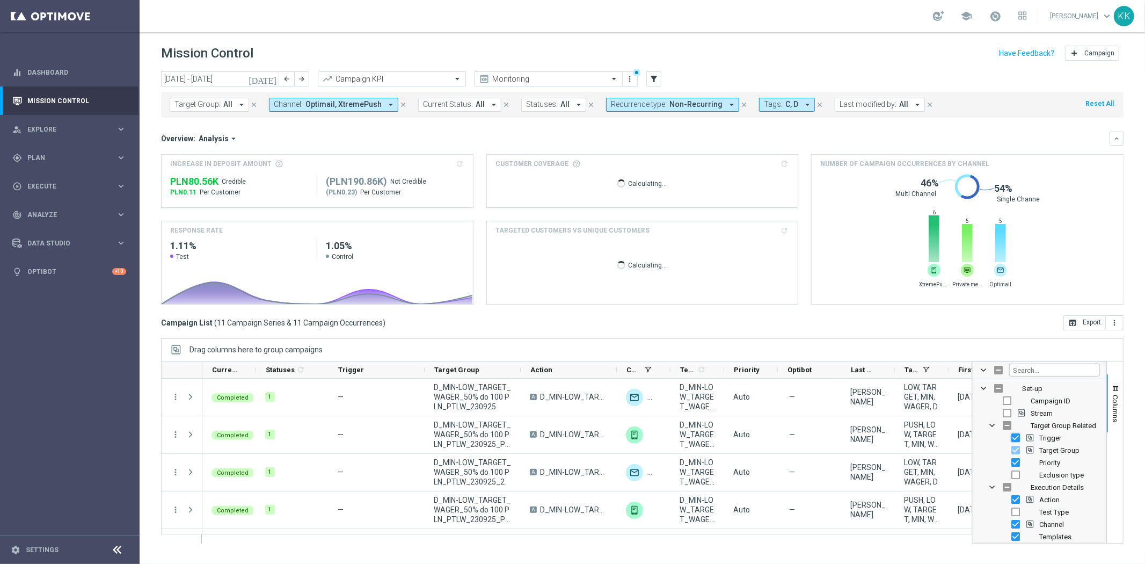
click at [1014, 437] on input "Press SPACE to toggle visibility (visible)" at bounding box center [1016, 437] width 9 height 9
checkbox input "false"
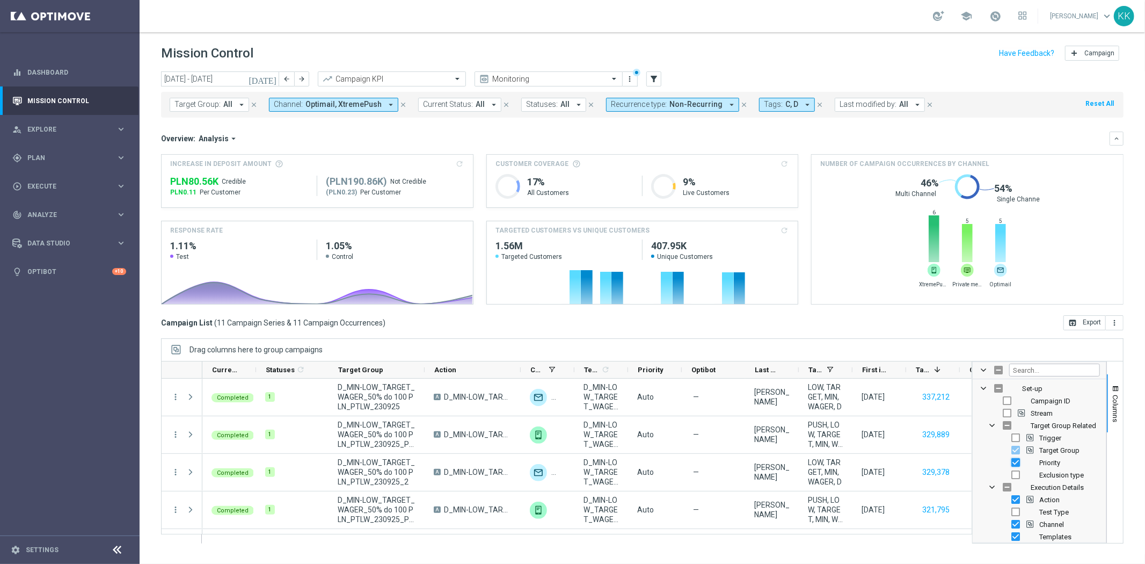
click at [1015, 464] on input "Press SPACE to toggle visibility (visible)" at bounding box center [1016, 462] width 9 height 9
checkbox input "false"
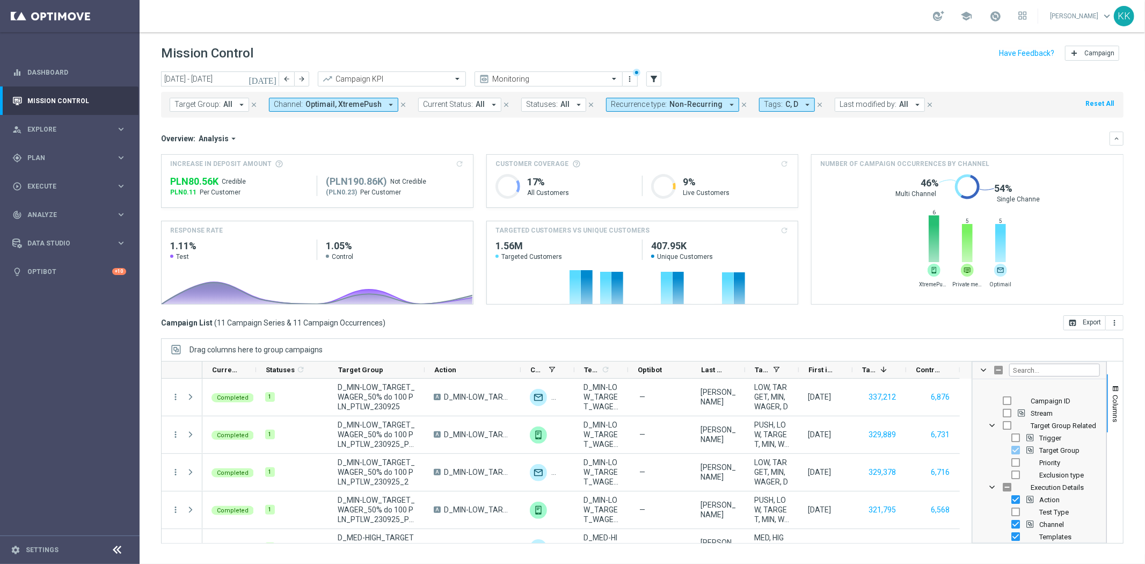
scroll to position [60, 0]
click at [1015, 439] on input "Press SPACE to toggle visibility (visible)" at bounding box center [1016, 440] width 9 height 9
checkbox input "false"
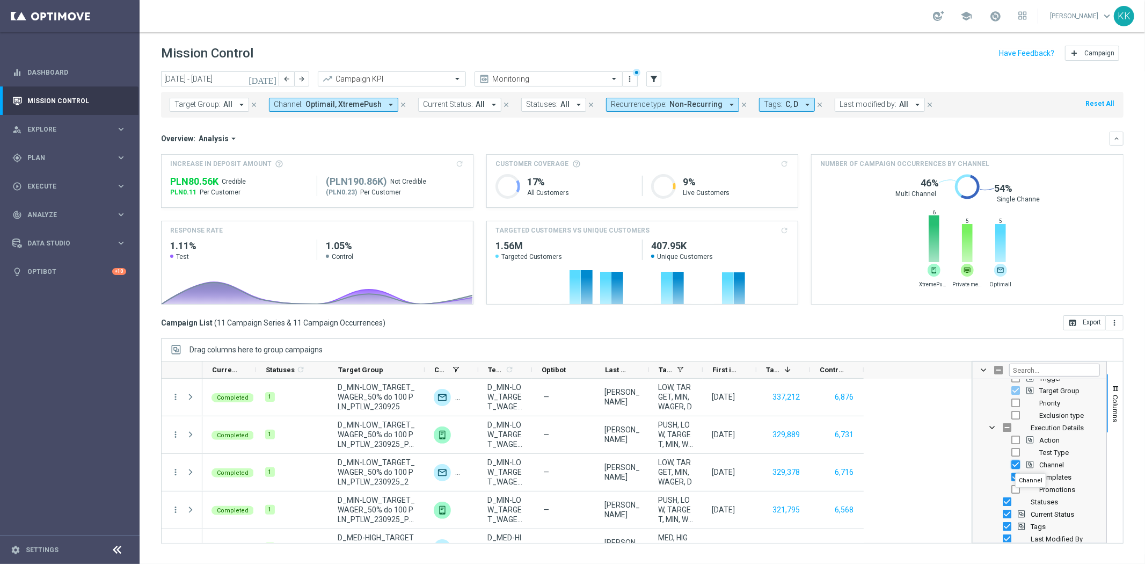
click at [1015, 463] on input "Press SPACE to toggle visibility (visible)" at bounding box center [1016, 464] width 9 height 9
checkbox input "false"
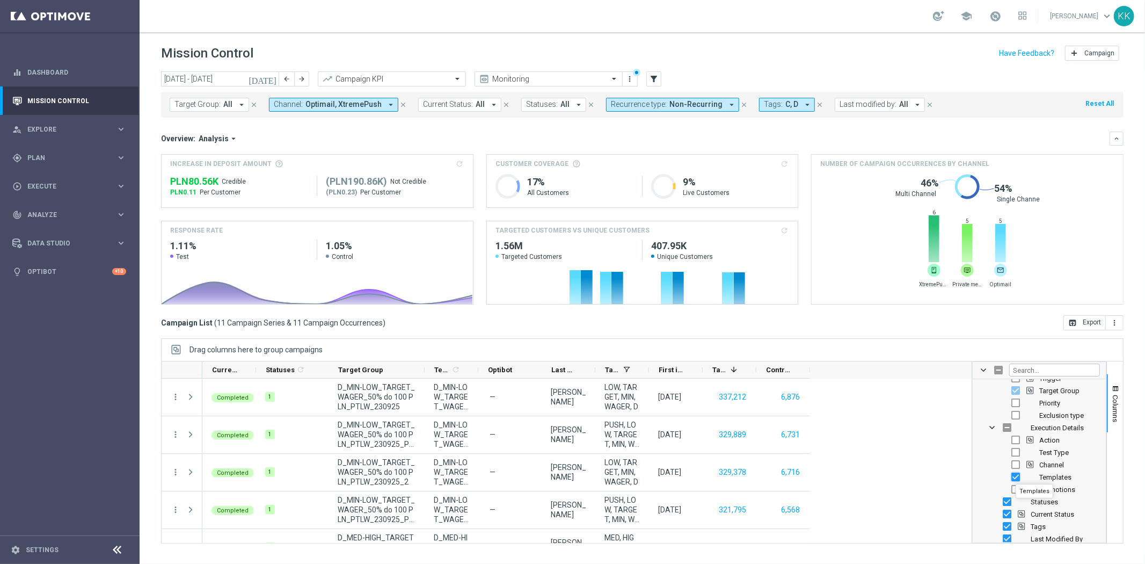
click at [1016, 474] on input "Press SPACE to toggle visibility (visible)" at bounding box center [1016, 477] width 9 height 9
checkbox input "false"
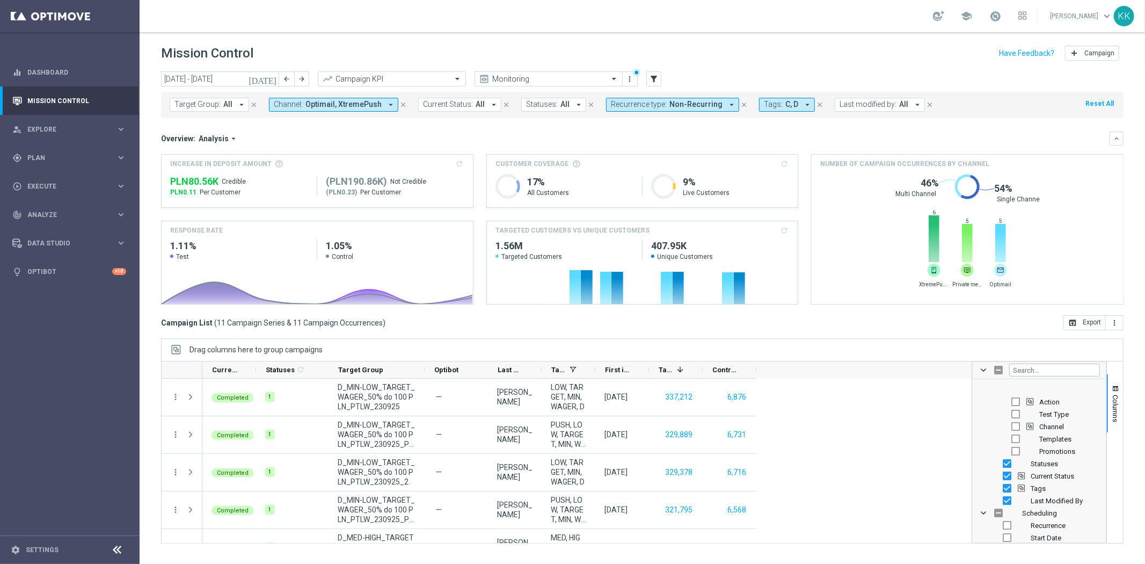
scroll to position [119, 0]
click at [1003, 440] on input "Press SPACE to toggle visibility (visible)" at bounding box center [1007, 442] width 9 height 9
checkbox input "false"
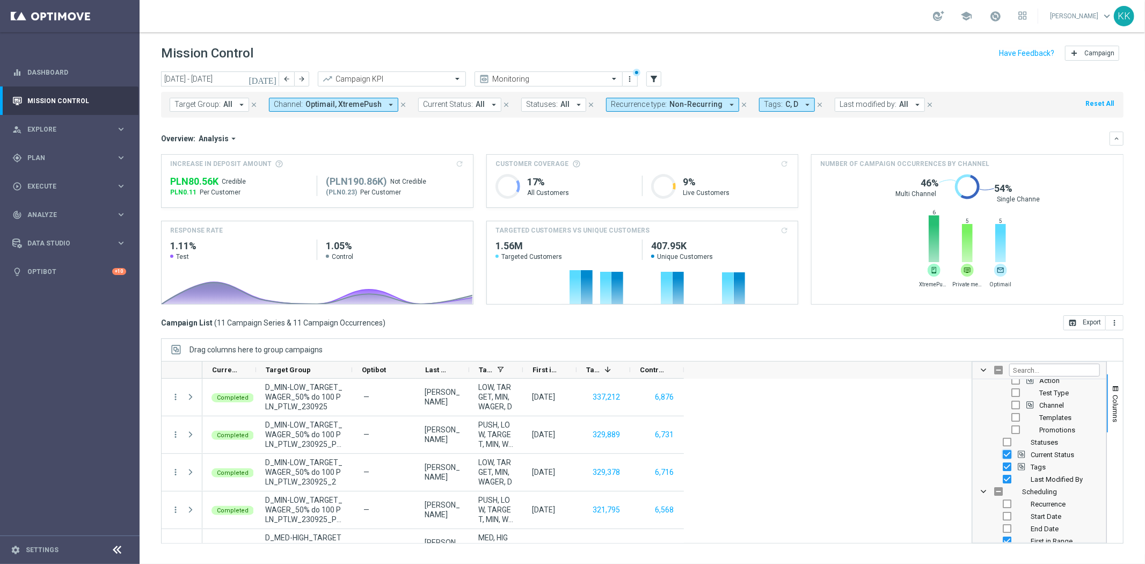
click at [1007, 454] on input "Press SPACE to toggle visibility (visible)" at bounding box center [1007, 454] width 9 height 9
checkbox input "false"
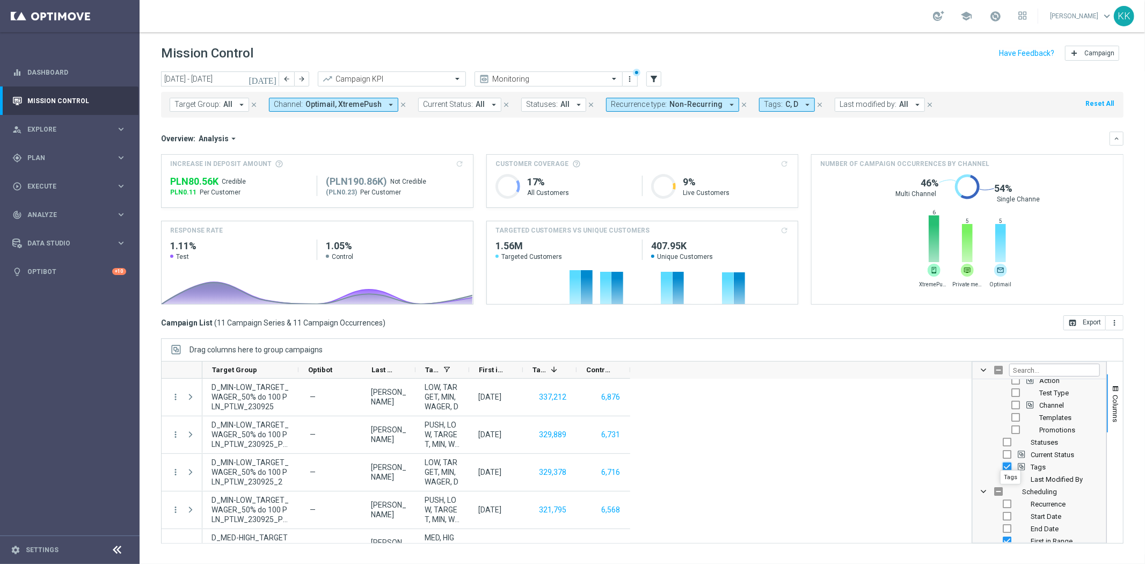
click at [1005, 466] on input "Press SPACE to toggle visibility (visible)" at bounding box center [1007, 466] width 9 height 9
checkbox input "false"
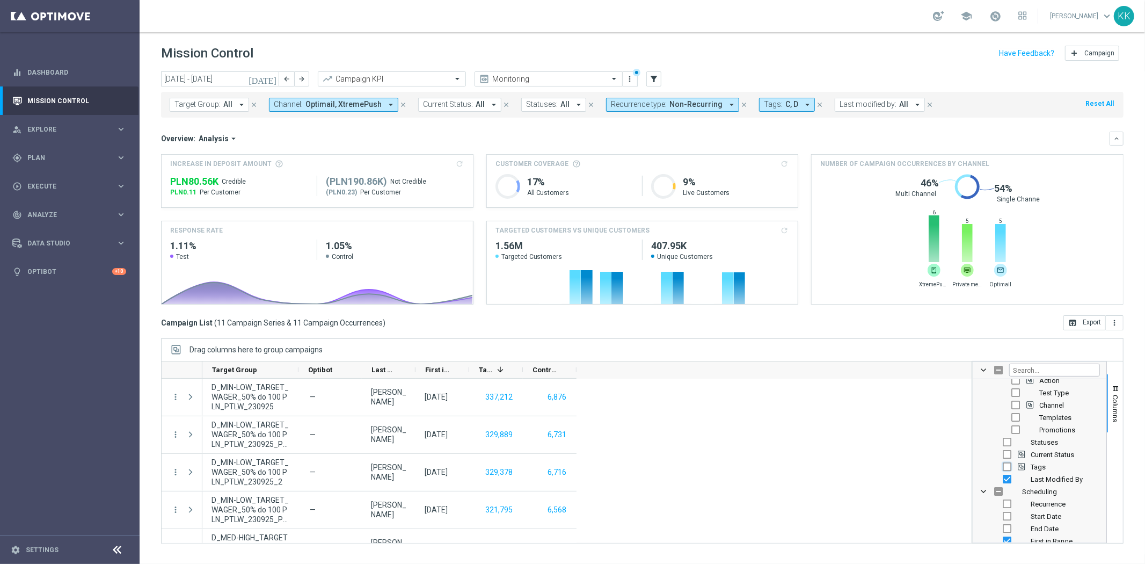
click at [1005, 466] on input "Press SPACE to toggle visibility (hidden)" at bounding box center [1007, 466] width 9 height 9
checkbox input "true"
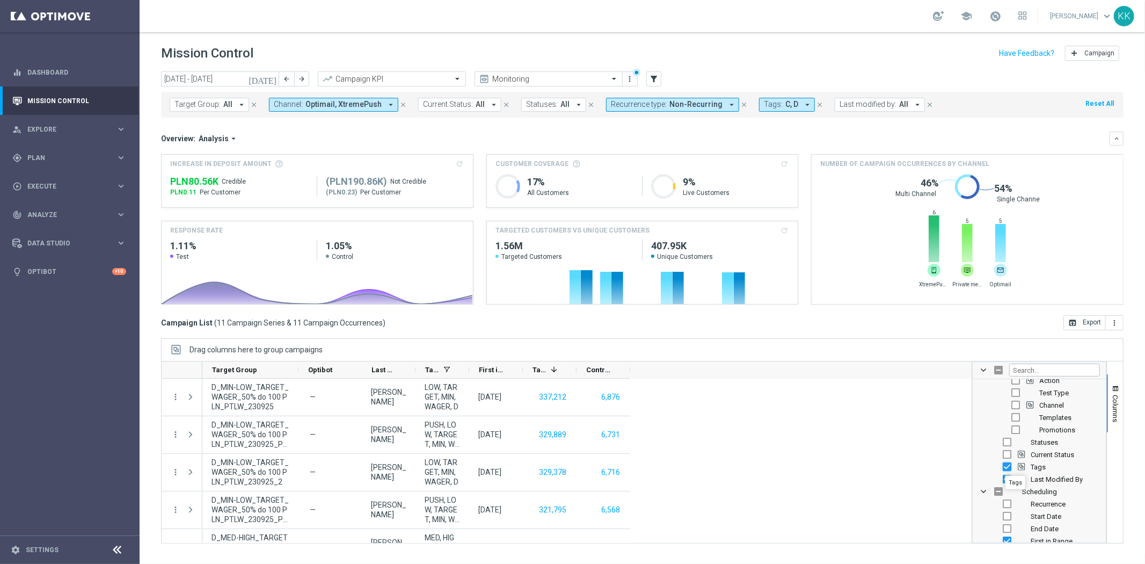
click at [1005, 466] on input "Press SPACE to toggle visibility (visible)" at bounding box center [1007, 466] width 9 height 9
checkbox input "false"
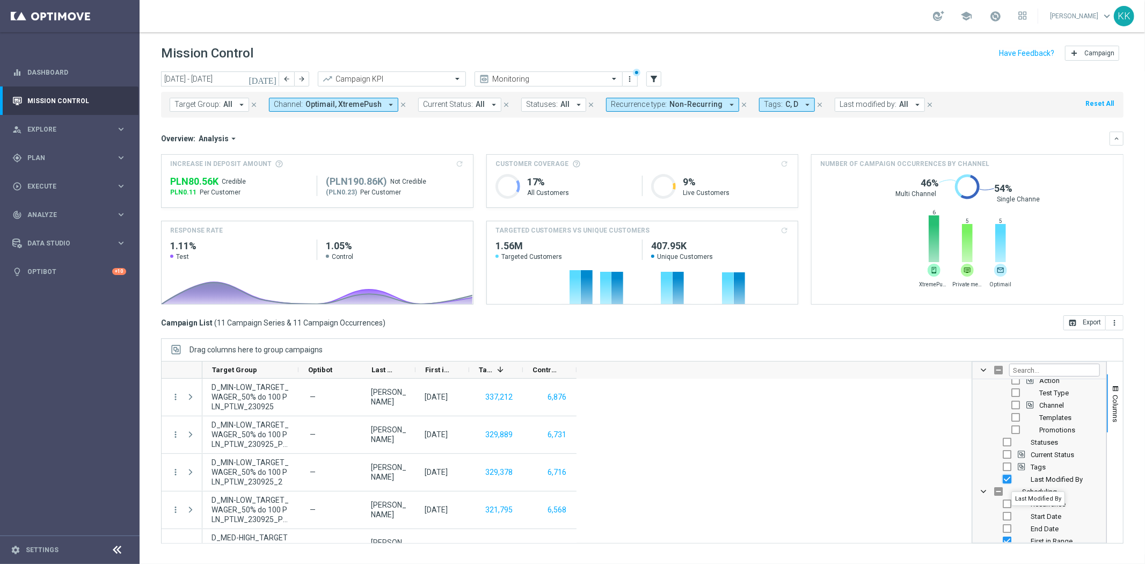
click at [1010, 479] on input "Press SPACE to toggle visibility (visible)" at bounding box center [1007, 479] width 9 height 9
checkbox input "false"
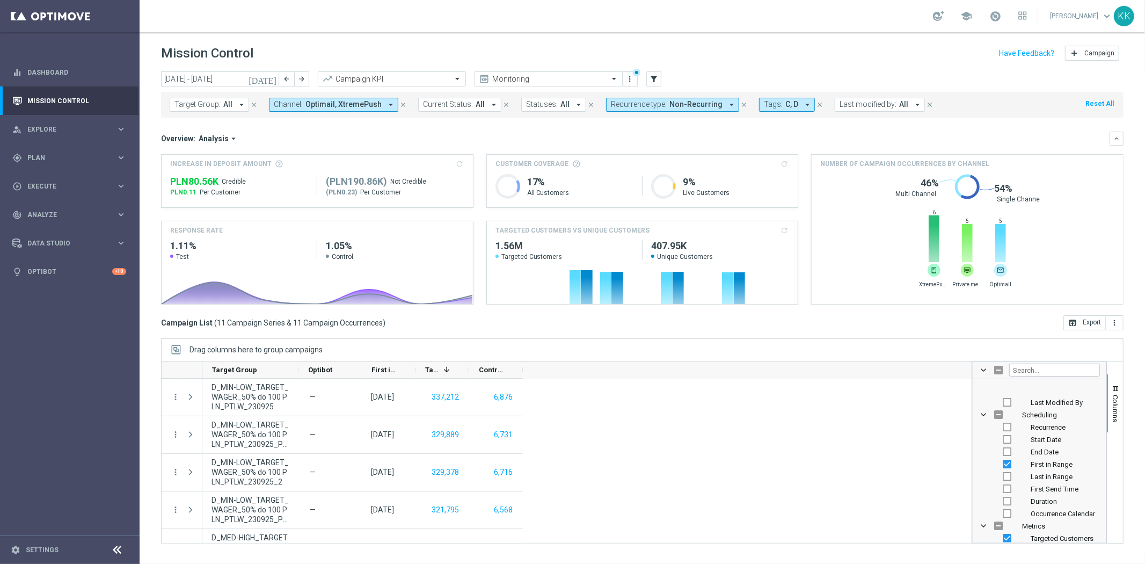
scroll to position [238, 0]
click at [1006, 421] on input "Press SPACE to toggle visibility (visible)" at bounding box center [1007, 421] width 9 height 9
checkbox input "false"
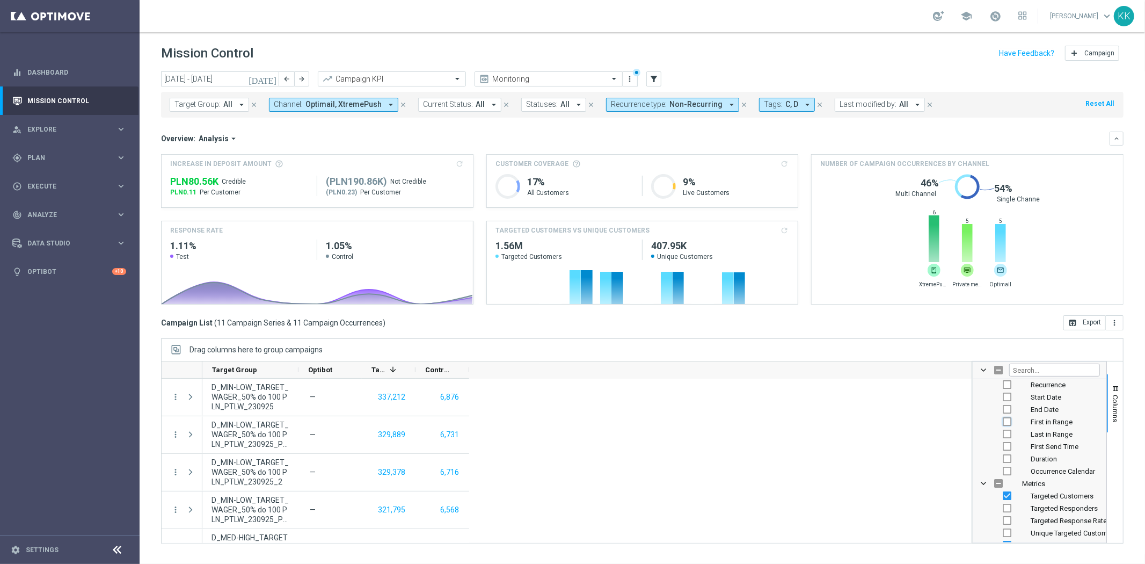
click at [1006, 421] on input "Press SPACE to toggle visibility (hidden)" at bounding box center [1007, 421] width 9 height 9
checkbox input "true"
click at [1006, 421] on input "Press SPACE to toggle visibility (visible)" at bounding box center [1007, 421] width 9 height 9
checkbox input "false"
click at [1006, 421] on input "Press SPACE to toggle visibility (visible)" at bounding box center [1007, 421] width 9 height 9
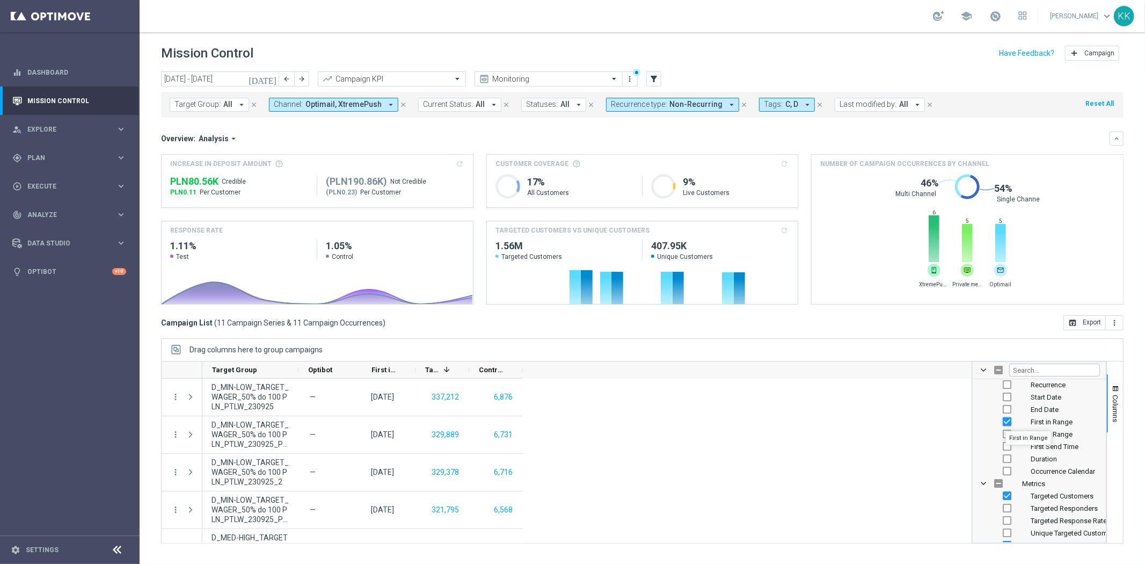
checkbox input "false"
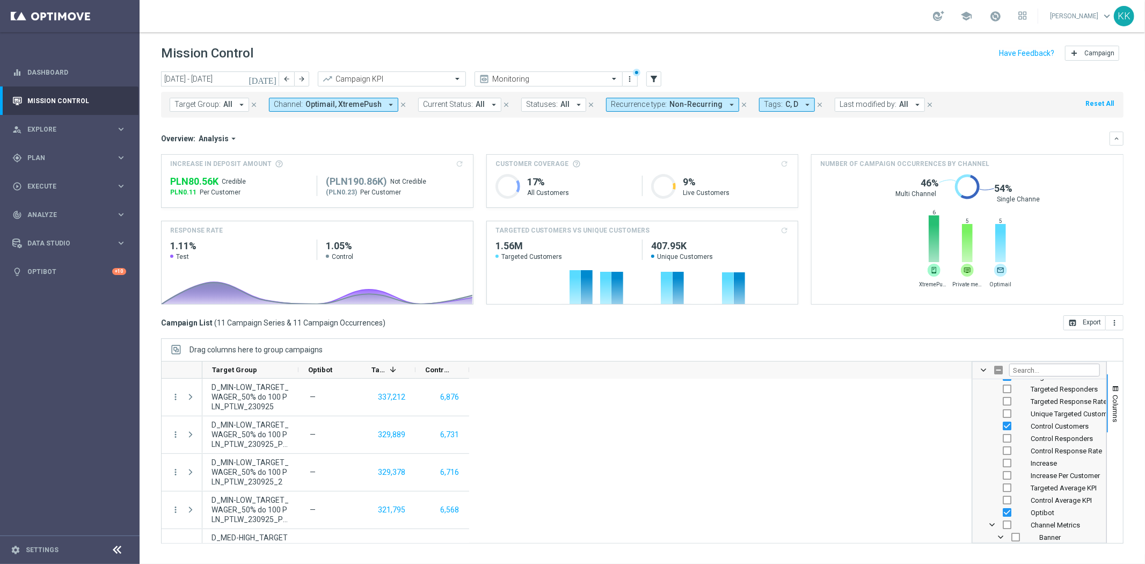
scroll to position [298, 0]
click at [1007, 484] on input "Press SPACE to toggle visibility (visible)" at bounding box center [1007, 485] width 9 height 9
checkbox input "false"
click at [1007, 455] on input "Press SPACE to toggle visibility (visible)" at bounding box center [1007, 452] width 9 height 9
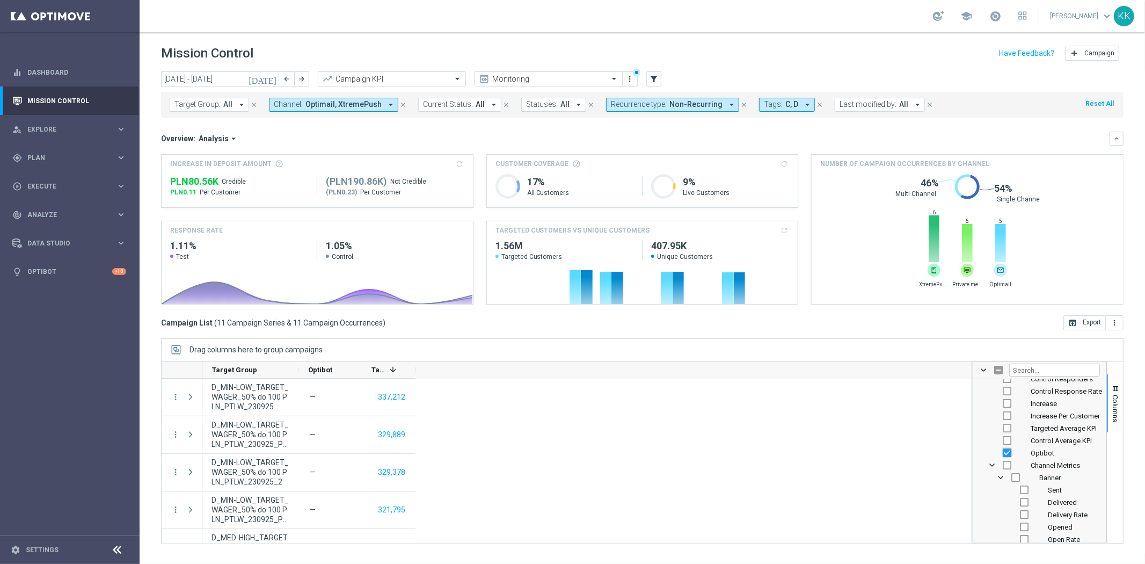
checkbox input "false"
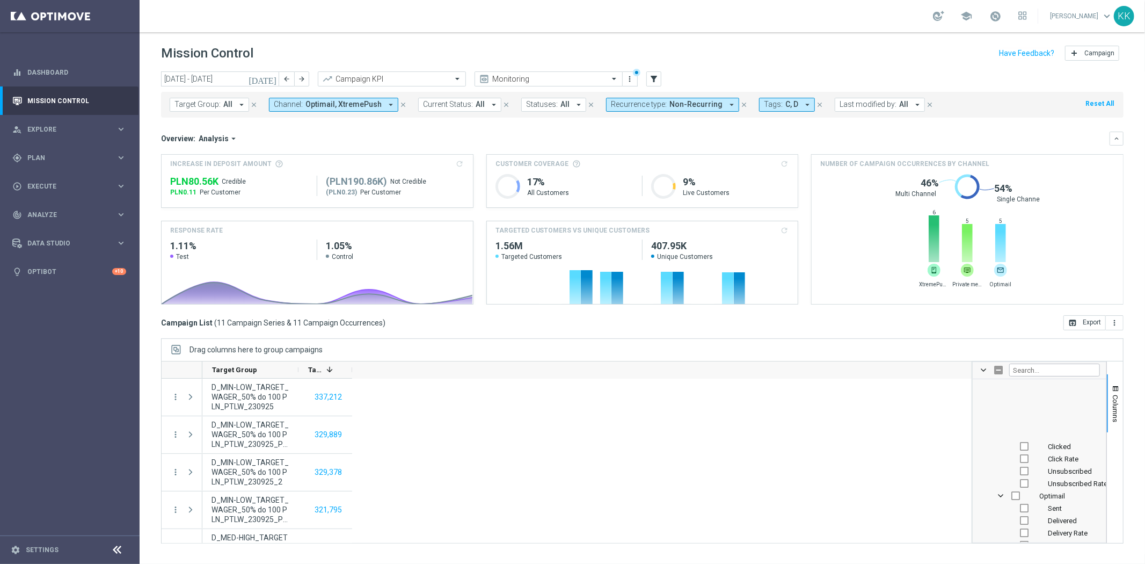
scroll to position [1491, 0]
click at [1015, 429] on input "Press SPACE to toggle visibility (hidden)" at bounding box center [1016, 428] width 9 height 9
checkbox input "true"
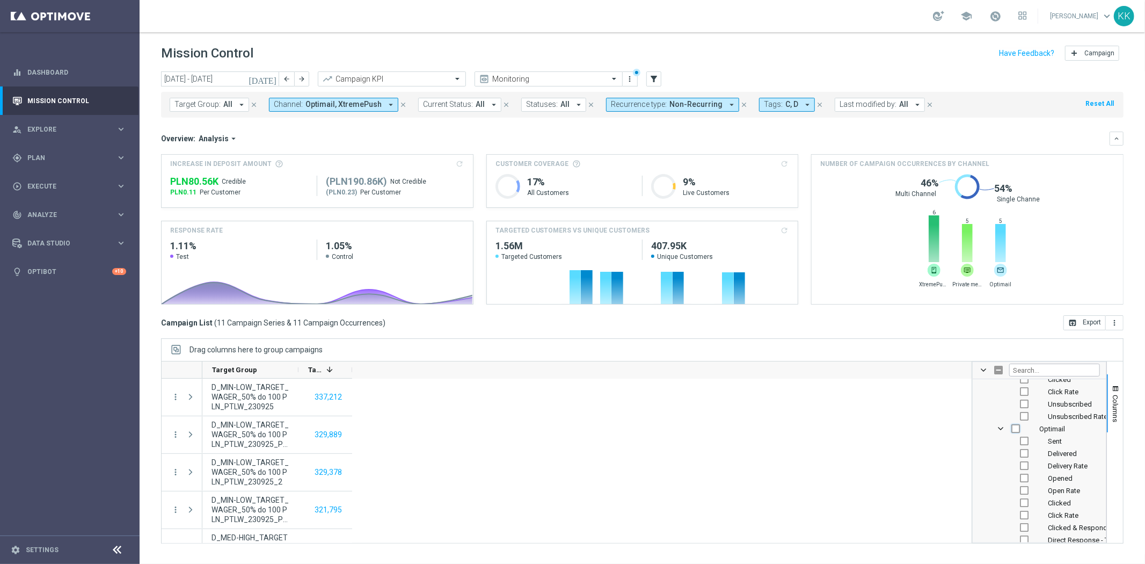
checkbox input "true"
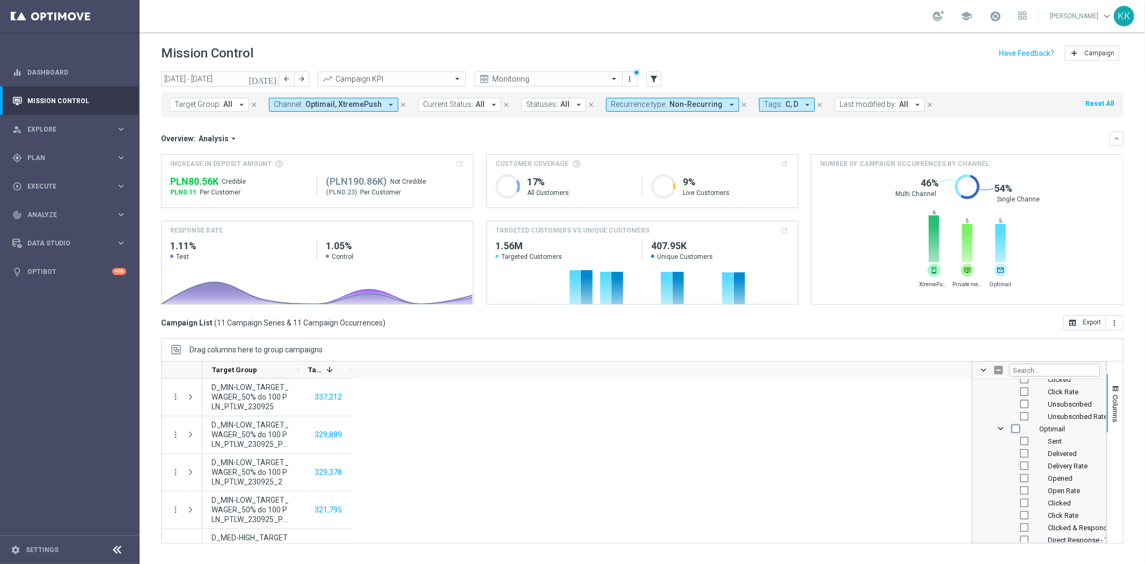
checkbox input "true"
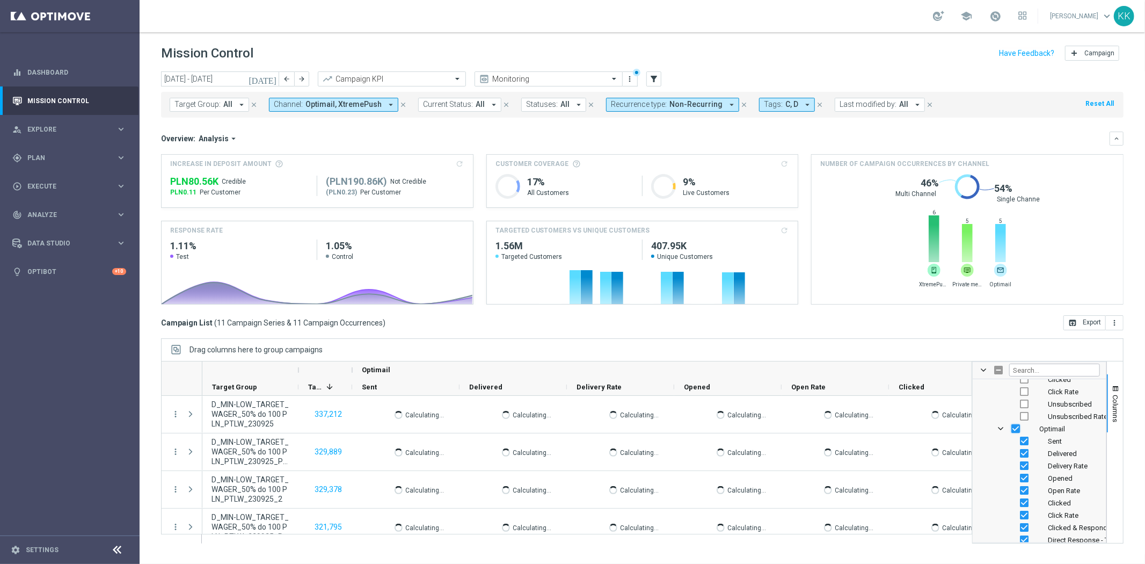
click at [1018, 429] on input "Press SPACE to toggle visibility (visible)" at bounding box center [1016, 428] width 9 height 9
checkbox input "false"
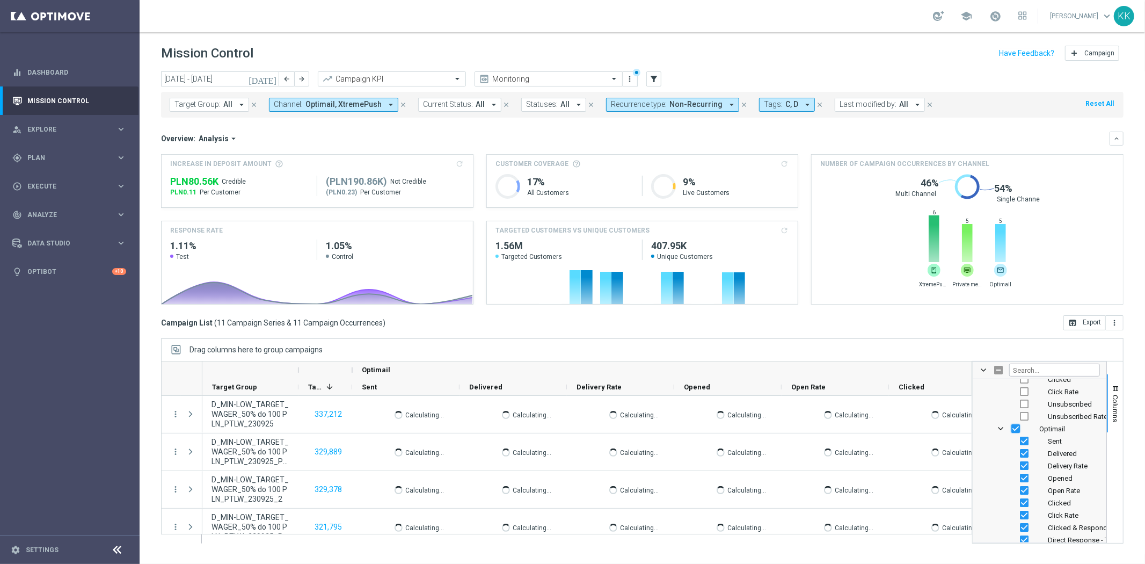
checkbox input "false"
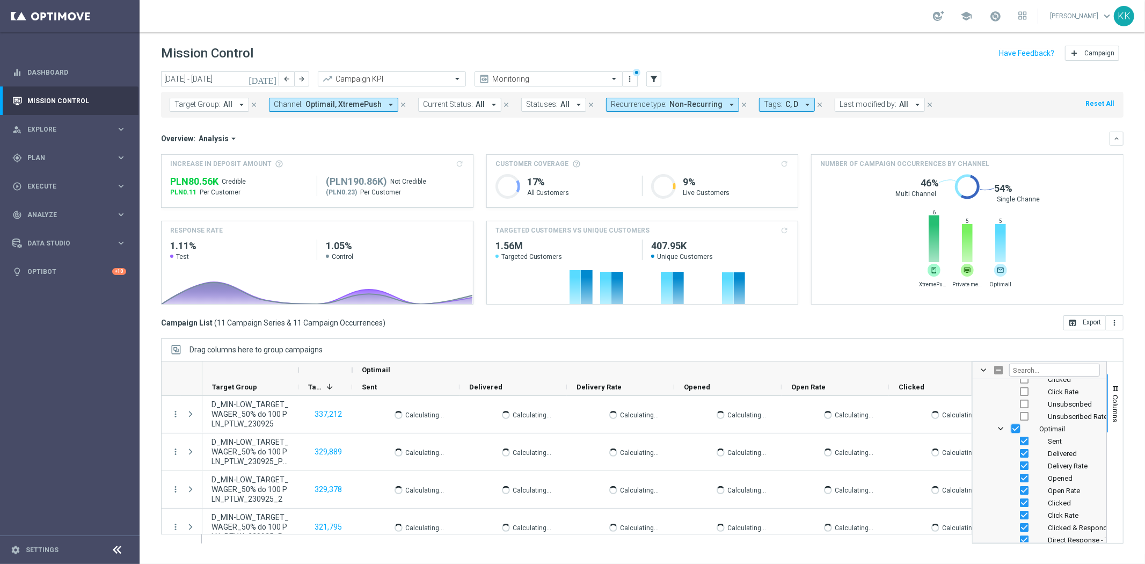
checkbox input "false"
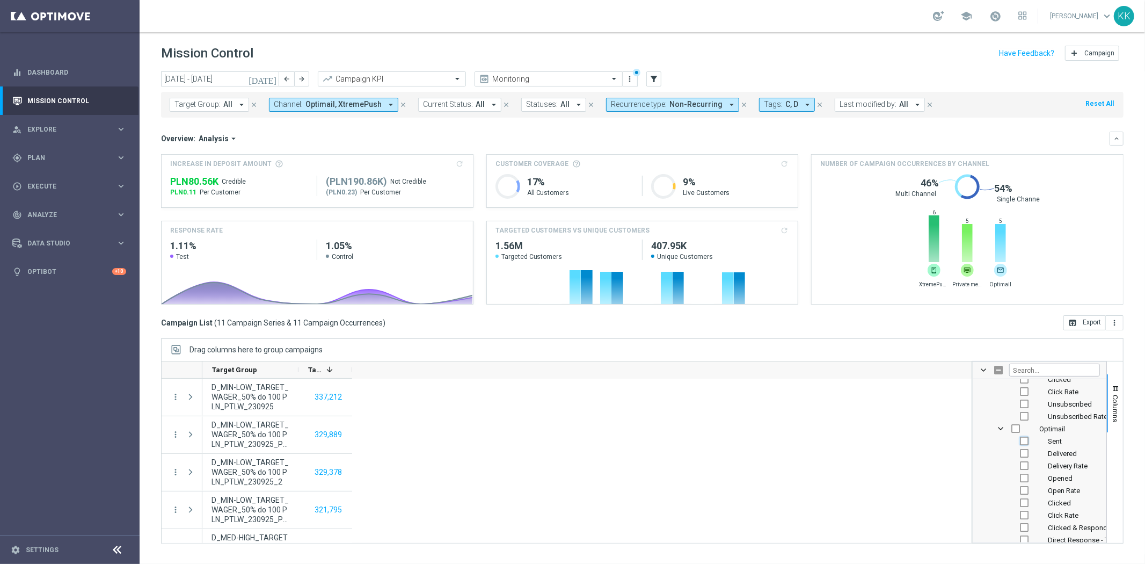
click at [1021, 442] on input "Press SPACE to toggle visibility (hidden)" at bounding box center [1024, 441] width 9 height 9
checkbox input "true"
checkbox input "false"
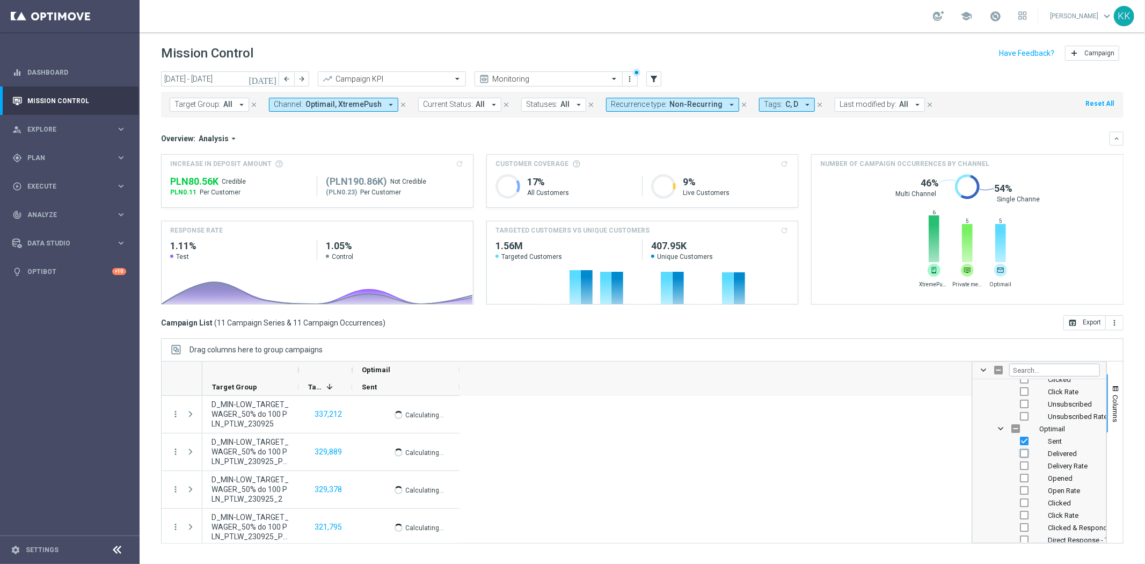
click at [1026, 454] on input "Press SPACE to toggle visibility (hidden)" at bounding box center [1024, 453] width 9 height 9
checkbox input "true"
click at [1026, 468] on input "Press SPACE to toggle visibility (hidden)" at bounding box center [1024, 465] width 9 height 9
checkbox input "true"
click at [1025, 477] on input "Press SPACE to toggle visibility (hidden)" at bounding box center [1024, 478] width 9 height 9
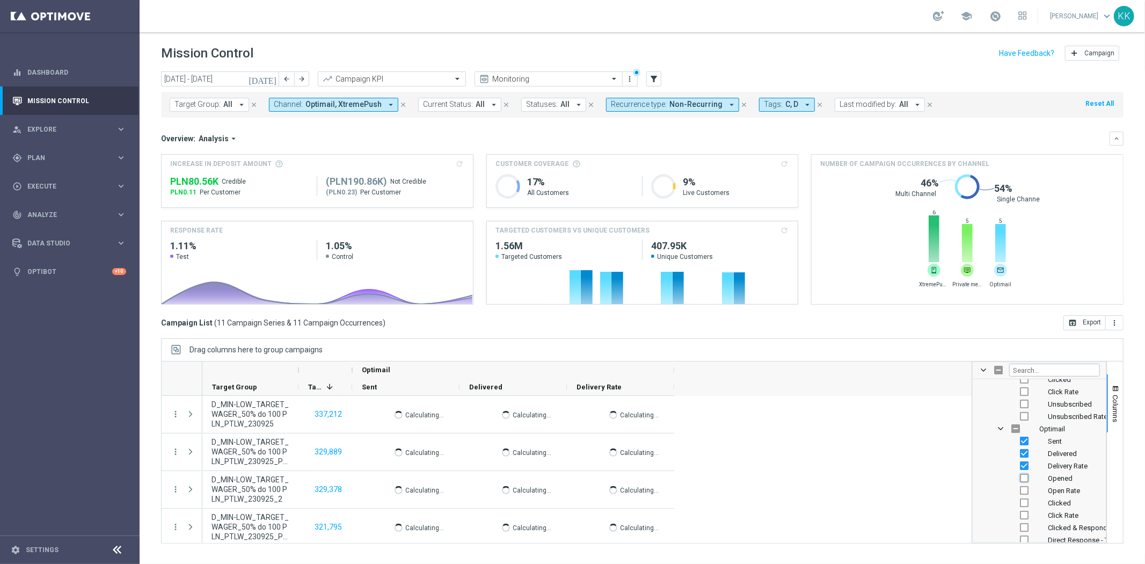
checkbox input "true"
click at [1024, 486] on input "Press SPACE to toggle visibility (hidden)" at bounding box center [1024, 490] width 9 height 9
checkbox input "true"
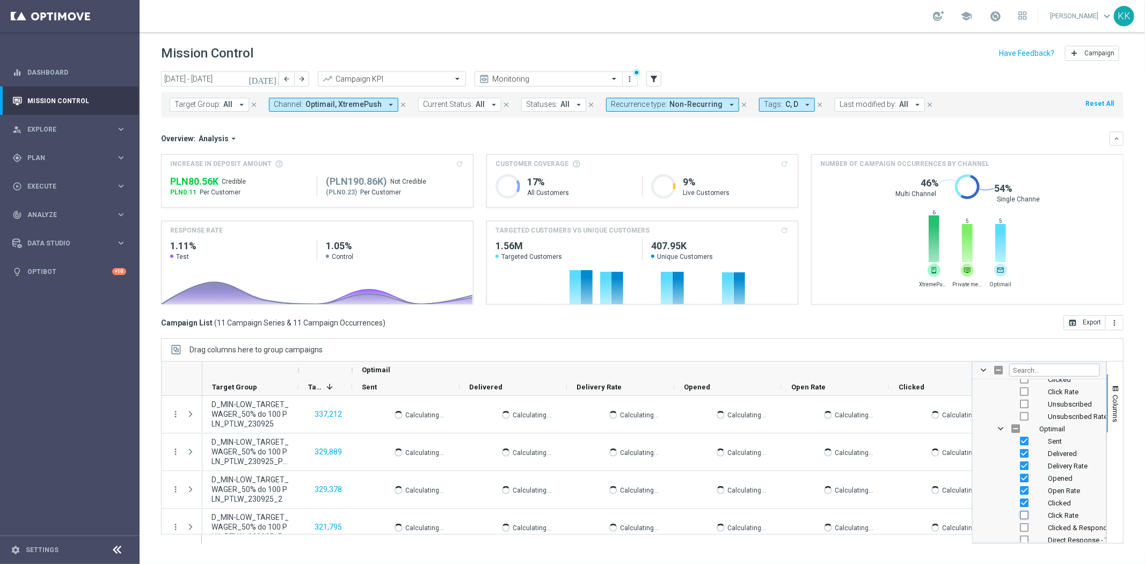
click at [1024, 516] on input "Press SPACE to toggle visibility (hidden)" at bounding box center [1024, 515] width 9 height 9
checkbox input "true"
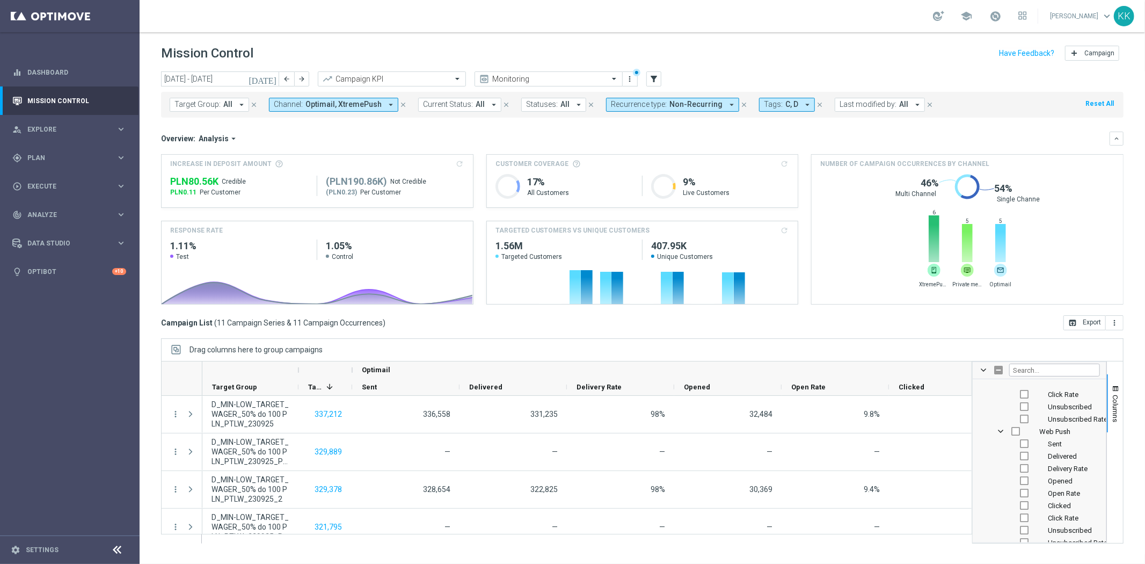
scroll to position [2745, 0]
click at [1023, 447] on input "Press SPACE to toggle visibility (hidden)" at bounding box center [1024, 447] width 9 height 9
checkbox input "true"
checkbox input "false"
click at [1025, 463] on input "Press SPACE to toggle visibility (hidden)" at bounding box center [1024, 459] width 9 height 9
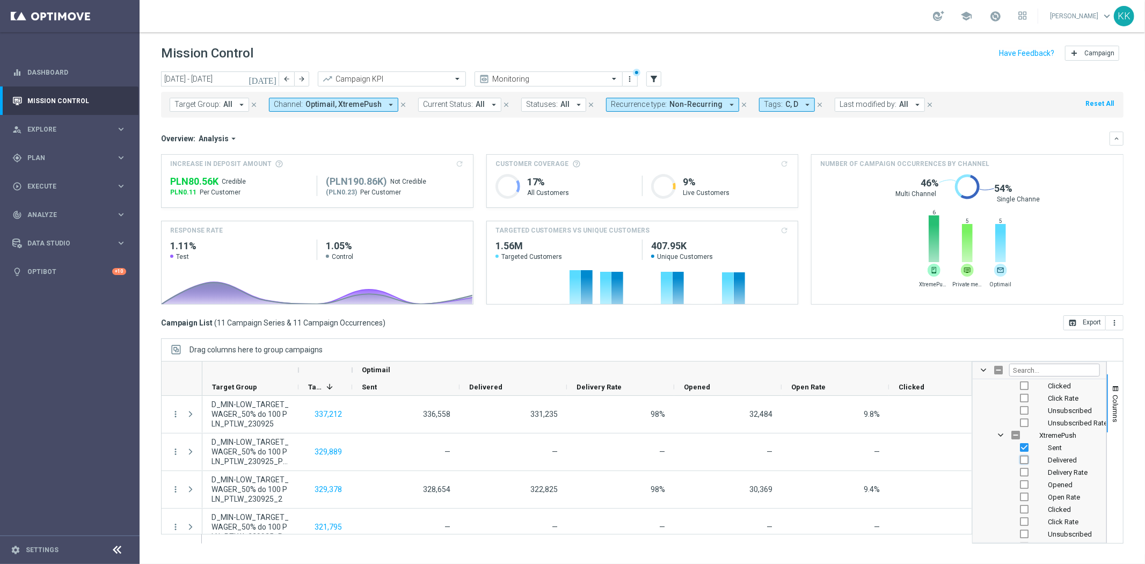
checkbox input "true"
click at [1024, 469] on input "Press SPACE to toggle visibility (hidden)" at bounding box center [1024, 472] width 9 height 9
checkbox input "true"
click at [1022, 480] on input "Press SPACE to toggle visibility (hidden)" at bounding box center [1024, 484] width 9 height 9
checkbox input "true"
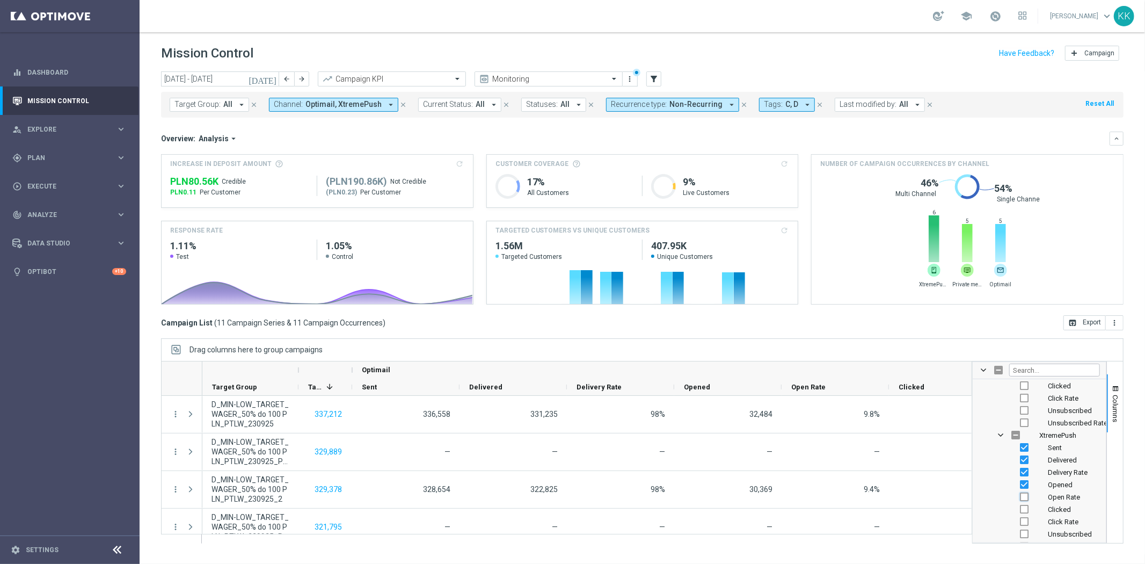
click at [1026, 493] on input "Press SPACE to toggle visibility (hidden)" at bounding box center [1024, 496] width 9 height 9
checkbox input "true"
click at [1023, 505] on input "Press SPACE to toggle visibility (hidden)" at bounding box center [1024, 509] width 9 height 9
checkbox input "true"
click at [1027, 518] on input "Press SPACE to toggle visibility (hidden)" at bounding box center [1024, 521] width 9 height 9
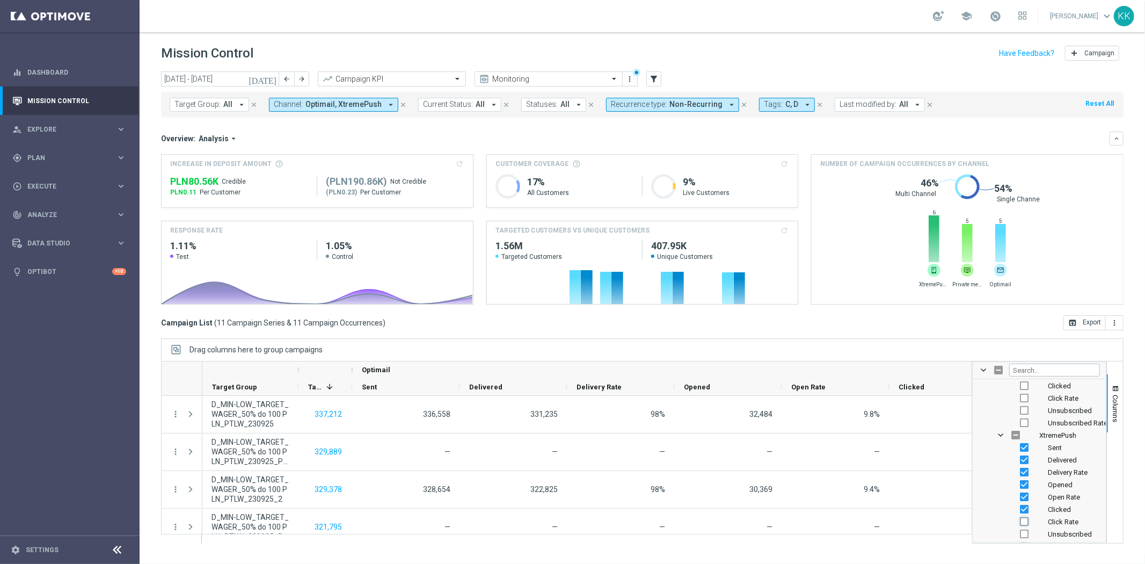
checkbox input "true"
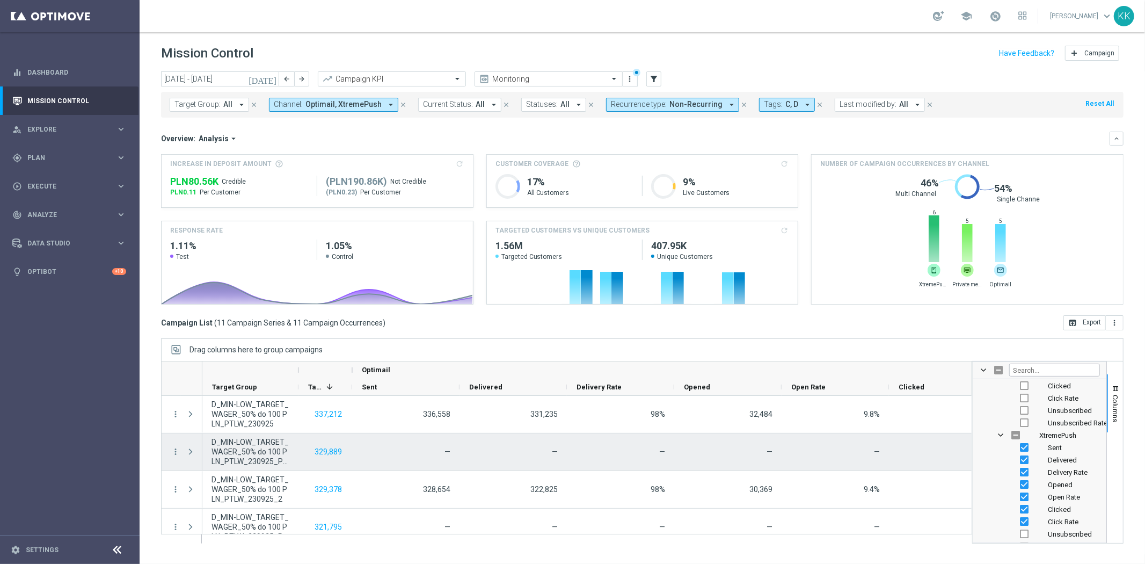
click at [875, 439] on div "—" at bounding box center [835, 451] width 107 height 37
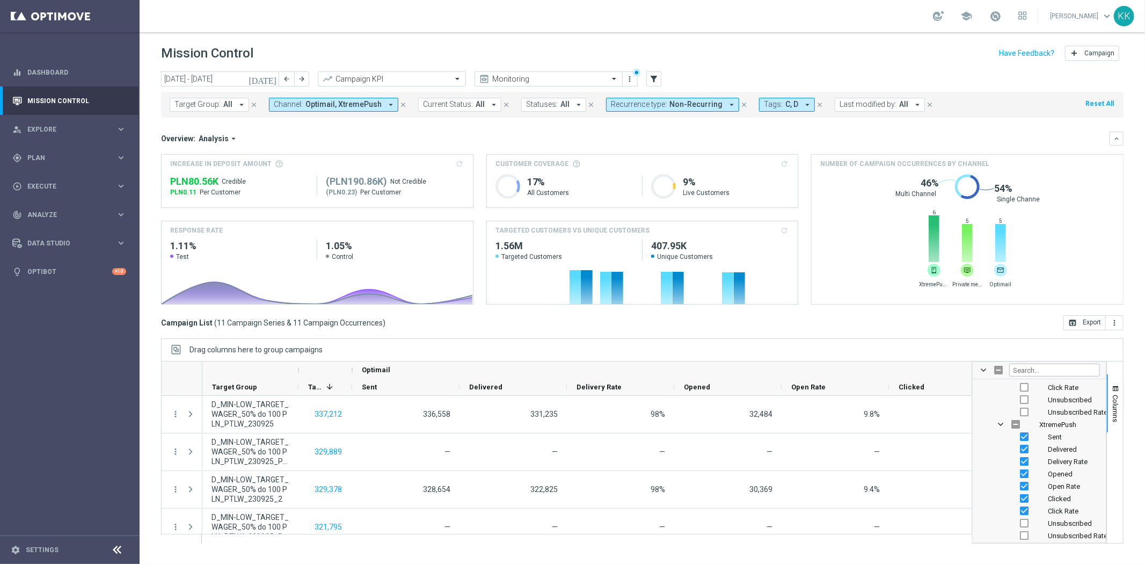
scroll to position [2758, 0]
click at [1111, 237] on div "Created with Highcharts 9.3.3 XtremePush Private message Optimail 6 5 5" at bounding box center [968, 250] width 294 height 98
click at [1118, 401] on span "Columns" at bounding box center [1116, 408] width 9 height 27
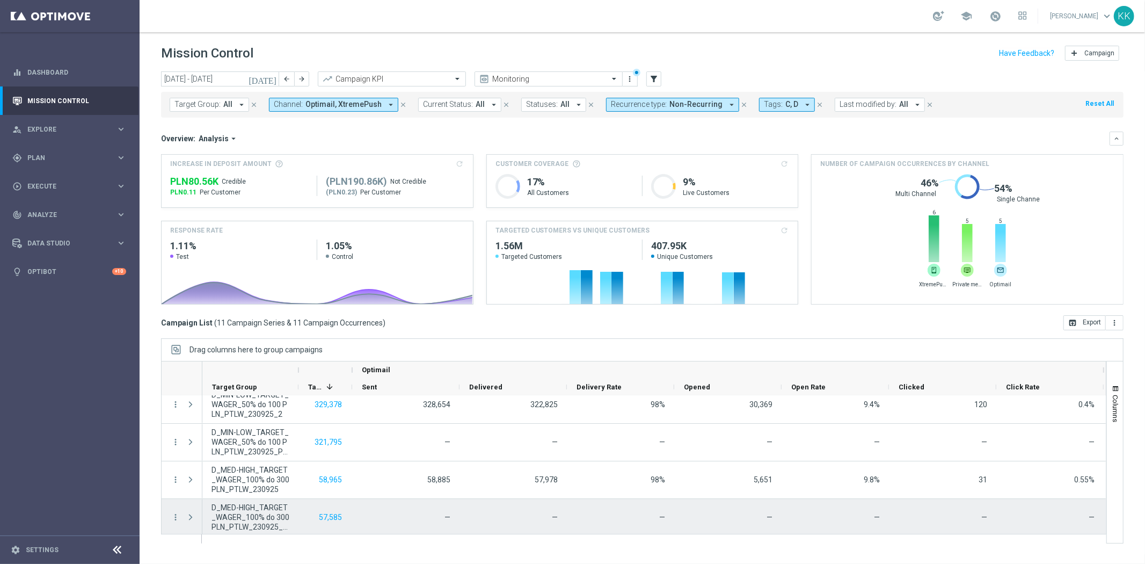
scroll to position [0, 0]
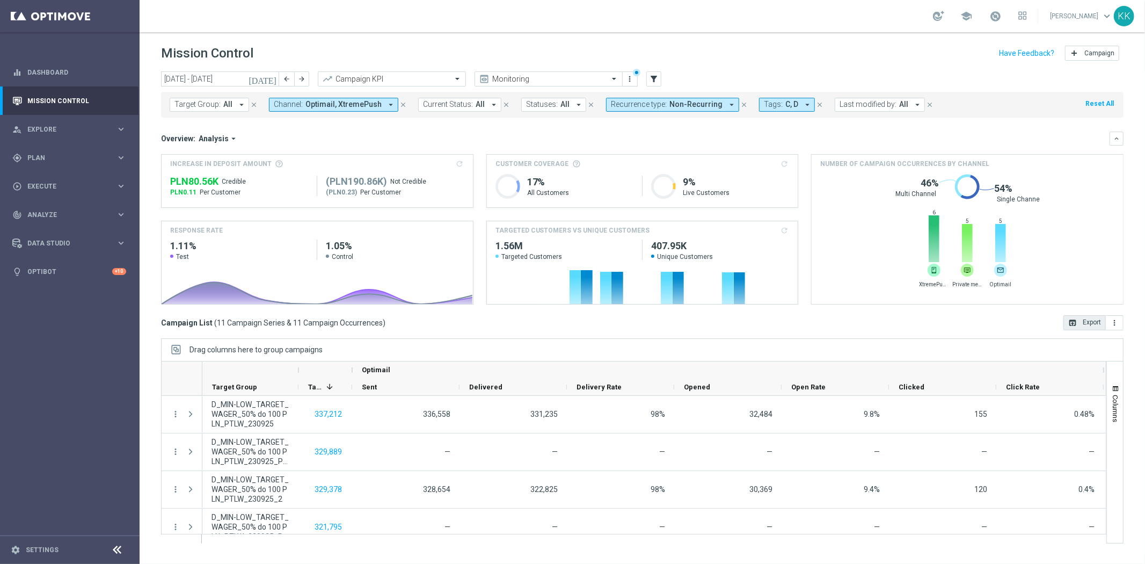
click at [1092, 327] on button "open_in_browser Export" at bounding box center [1085, 322] width 42 height 15
